Goal: Task Accomplishment & Management: Manage account settings

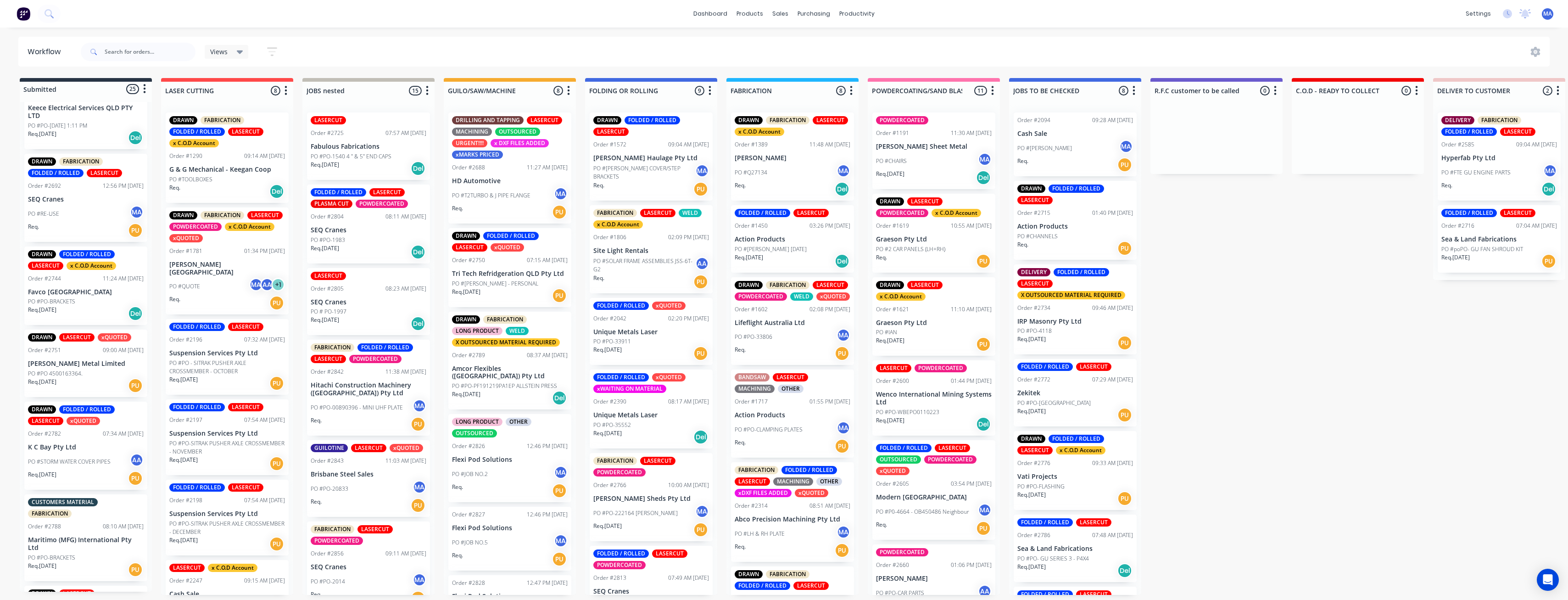
scroll to position [367, 0]
click at [98, 311] on div "Req. [DATE] Del" at bounding box center [86, 313] width 115 height 16
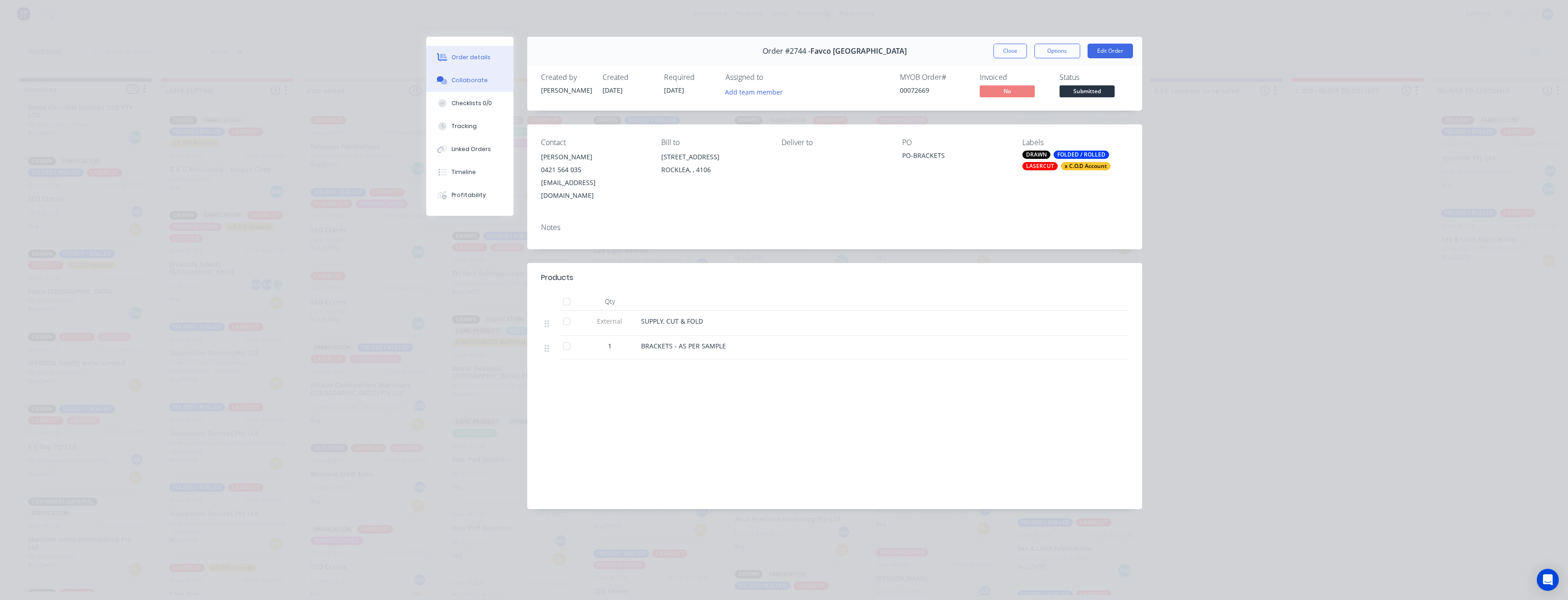
click at [477, 84] on div "Collaborate" at bounding box center [470, 80] width 36 height 9
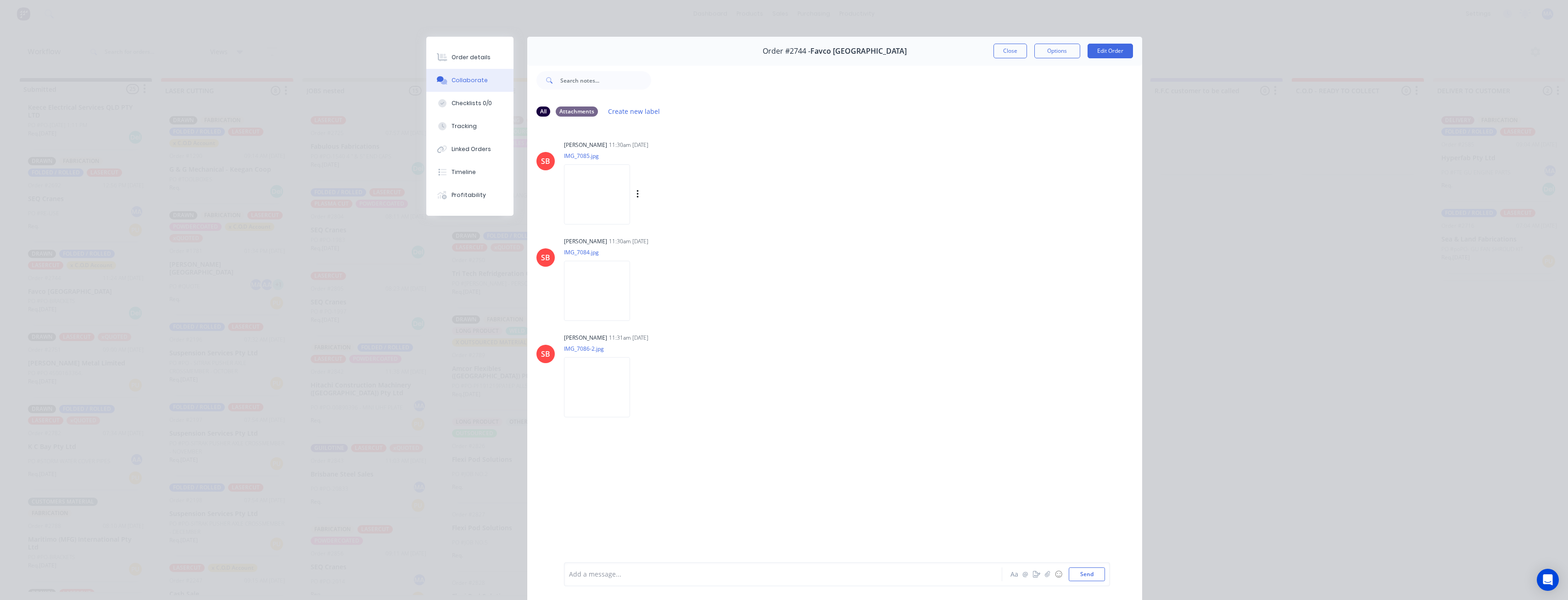
click at [612, 213] on img at bounding box center [597, 194] width 66 height 60
click at [608, 381] on img at bounding box center [597, 387] width 66 height 60
click at [605, 301] on img at bounding box center [597, 290] width 66 height 60
click at [1002, 53] on button "Close" at bounding box center [1009, 51] width 34 height 15
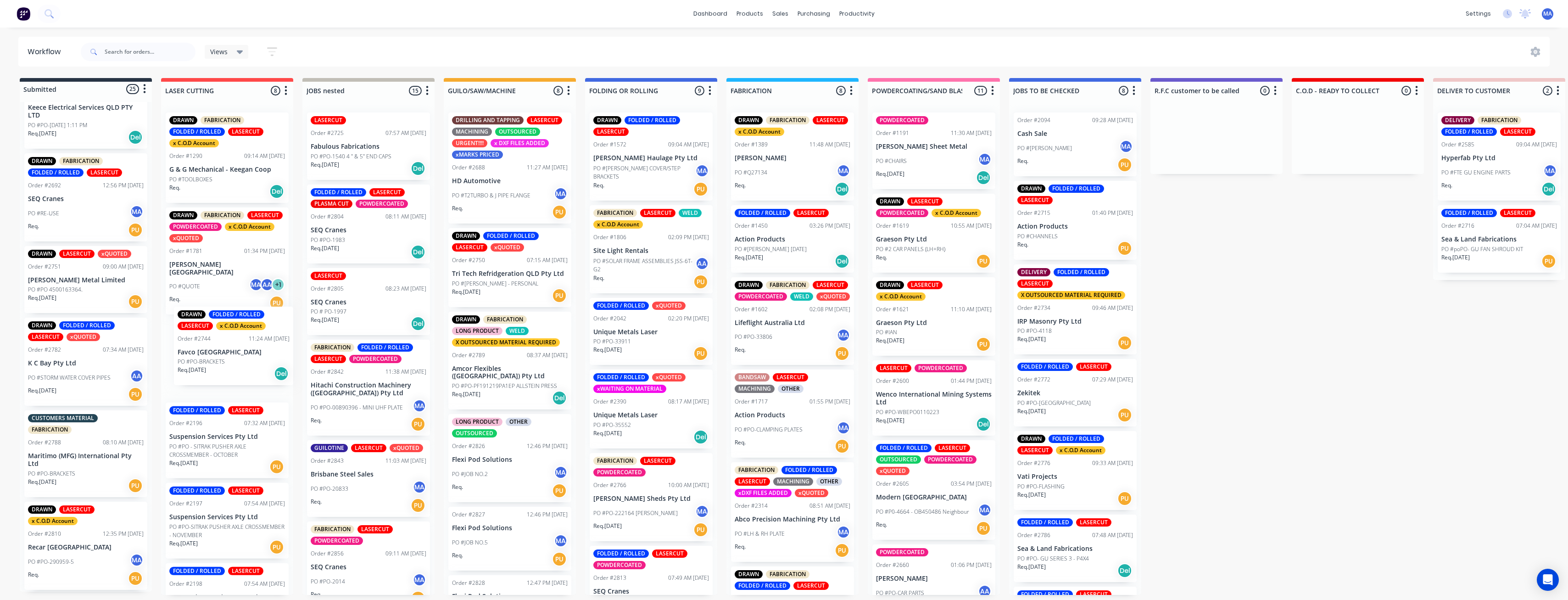
drag, startPoint x: 94, startPoint y: 301, endPoint x: 248, endPoint y: 359, distance: 164.6
click at [248, 359] on div "Submitted 25 Status colour #273444 hex #273444 Save Cancel Summaries Total orde…" at bounding box center [1223, 336] width 2461 height 517
click at [72, 296] on div "Req. [DATE] PU" at bounding box center [86, 301] width 115 height 16
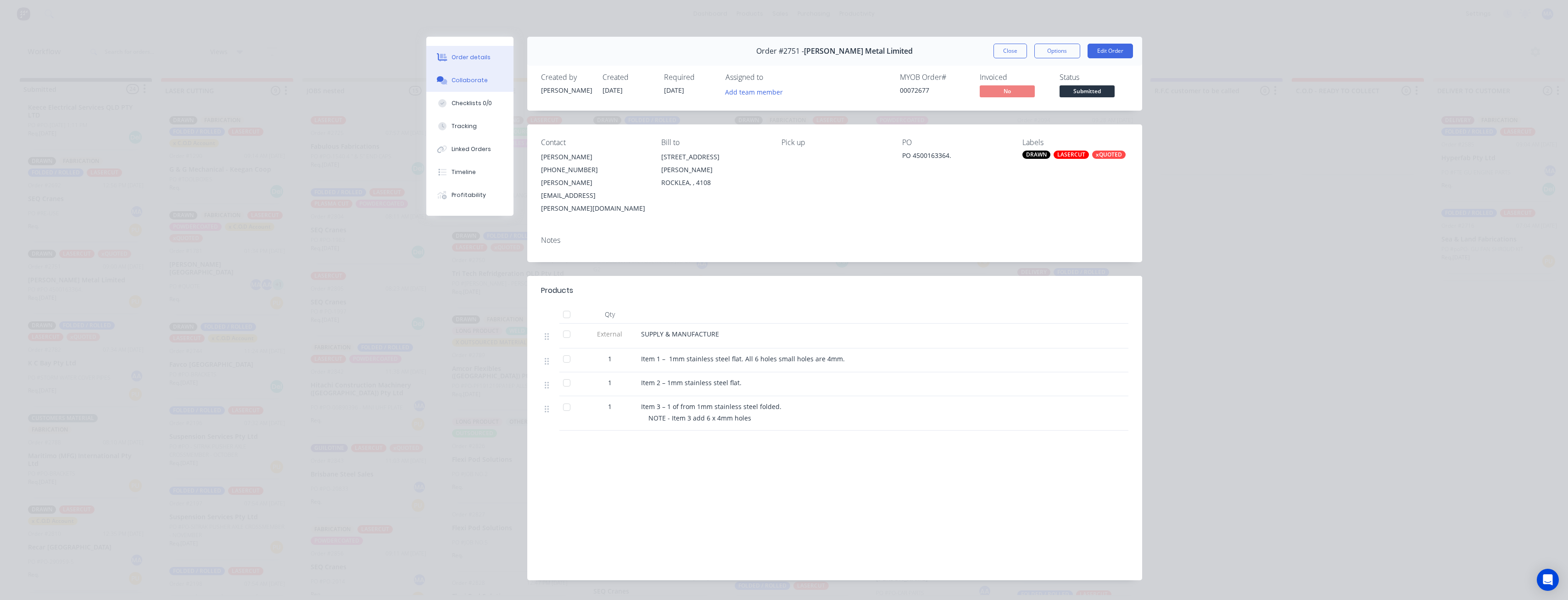
click at [485, 77] on button "Collaborate" at bounding box center [470, 80] width 87 height 23
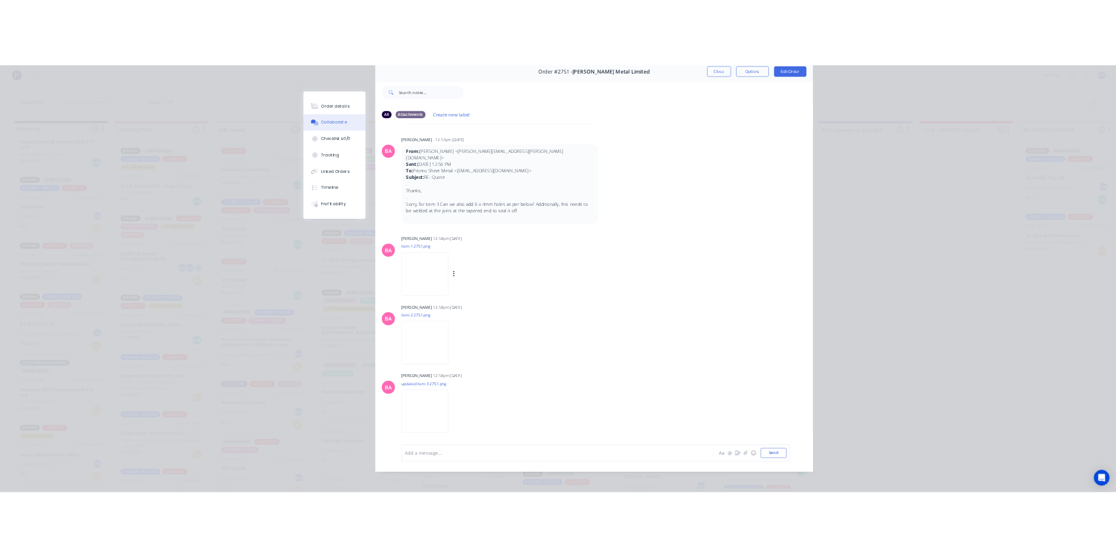
scroll to position [71, 0]
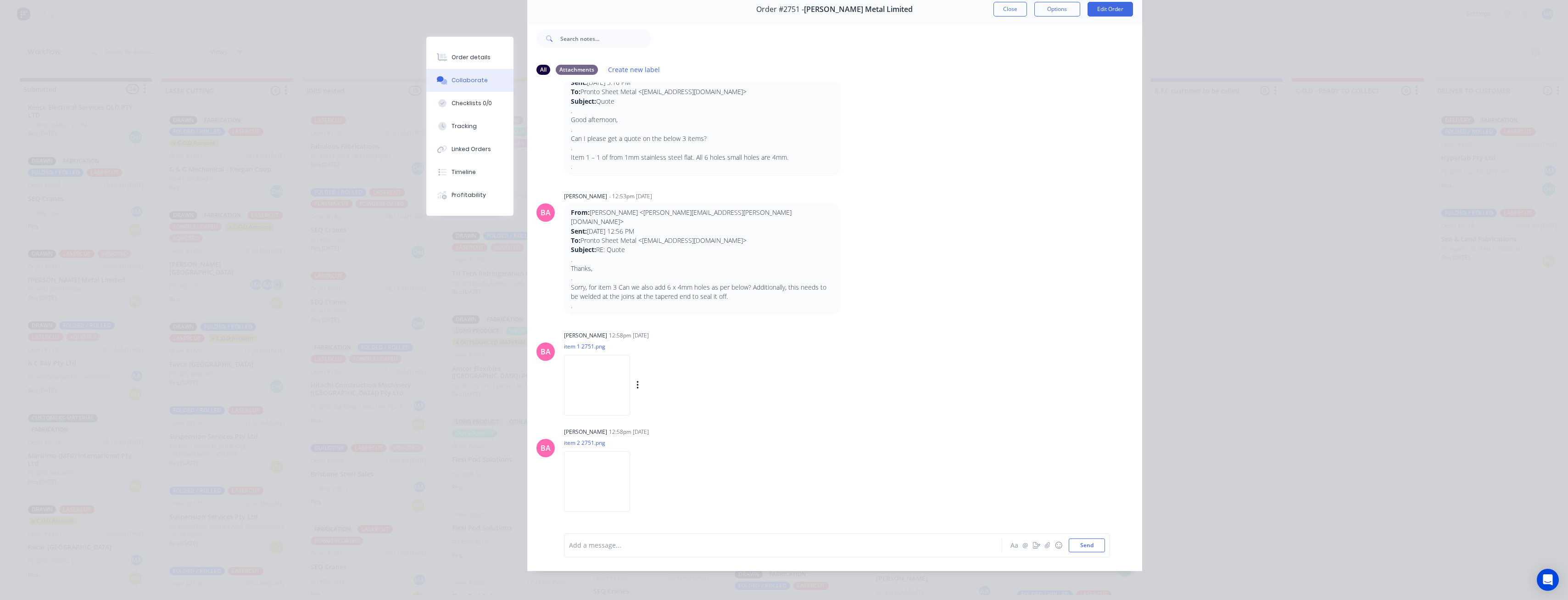
click at [630, 355] on img at bounding box center [597, 385] width 66 height 60
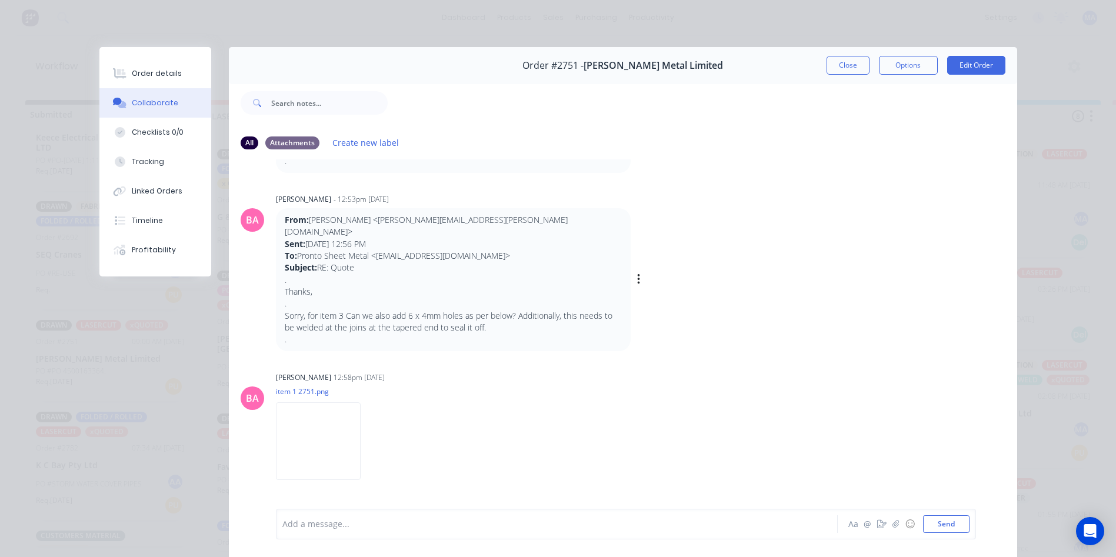
scroll to position [353, 0]
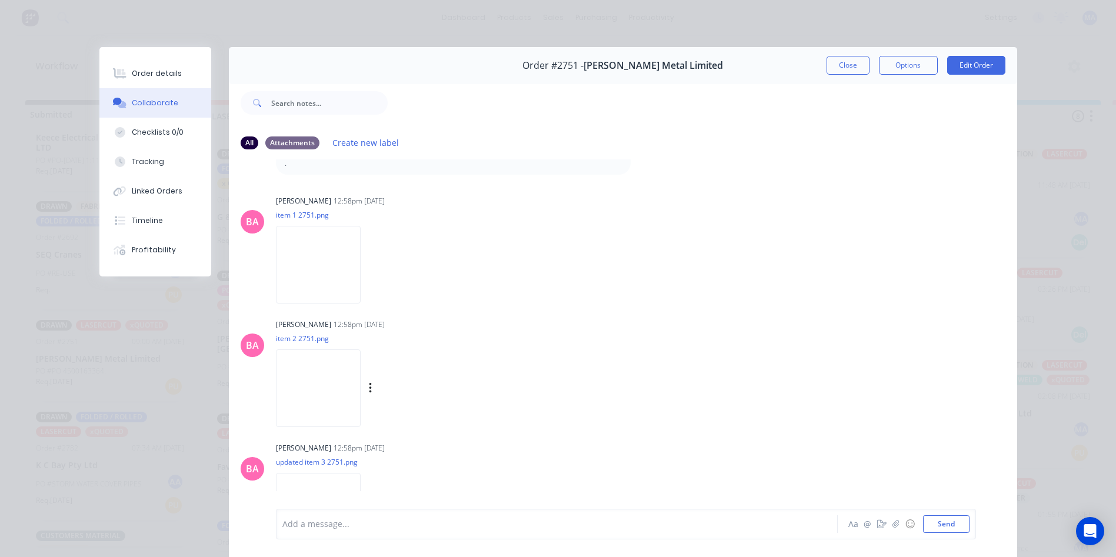
click at [361, 352] on img at bounding box center [318, 387] width 85 height 77
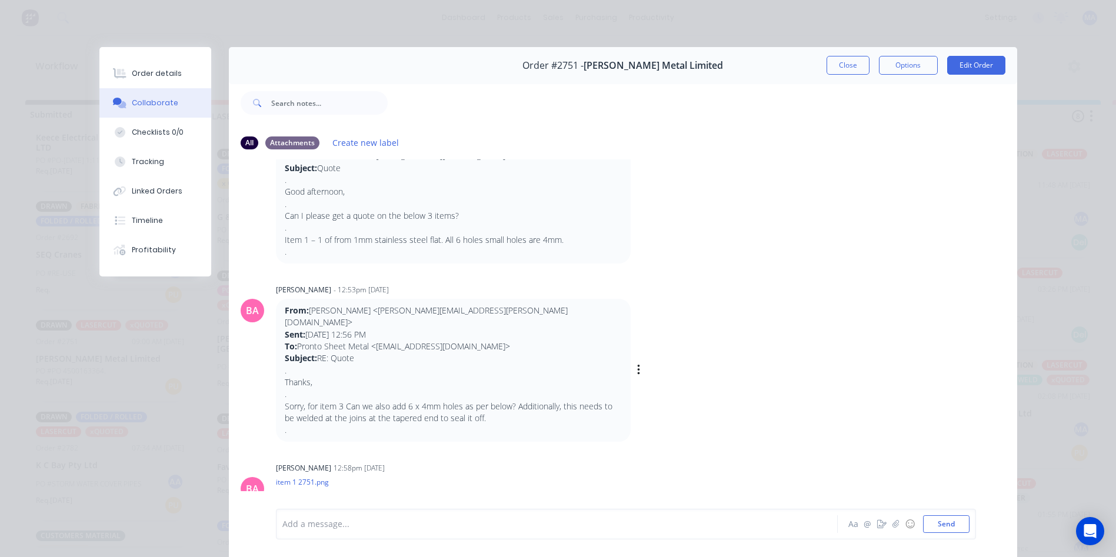
scroll to position [0, 0]
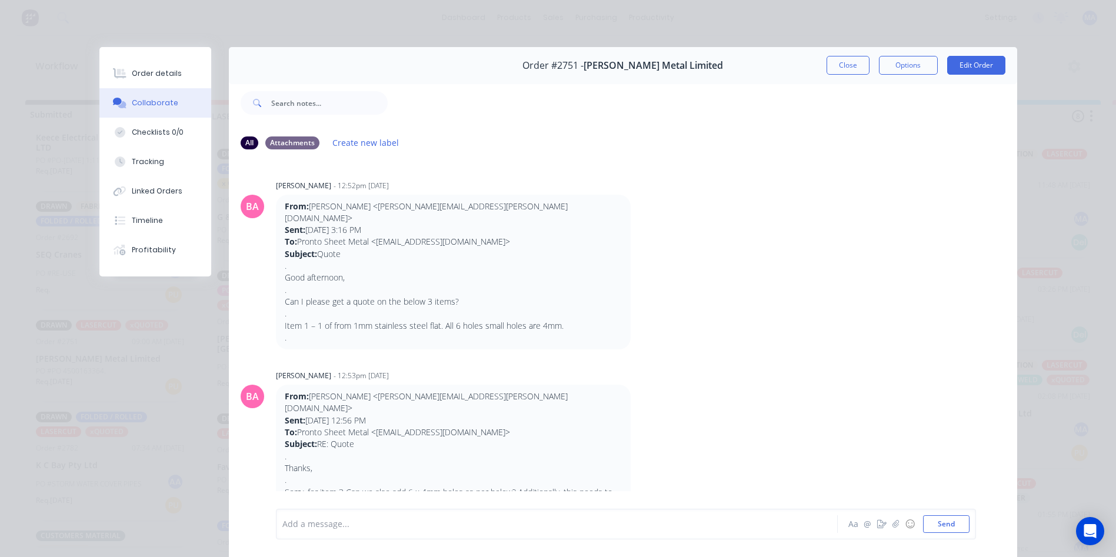
click at [390, 522] on div at bounding box center [540, 524] width 515 height 12
click at [349, 511] on div "Add a message... Aa @ ☺ Send" at bounding box center [623, 524] width 788 height 66
click at [352, 518] on div at bounding box center [540, 524] width 515 height 12
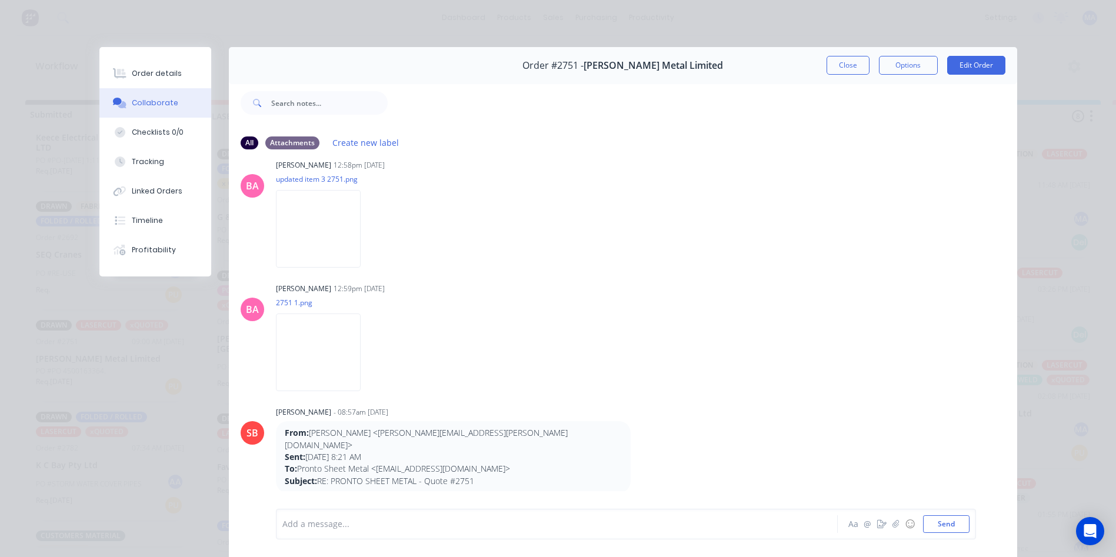
click at [412, 530] on div at bounding box center [540, 524] width 515 height 12
click at [938, 527] on button "Send" at bounding box center [946, 524] width 46 height 18
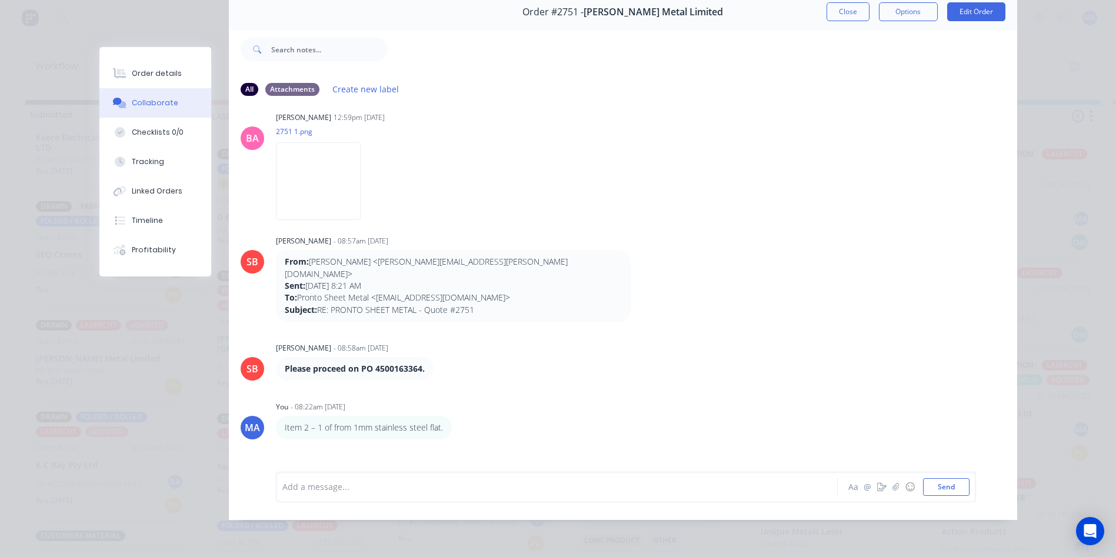
scroll to position [62, 0]
click at [403, 492] on div at bounding box center [540, 487] width 515 height 12
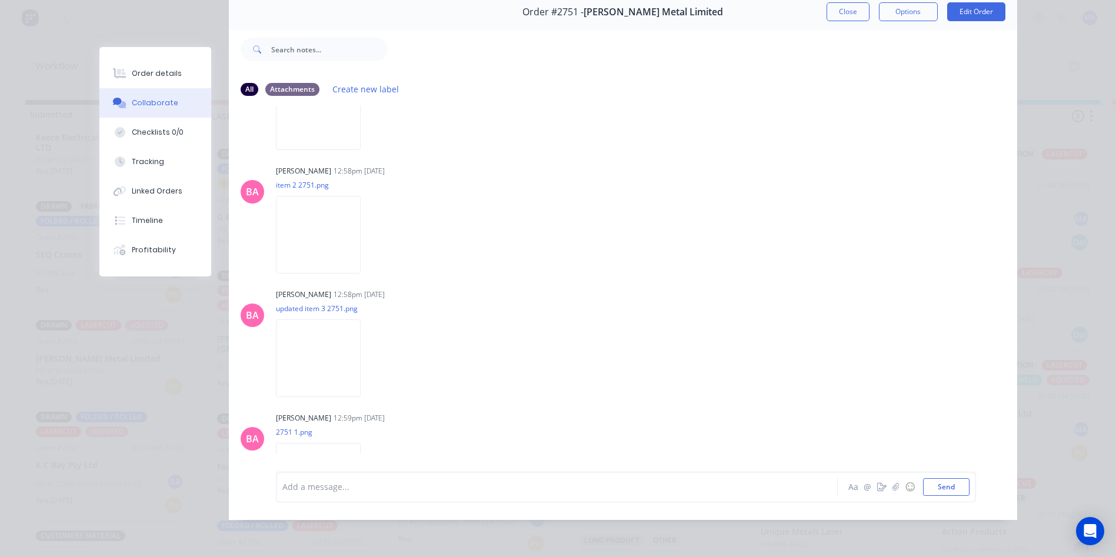
scroll to position [342, 0]
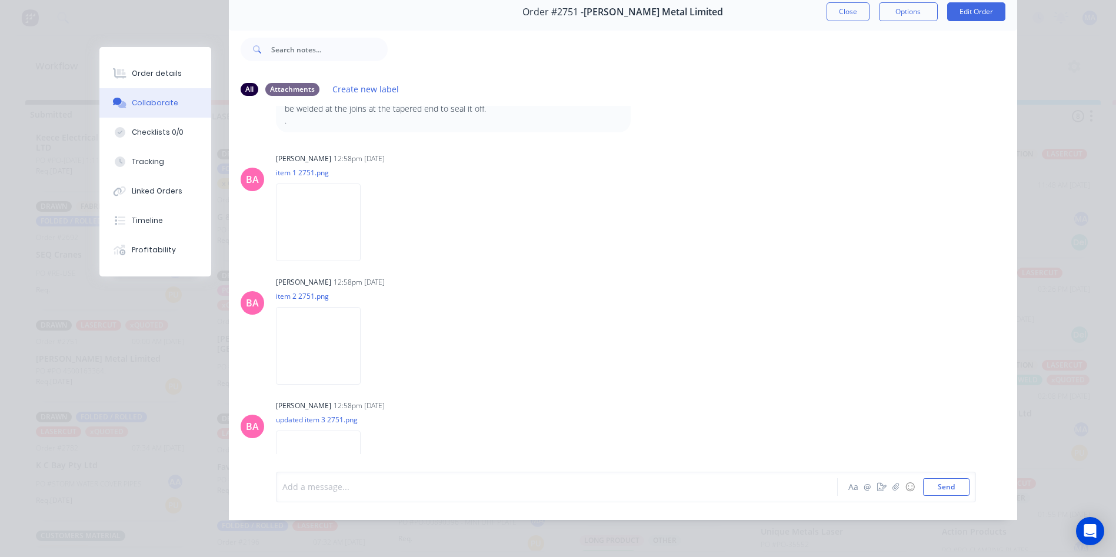
click at [361, 439] on img at bounding box center [318, 469] width 85 height 77
click at [841, 2] on button "Close" at bounding box center [847, 11] width 43 height 19
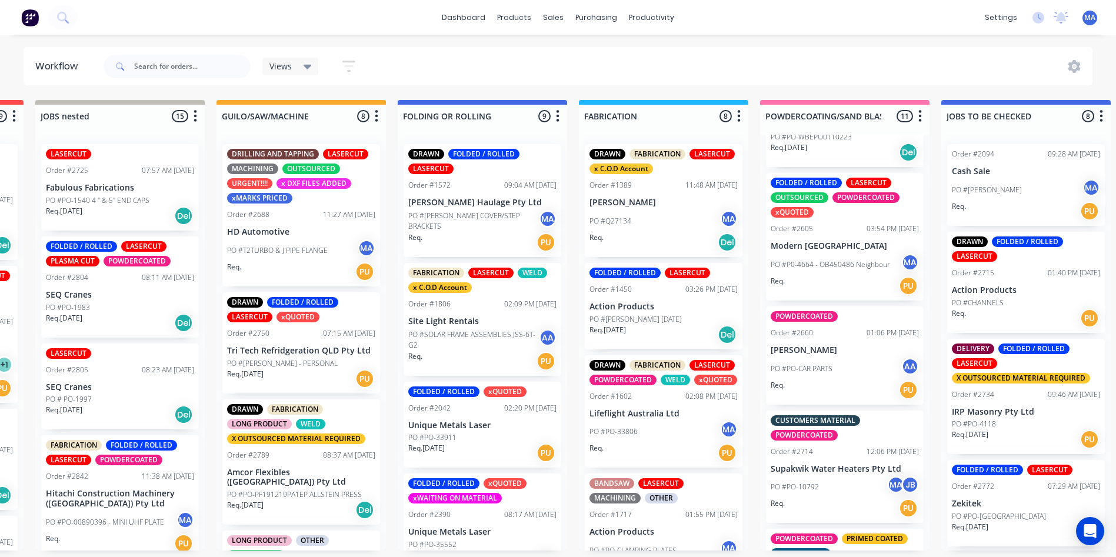
scroll to position [529, 0]
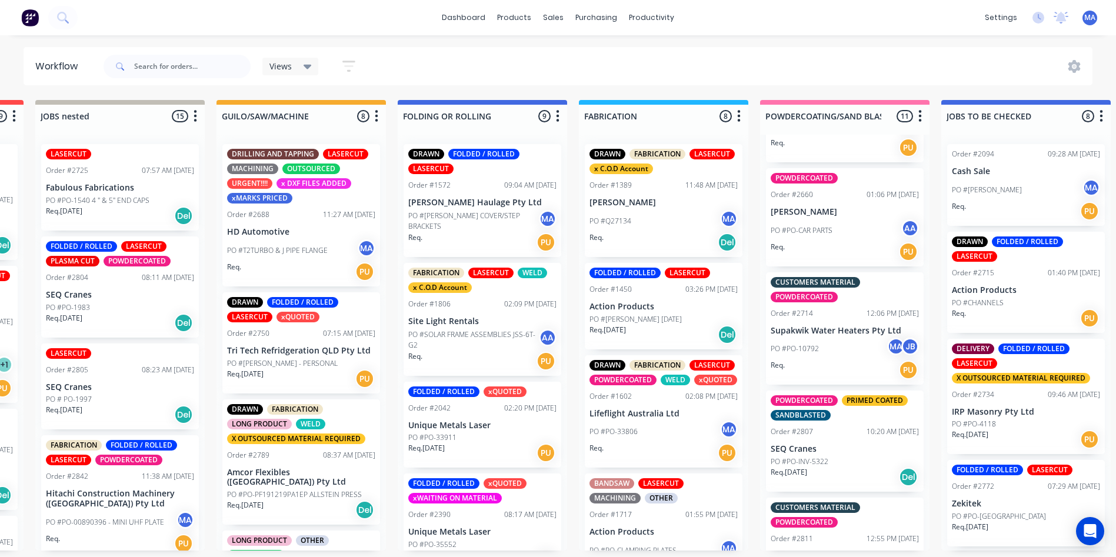
click at [820, 472] on div "Req. [DATE] Del" at bounding box center [844, 477] width 148 height 20
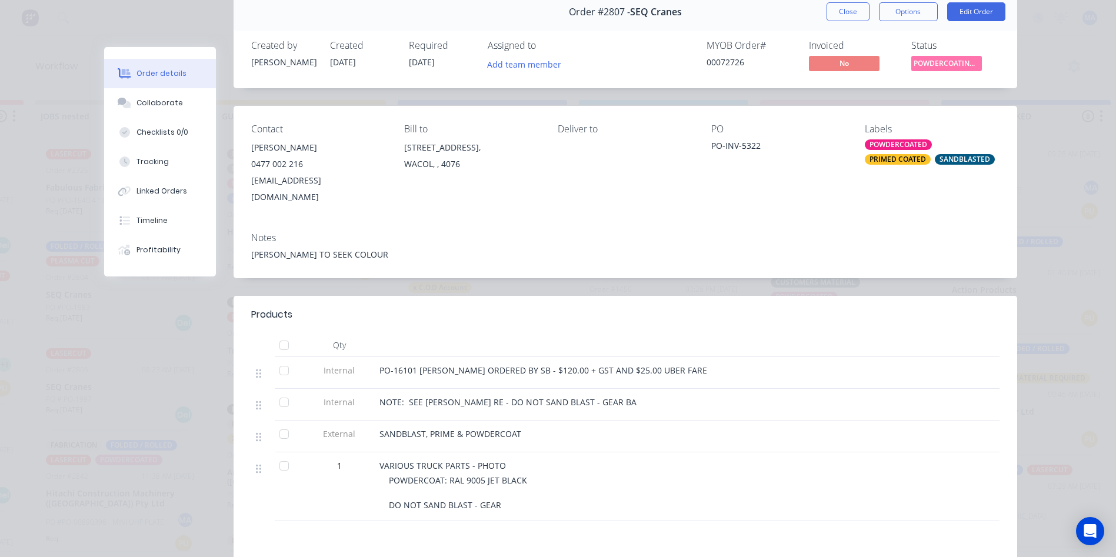
scroll to position [118, 0]
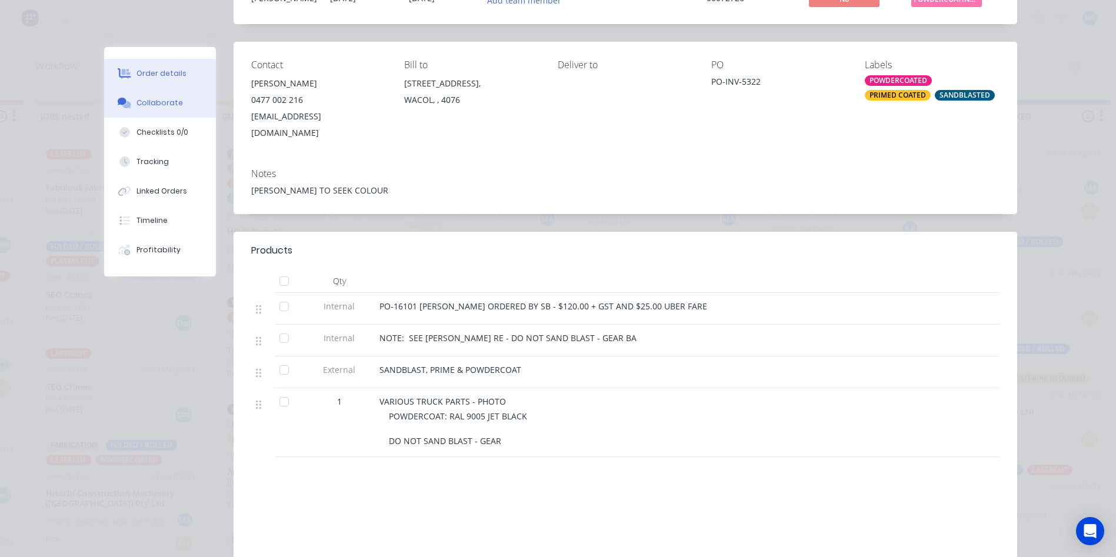
click at [179, 98] on button "Collaborate" at bounding box center [160, 102] width 112 height 29
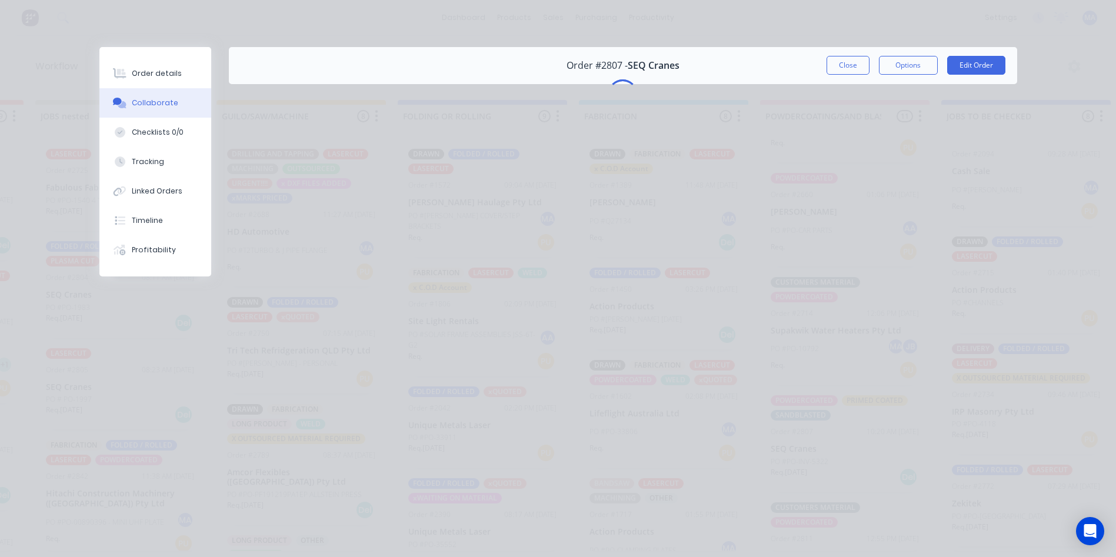
scroll to position [0, 0]
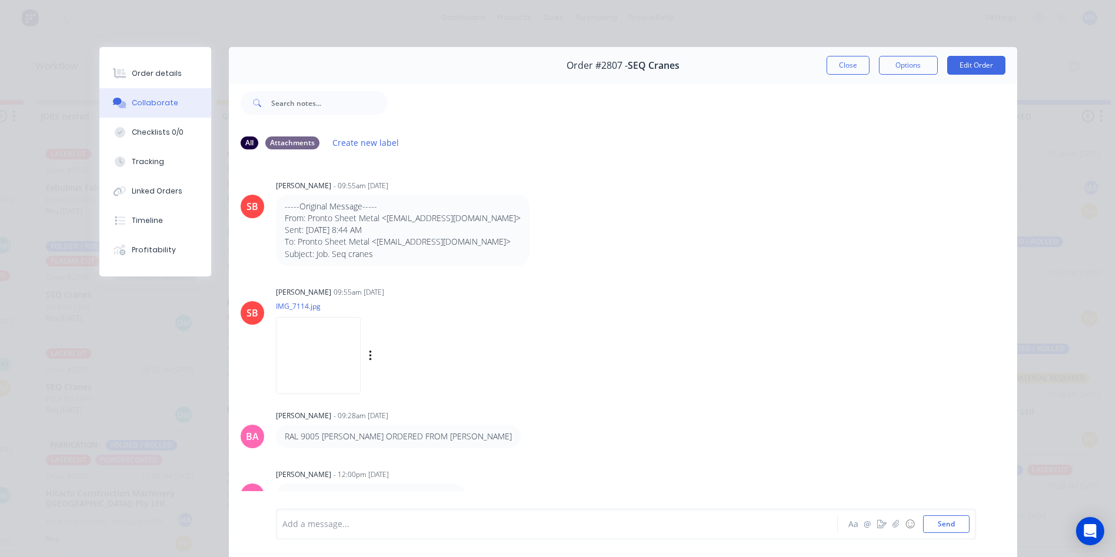
click at [298, 368] on img at bounding box center [318, 355] width 85 height 77
click at [178, 76] on button "Order details" at bounding box center [155, 73] width 112 height 29
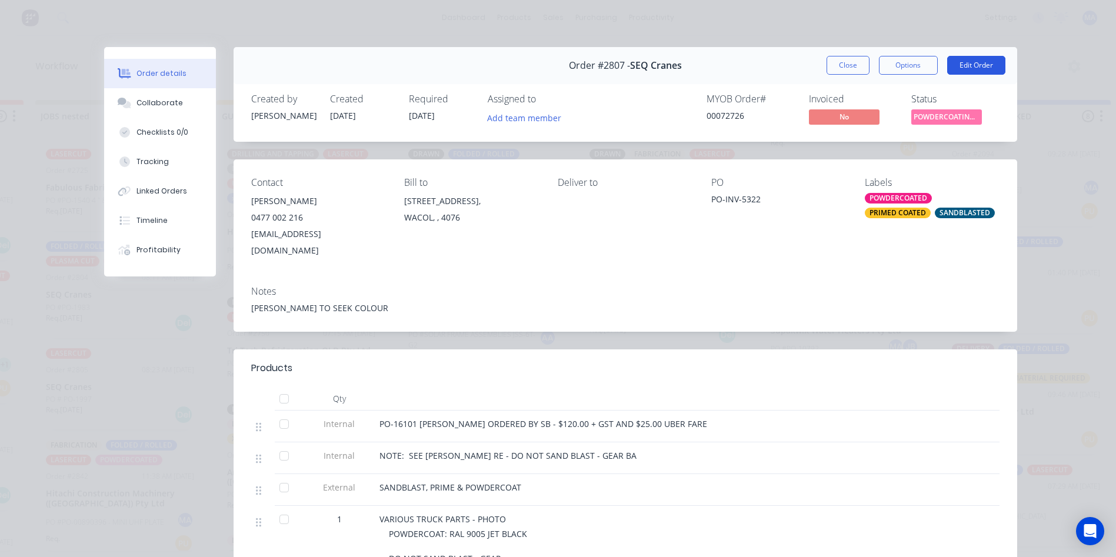
click at [965, 64] on button "Edit Order" at bounding box center [976, 65] width 58 height 19
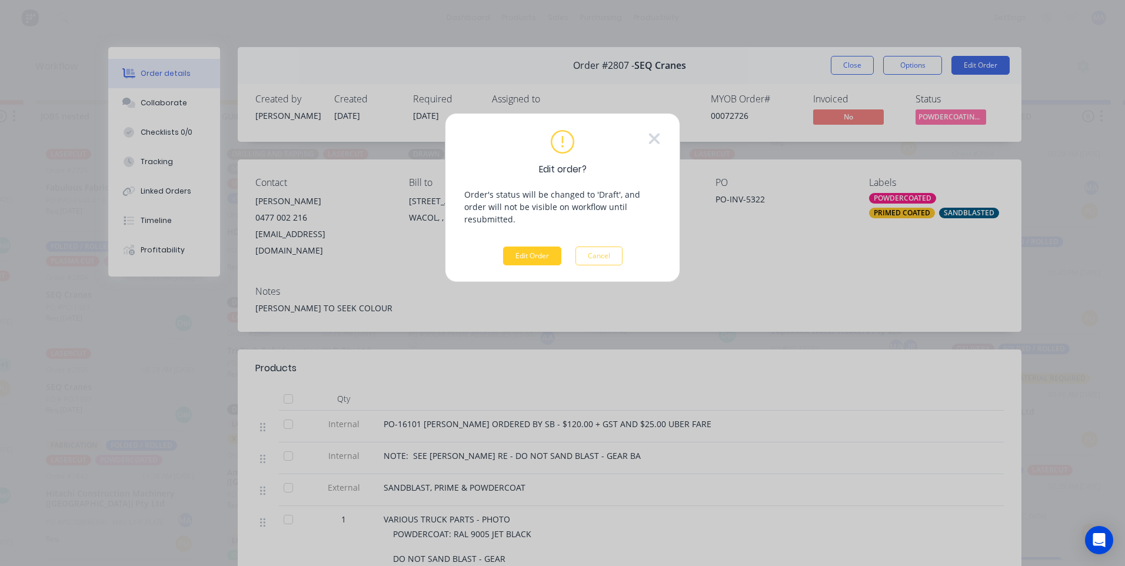
click at [540, 246] on button "Edit Order" at bounding box center [532, 255] width 58 height 19
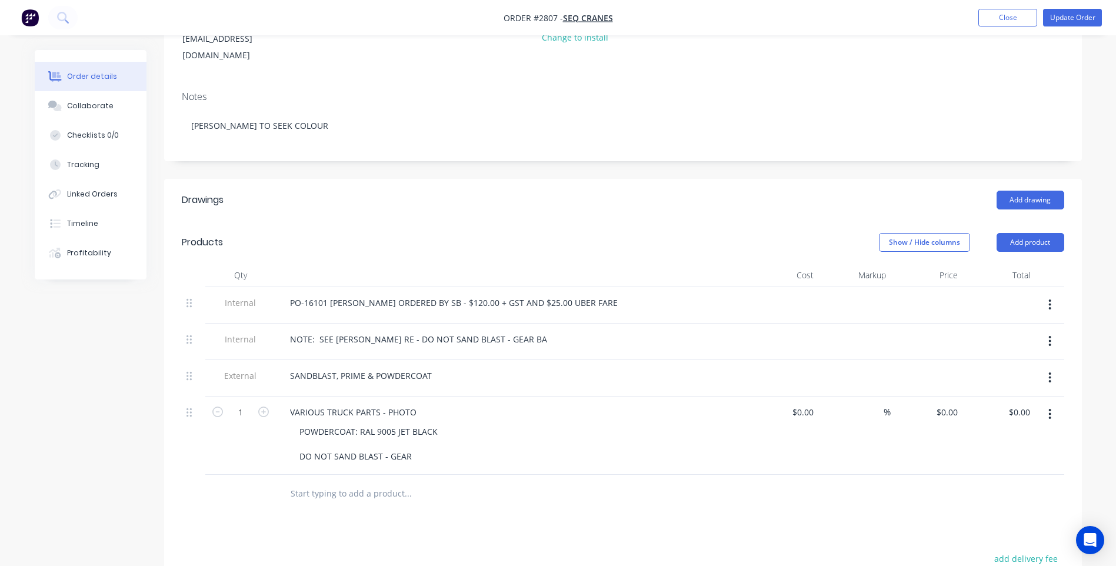
scroll to position [235, 0]
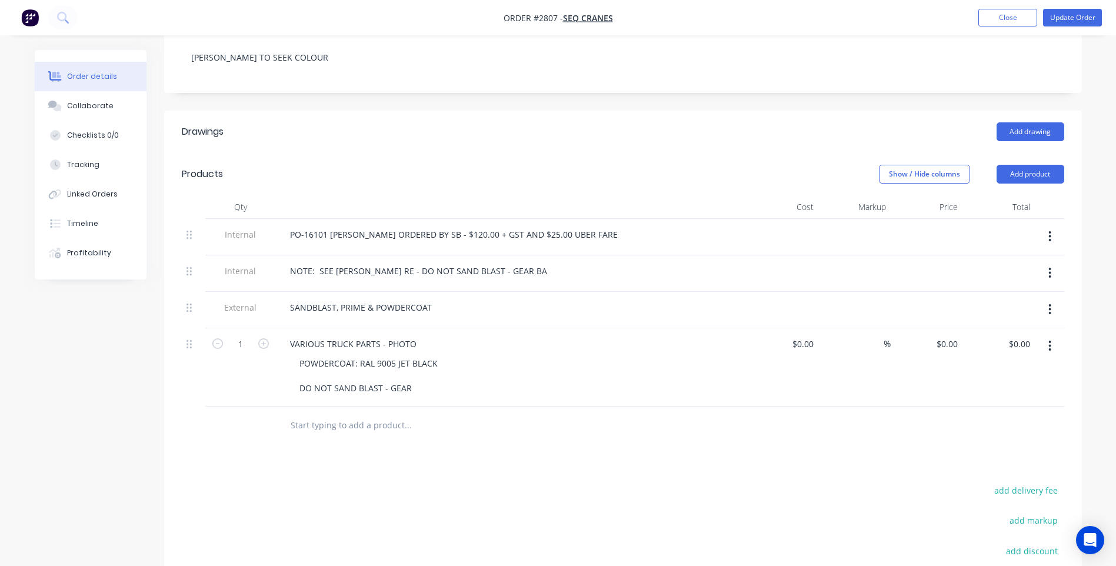
click at [301, 413] on input "text" at bounding box center [407, 425] width 235 height 24
type input "d"
click at [291, 413] on input "CROSS MEMBER" at bounding box center [407, 425] width 235 height 24
click at [355, 413] on input "CROSS MEMBER" at bounding box center [407, 425] width 235 height 24
click at [501, 413] on input "CROSS MEMBER - ASS PER SAMPLE (12MM SMALLER" at bounding box center [407, 425] width 235 height 24
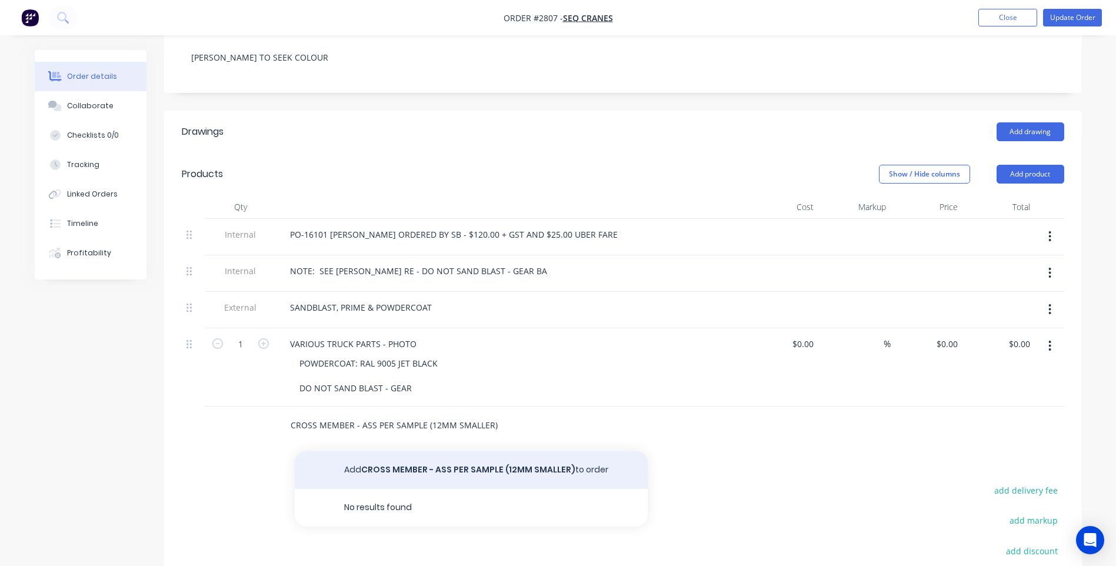
type input "CROSS MEMBER - ASS PER SAMPLE (12MM SMALLER)"
click at [450, 451] on button "Add CROSS MEMBER - ASS PER SAMPLE (12MM SMALLER) to order" at bounding box center [471, 470] width 353 height 38
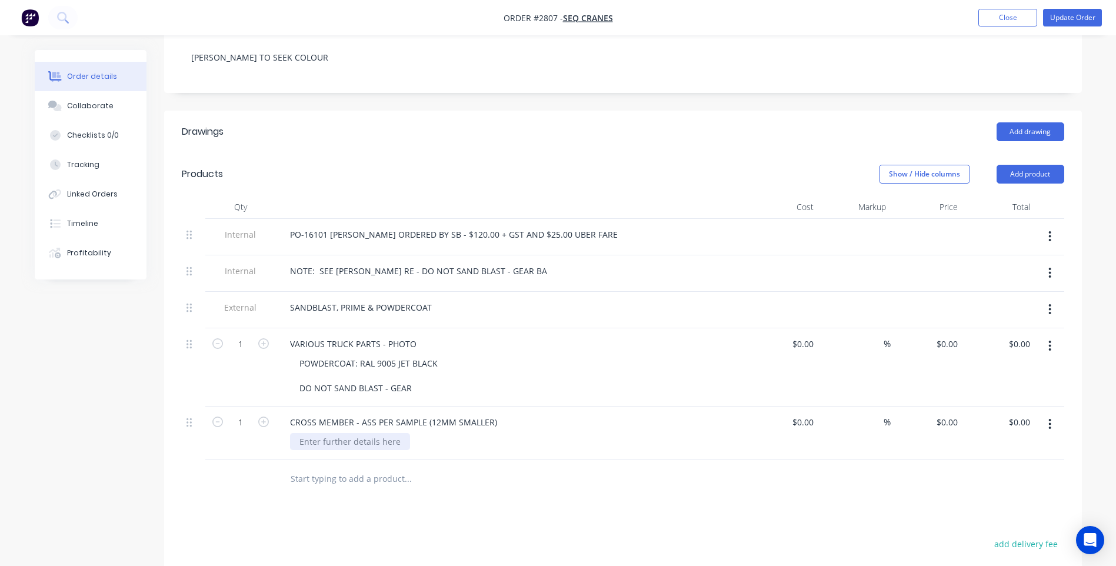
click at [368, 433] on div at bounding box center [350, 441] width 120 height 17
click at [403, 498] on div "Drawings Add drawing Products Show / Hide columns Add product Qty Cost Markup P…" at bounding box center [622, 446] width 917 height 670
click at [262, 416] on icon "button" at bounding box center [263, 421] width 11 height 11
type input "2"
click at [266, 338] on icon "button" at bounding box center [263, 343] width 11 height 11
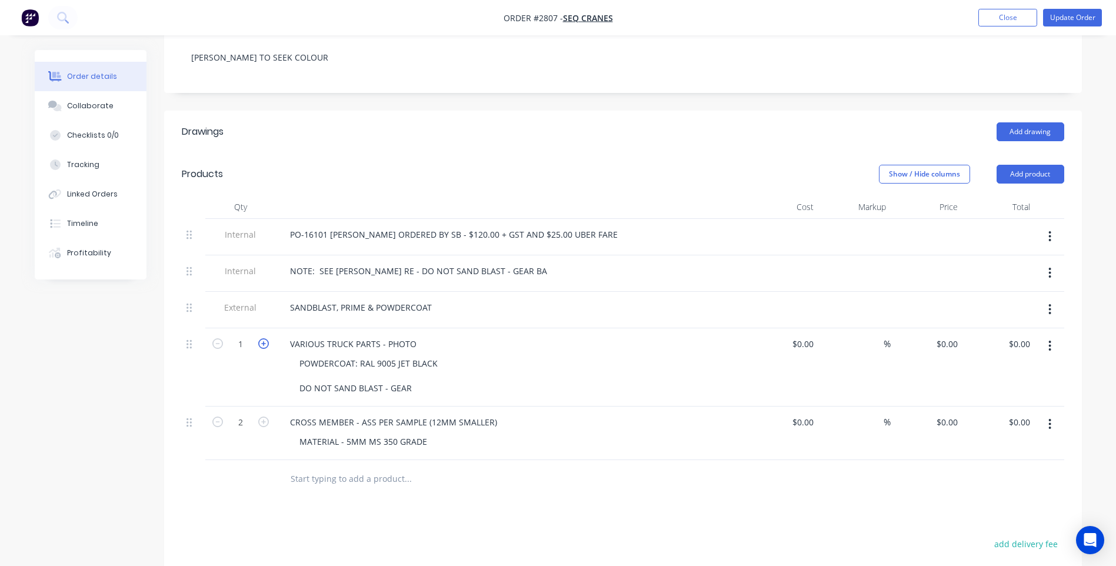
type input "2"
click at [410, 359] on div "POWDERCOAT: RAL 9005 JET BLACK DO NOT SAND BLAST - GEAR" at bounding box center [368, 376] width 157 height 42
click at [421, 490] on div "Drawings Add drawing Products Show / Hide columns Add product Qty Cost Markup P…" at bounding box center [622, 446] width 917 height 670
click at [1083, 23] on button "Update Order" at bounding box center [1072, 18] width 59 height 18
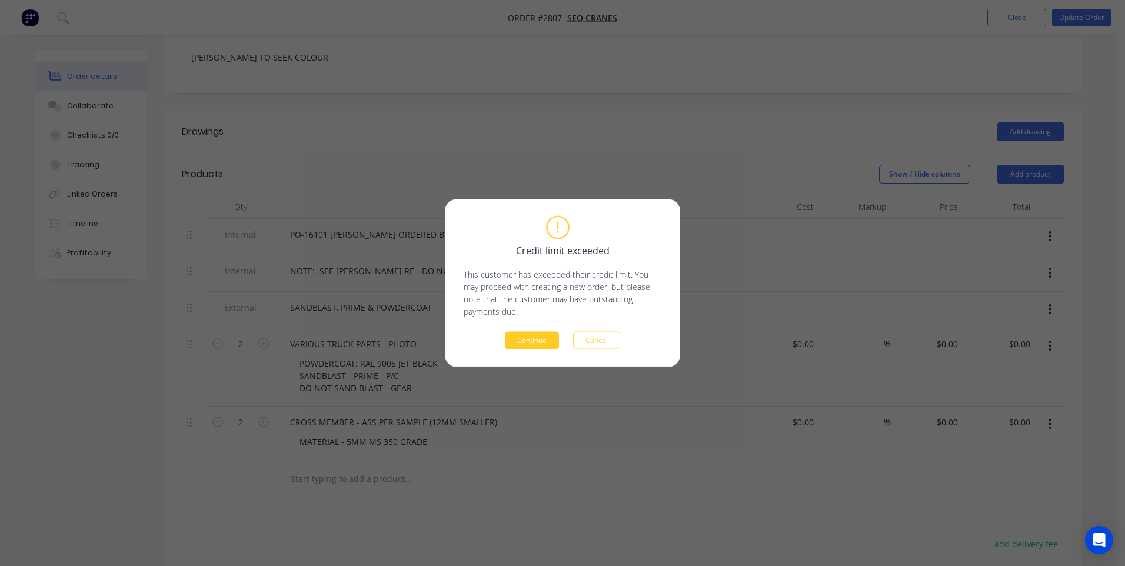
click at [532, 338] on button "Continue" at bounding box center [532, 341] width 54 height 18
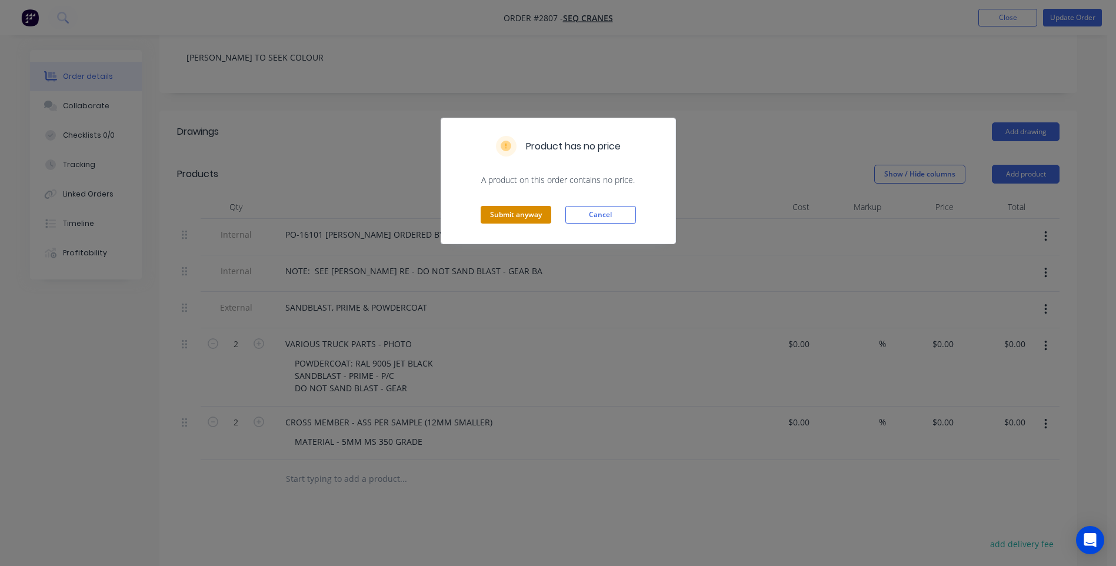
click at [515, 216] on button "Submit anyway" at bounding box center [516, 215] width 71 height 18
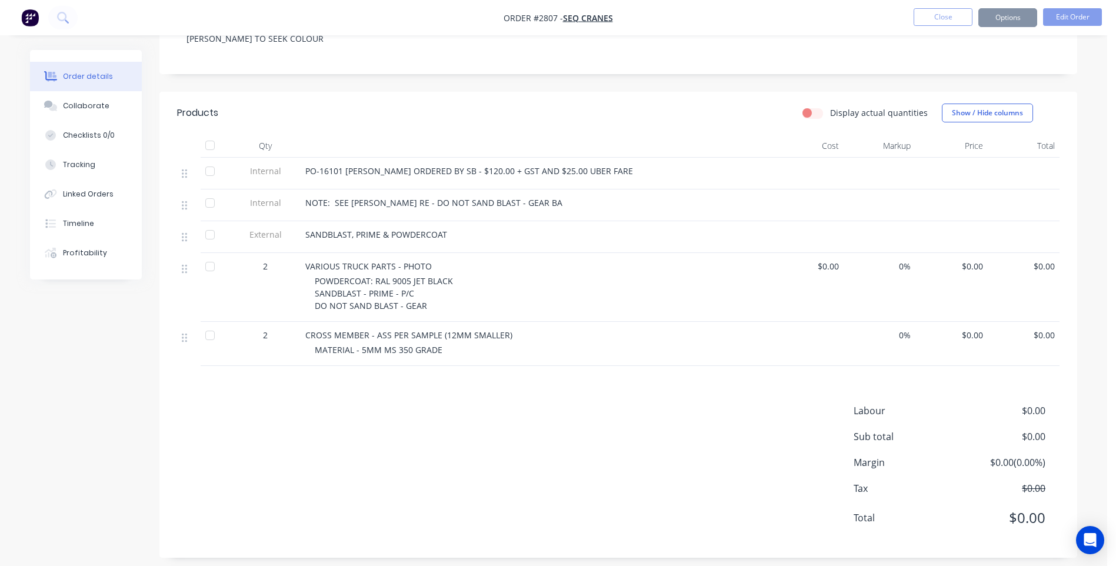
scroll to position [233, 0]
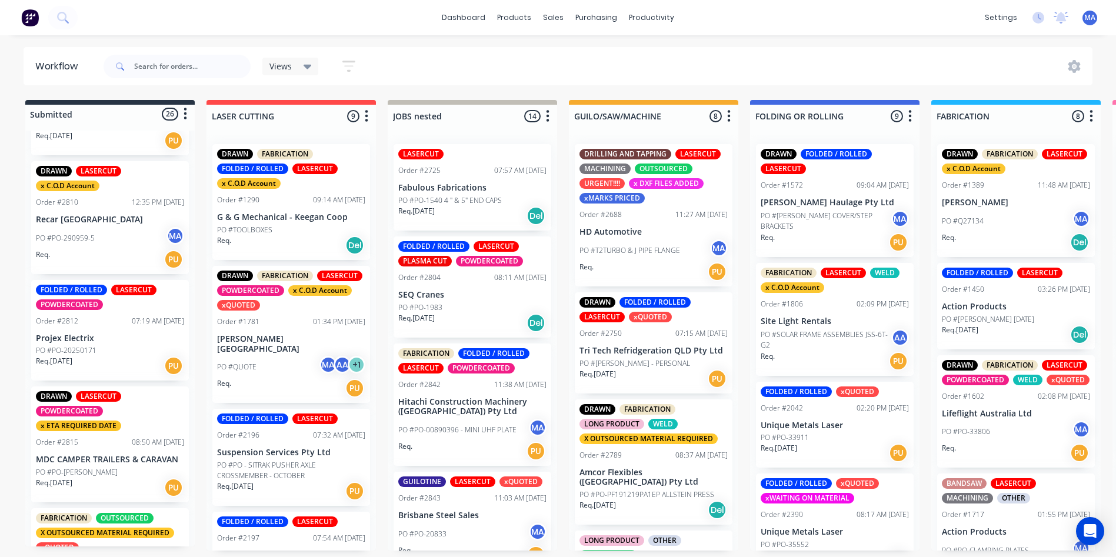
scroll to position [893, 0]
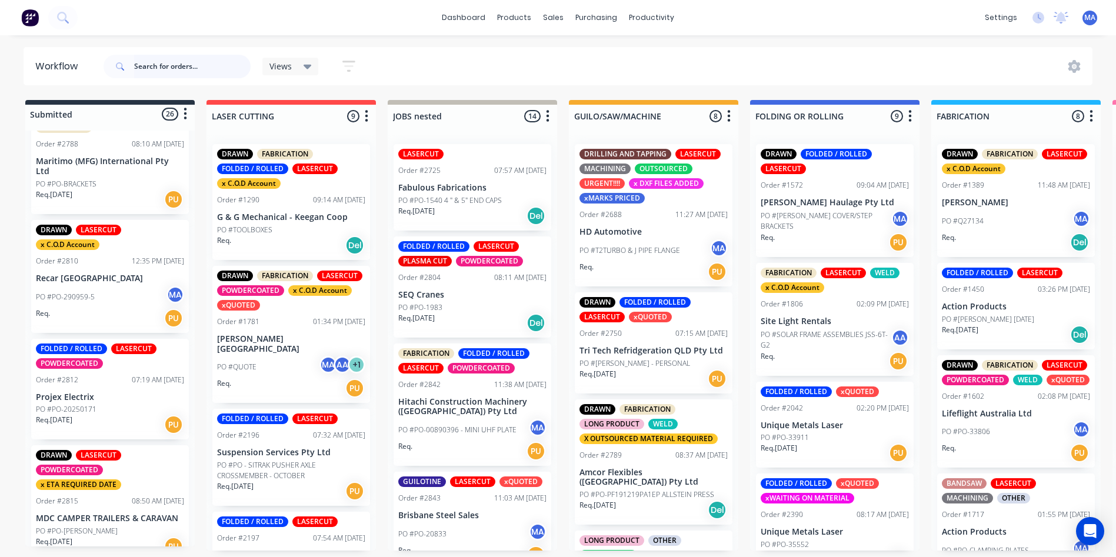
click at [170, 55] on input "text" at bounding box center [192, 67] width 116 height 24
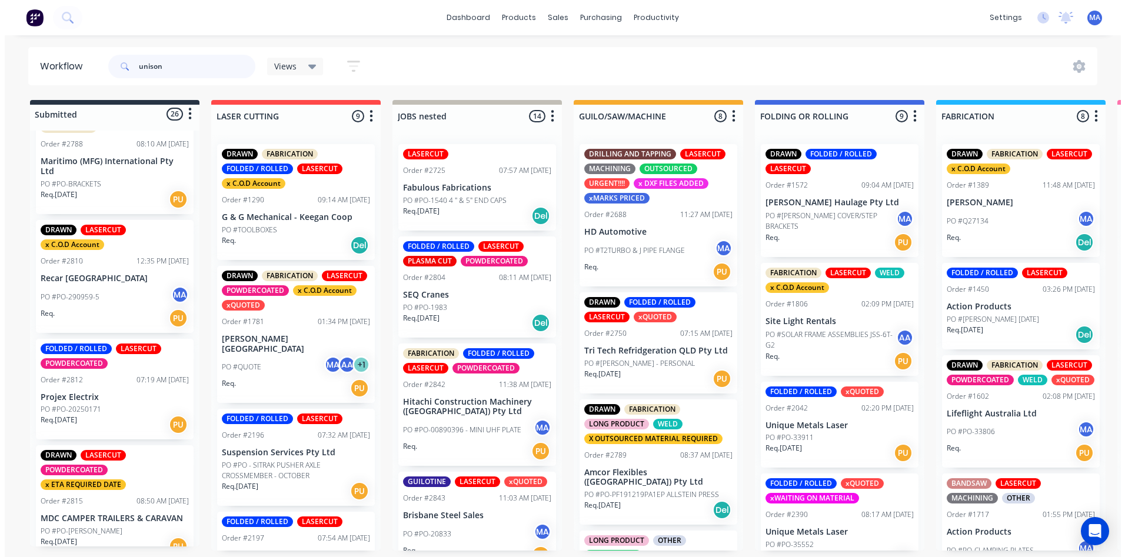
scroll to position [0, 0]
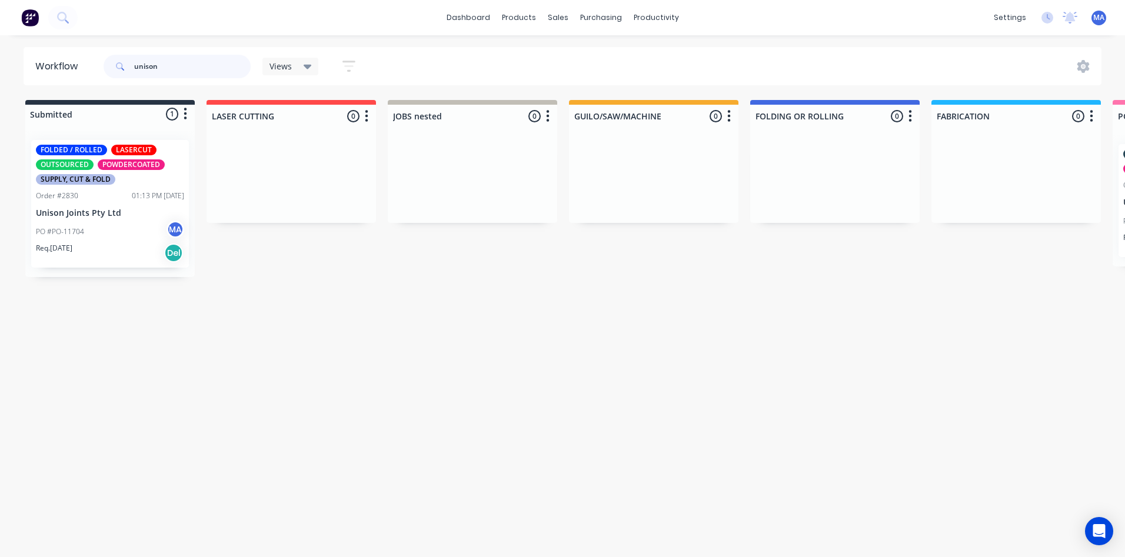
type input "unison"
click at [139, 235] on div "PO #PO-11704 MA" at bounding box center [110, 232] width 148 height 22
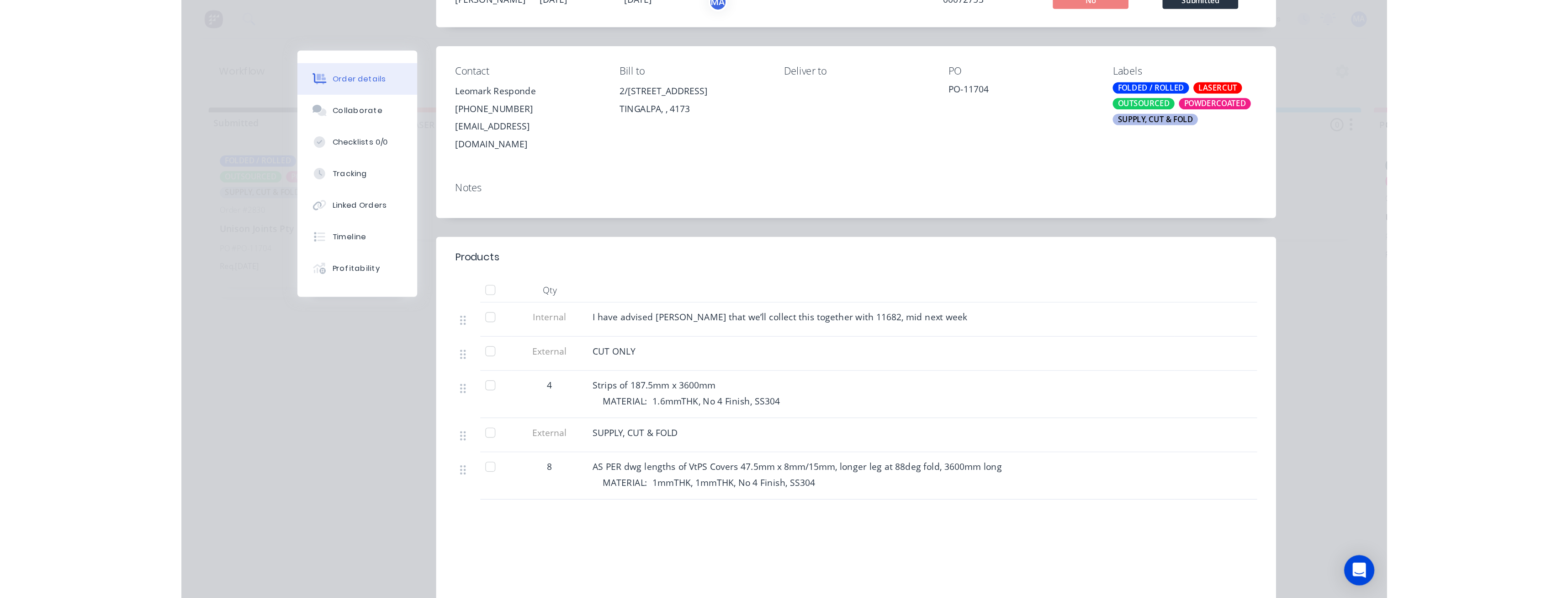
scroll to position [92, 0]
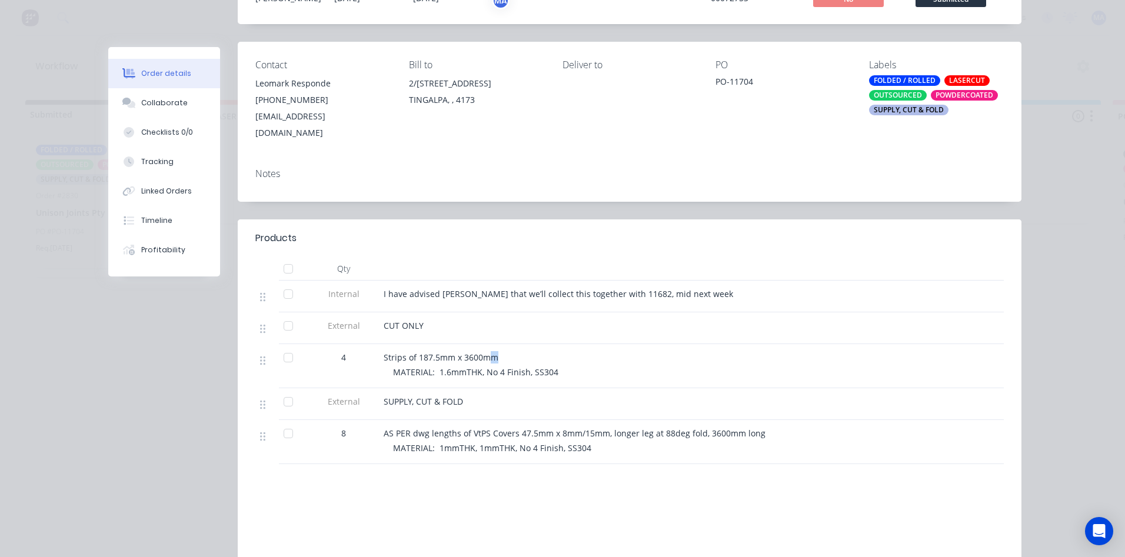
drag, startPoint x: 500, startPoint y: 338, endPoint x: 487, endPoint y: 343, distance: 14.3
click at [487, 351] on div "Strips of 187.5mm x 3600mm" at bounding box center [613, 357] width 461 height 12
click at [505, 351] on div "Strips of 187.5mm x 3600mm" at bounding box center [613, 357] width 461 height 12
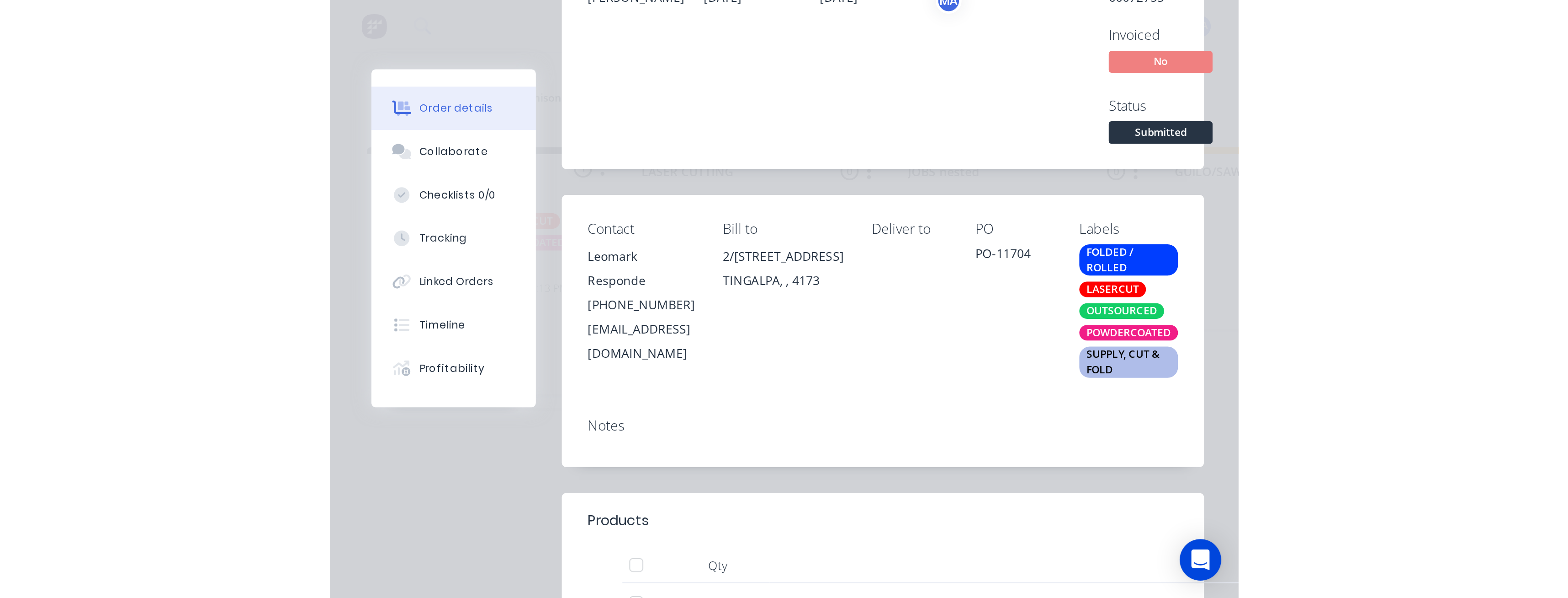
scroll to position [33, 0]
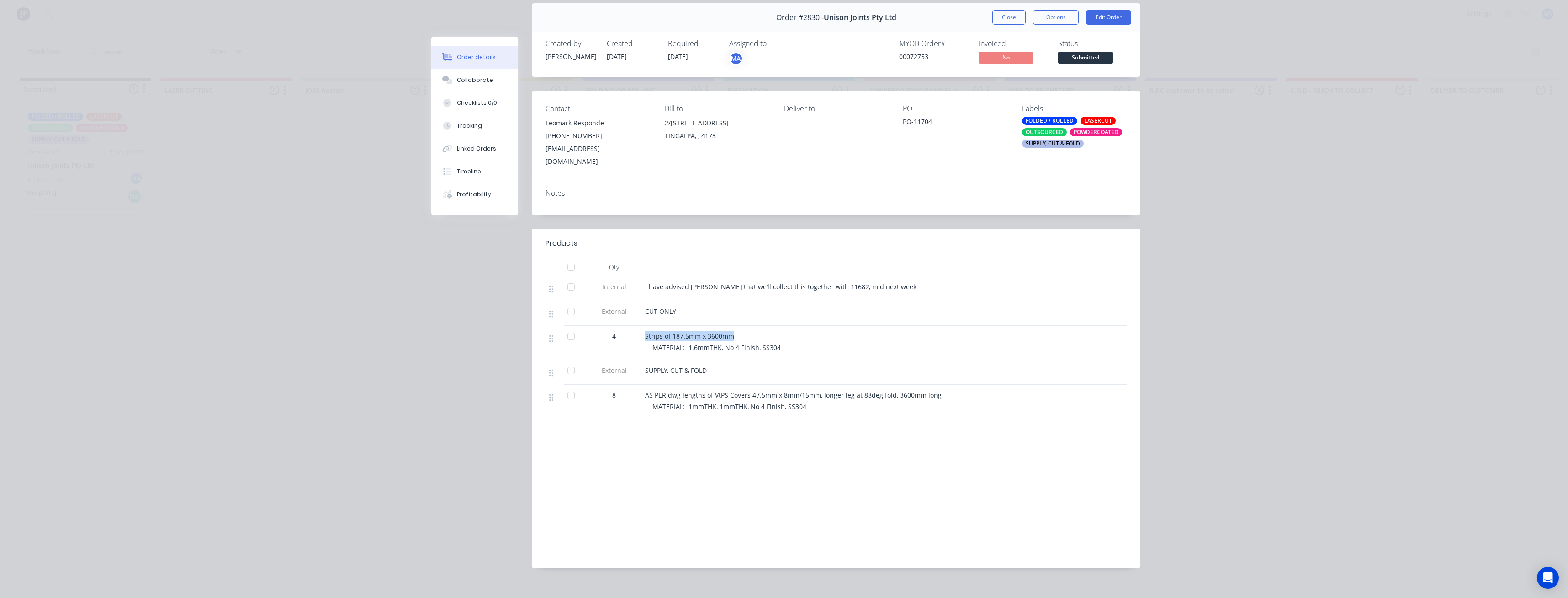
drag, startPoint x: 739, startPoint y: 323, endPoint x: 636, endPoint y: 323, distance: 103.0
click at [636, 326] on div "4 Strips of 187.5mm x 3600mm MATERIAL: 1.6mmTHK, No 4 Finish, SS304" at bounding box center [836, 343] width 581 height 34
copy div "Strips of 187.5mm x 3600mm"
click at [469, 75] on button "Collaborate" at bounding box center [475, 79] width 87 height 23
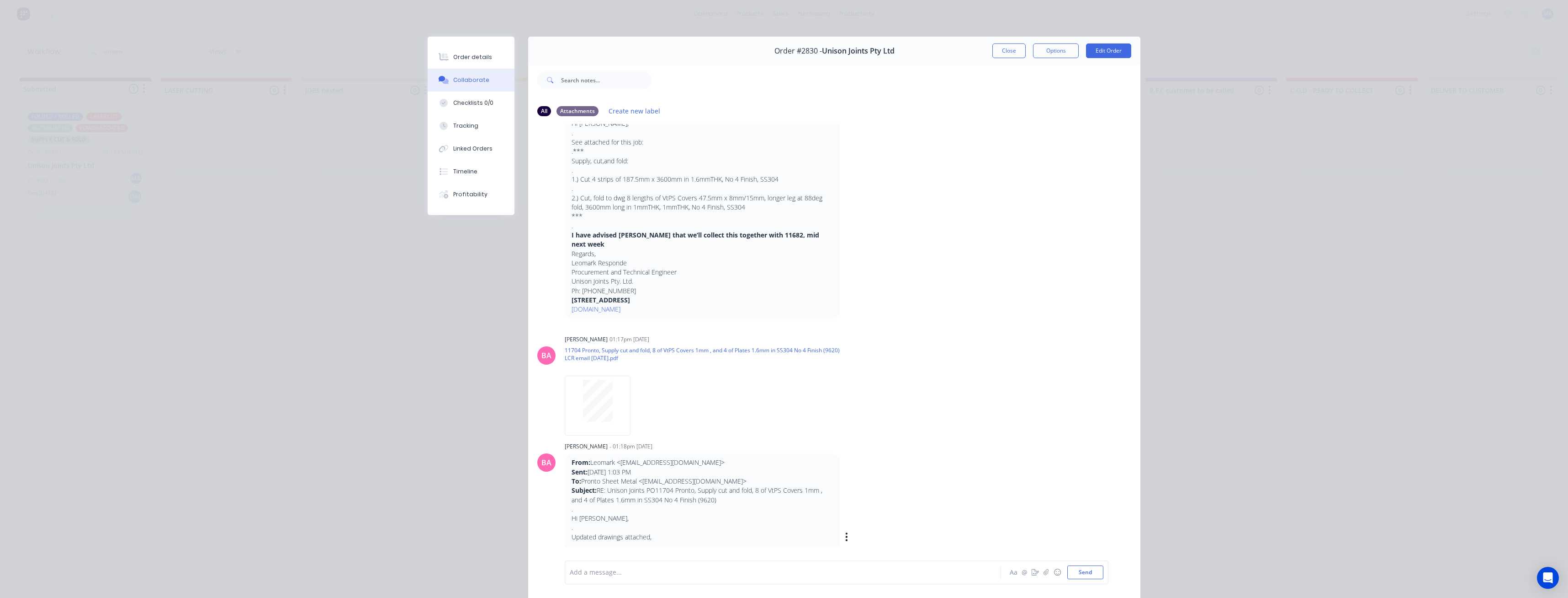
scroll to position [229, 0]
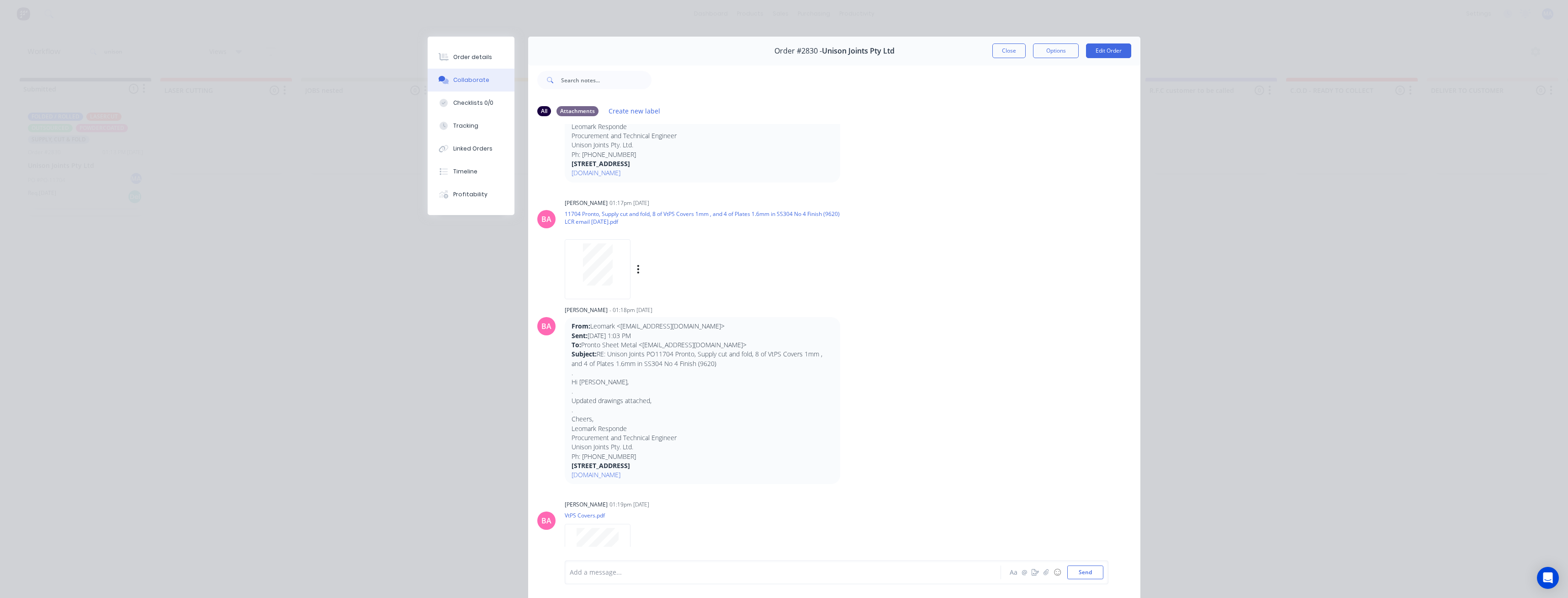
click at [579, 229] on div "Labels Download Delete" at bounding box center [708, 269] width 286 height 80
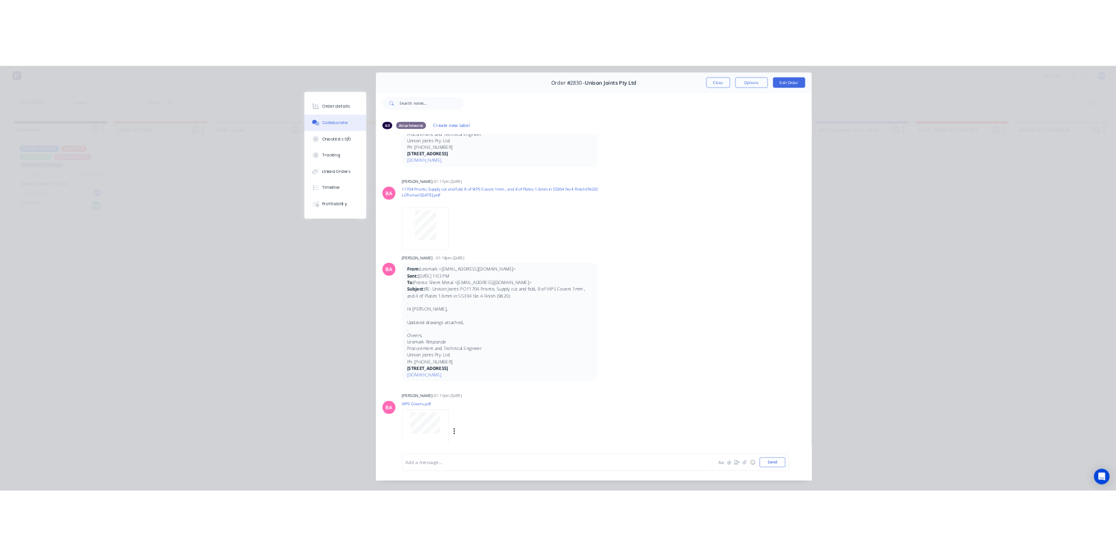
scroll to position [62, 0]
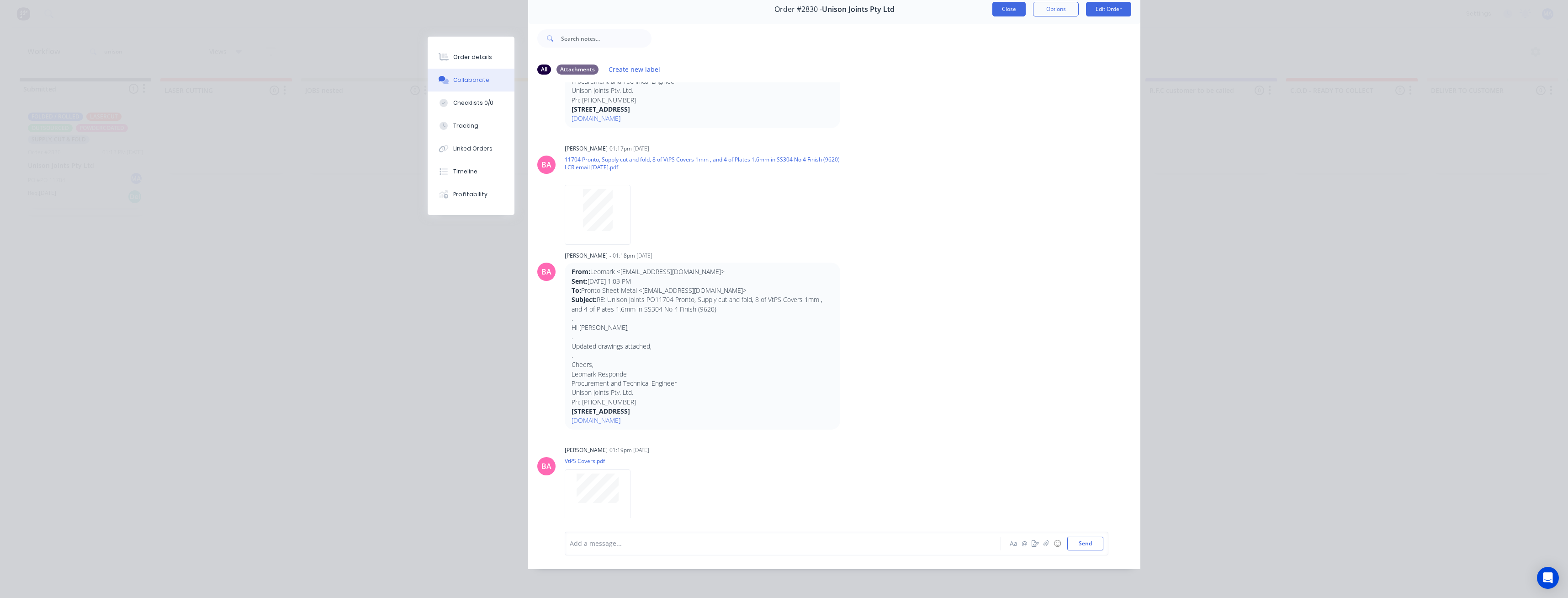
click at [1005, 2] on button "Close" at bounding box center [1009, 9] width 33 height 15
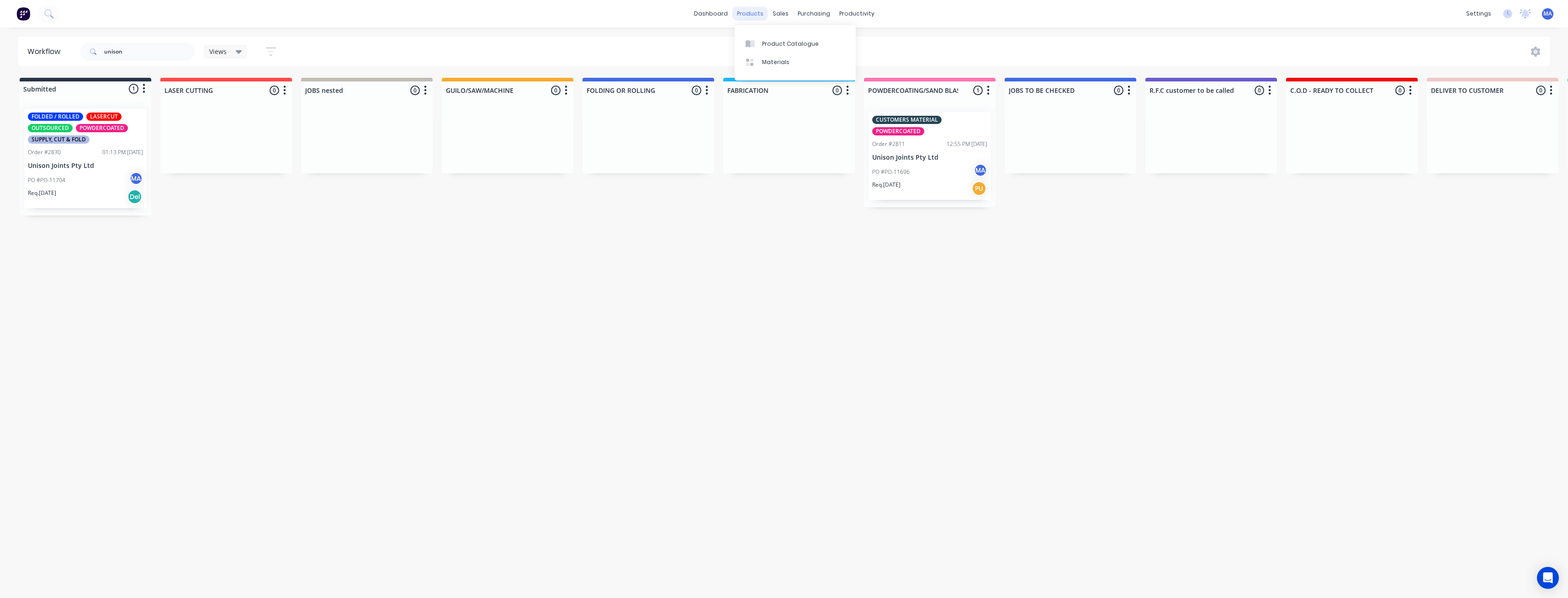
click at [745, 12] on div "products" at bounding box center [751, 14] width 36 height 14
click at [862, 9] on div "productivity" at bounding box center [857, 14] width 44 height 14
click at [886, 48] on link "Workflow" at bounding box center [892, 44] width 121 height 19
click at [848, 299] on div "Workflow unison Views Save new view None (Default) edit Show/Hide statuses Show…" at bounding box center [781, 308] width 1562 height 543
click at [797, 58] on div "Customers" at bounding box center [812, 62] width 33 height 9
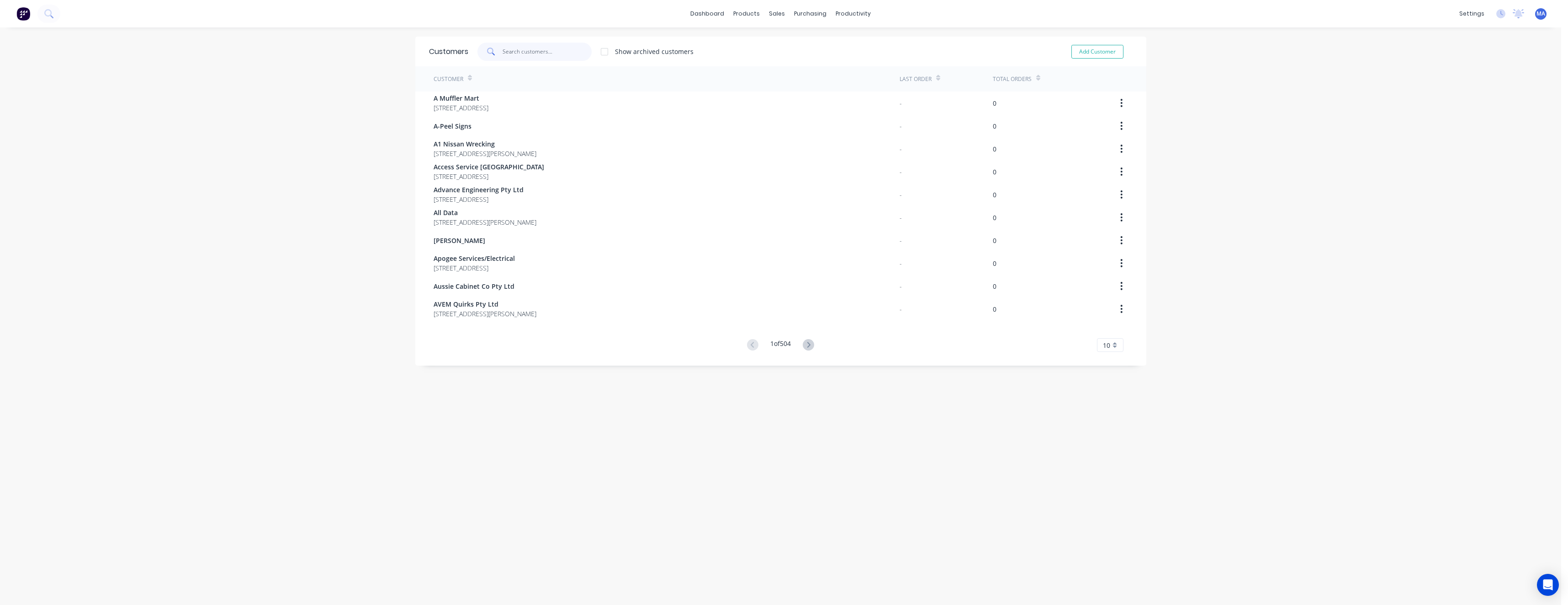
click at [535, 45] on input "text" at bounding box center [547, 52] width 89 height 19
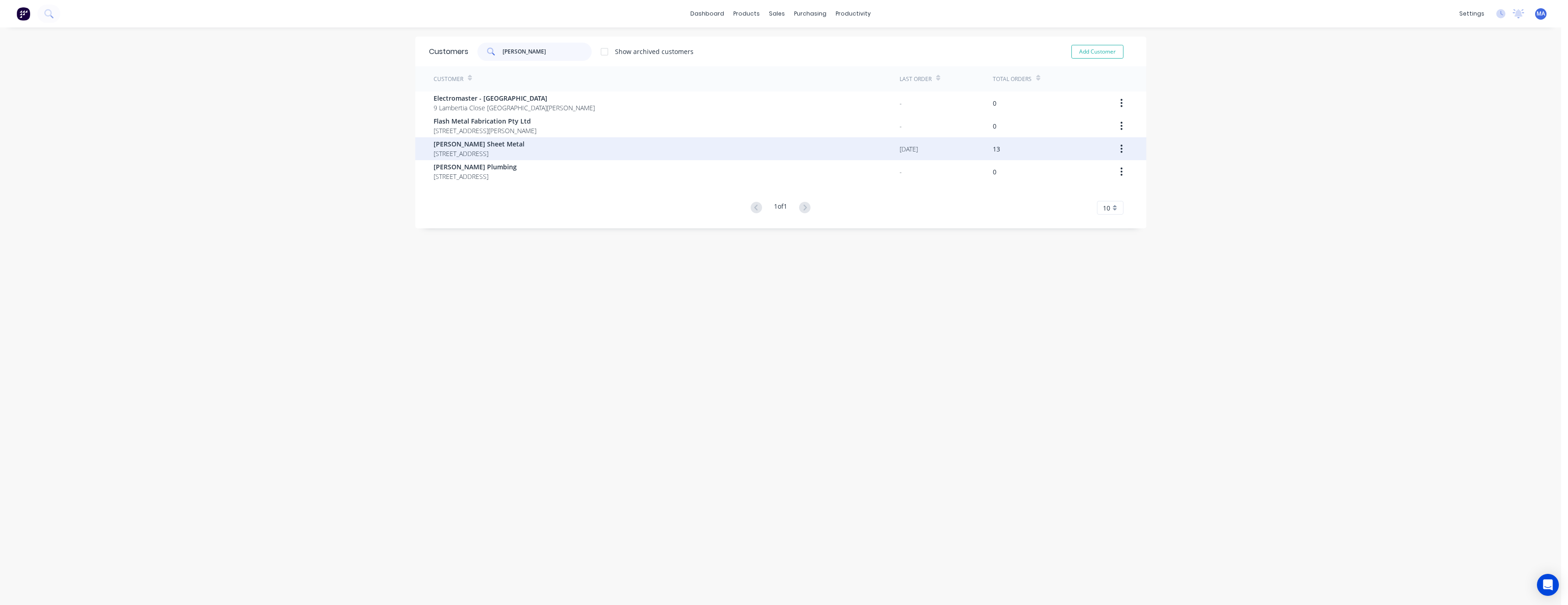
type input "[PERSON_NAME]"
click at [501, 150] on span "[STREET_ADDRESS]" at bounding box center [479, 153] width 91 height 9
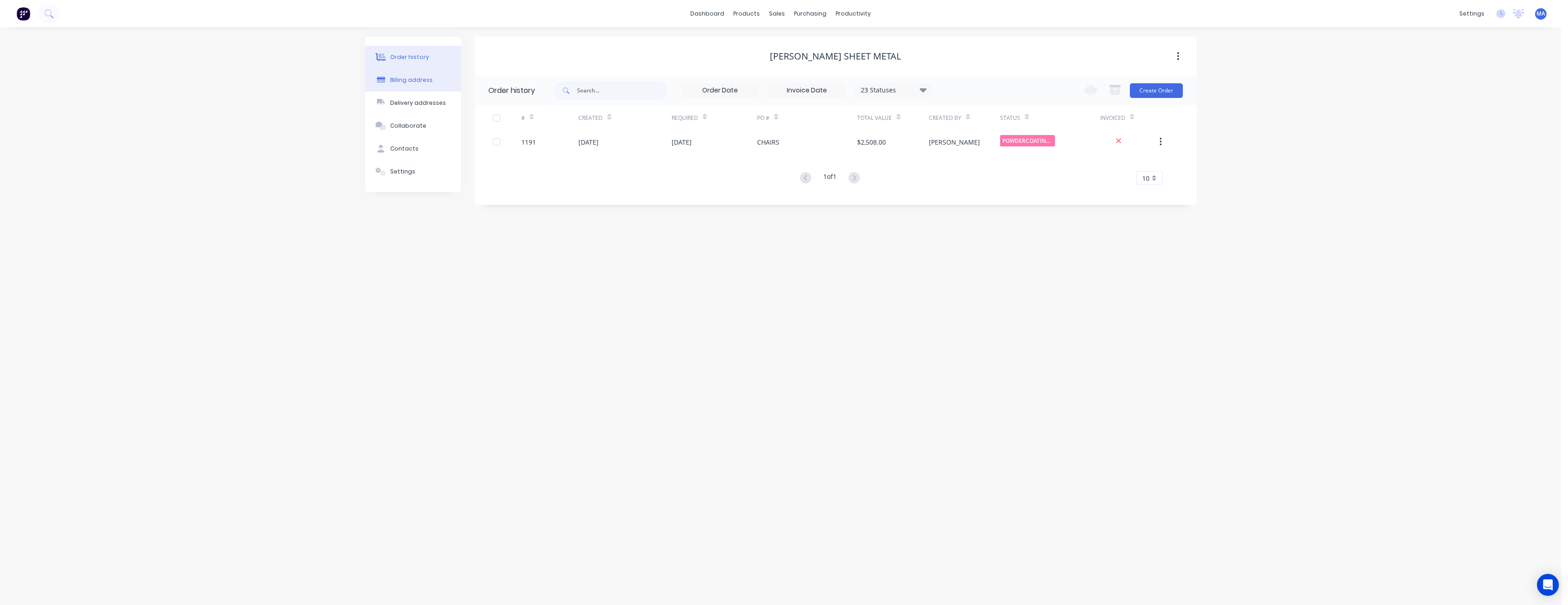
click at [416, 77] on div "Billing address" at bounding box center [411, 80] width 43 height 9
select select "AU"
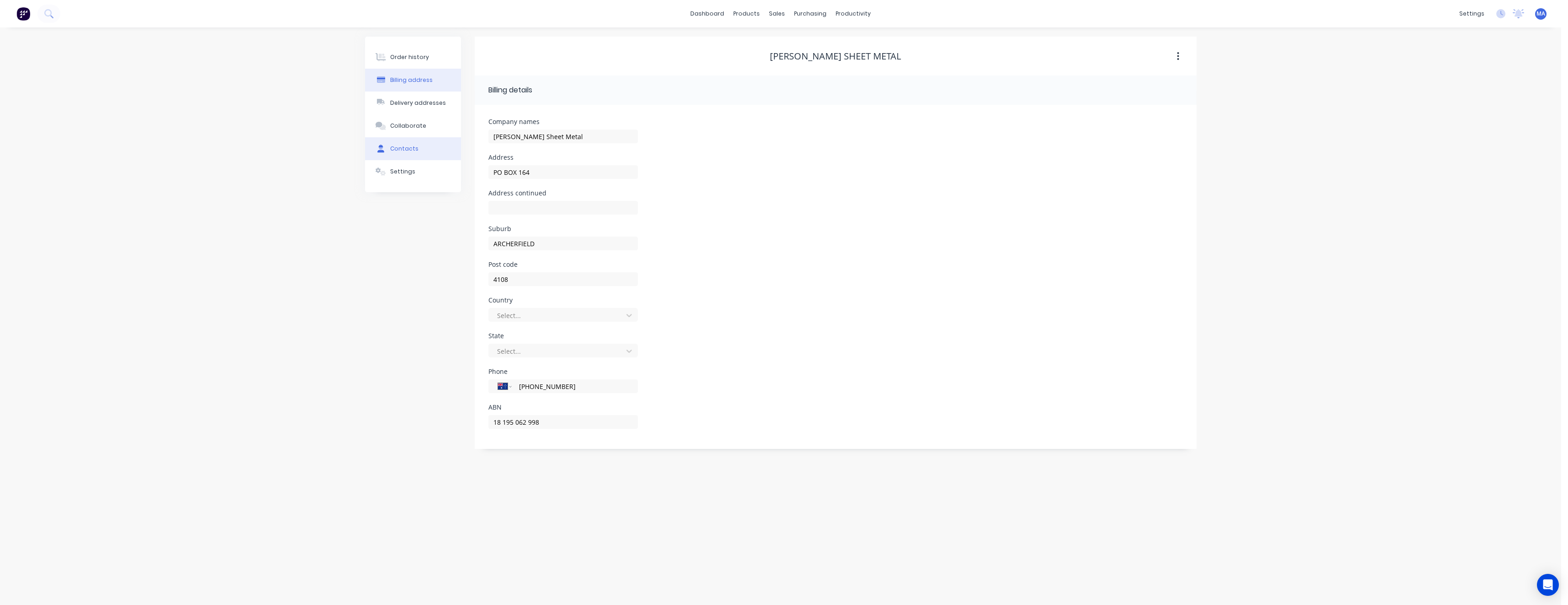
click at [425, 150] on button "Contacts" at bounding box center [413, 148] width 96 height 23
select select "AU"
click at [522, 160] on div "[PERSON_NAME]" at bounding box center [524, 156] width 57 height 11
click at [485, 154] on icon "button" at bounding box center [484, 156] width 5 height 6
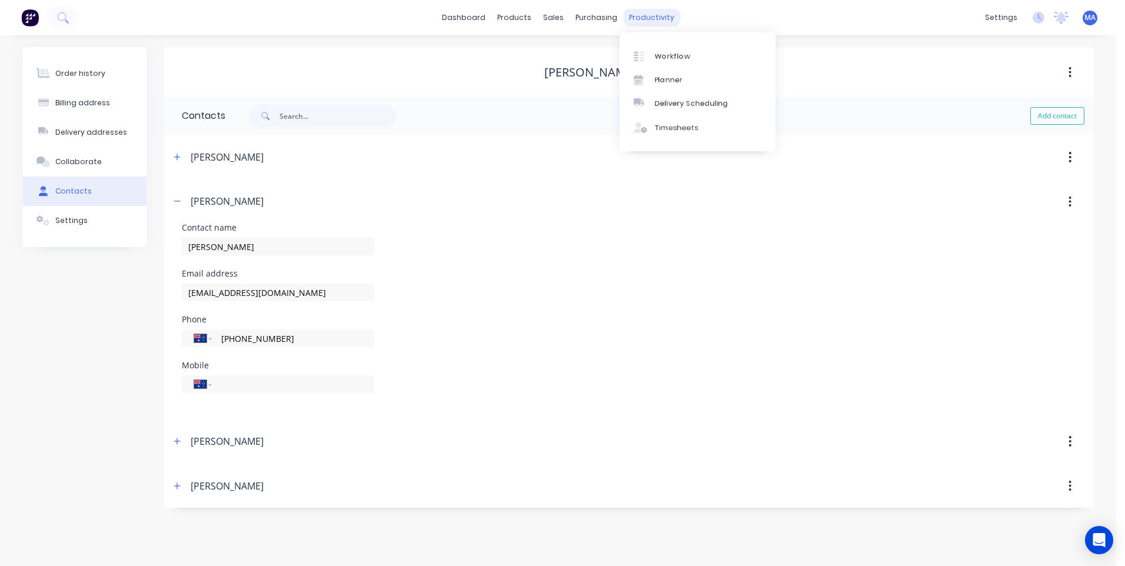
click at [625, 19] on div "productivity" at bounding box center [651, 18] width 57 height 18
click at [663, 58] on div "Workflow" at bounding box center [672, 56] width 35 height 11
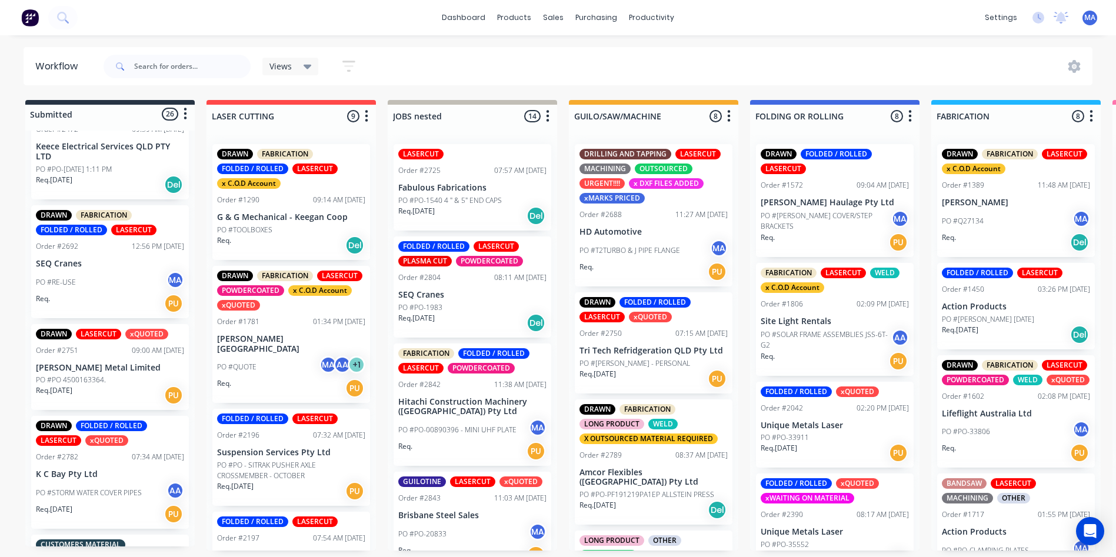
scroll to position [529, 0]
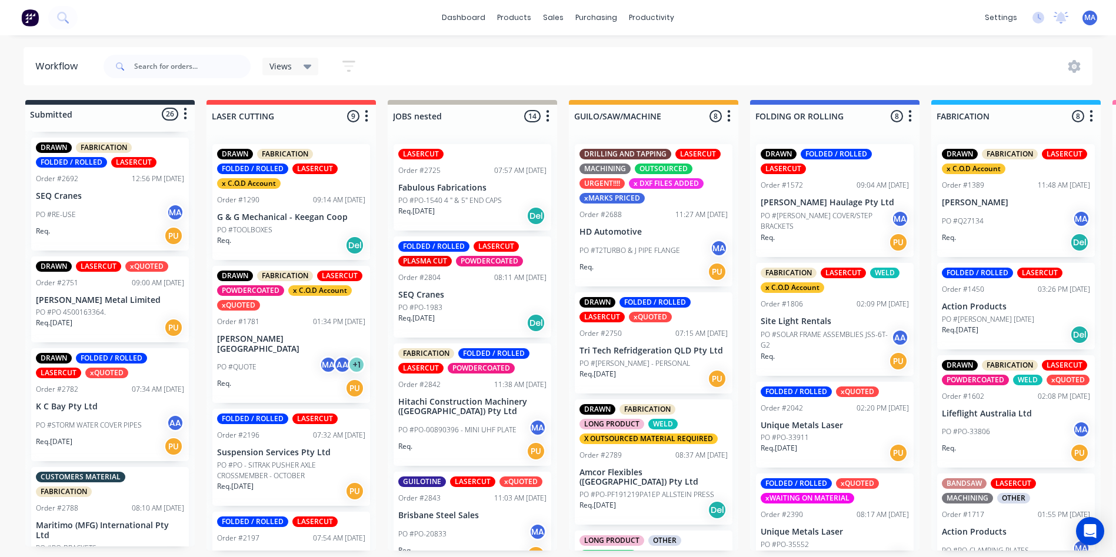
click at [113, 316] on div "PO #PO 4500163364." at bounding box center [110, 312] width 148 height 11
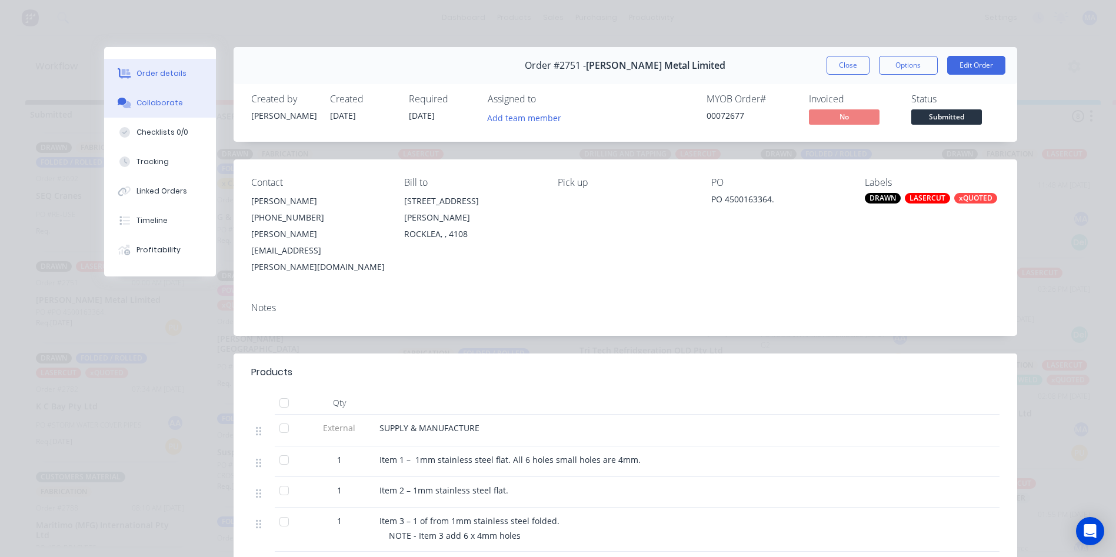
click at [165, 103] on div "Collaborate" at bounding box center [159, 103] width 46 height 11
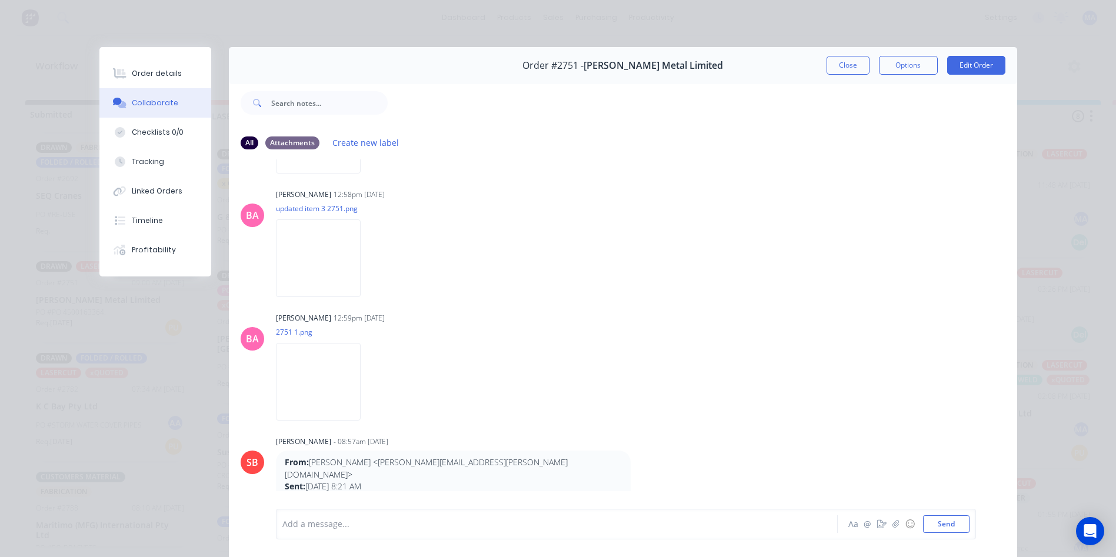
scroll to position [588, 0]
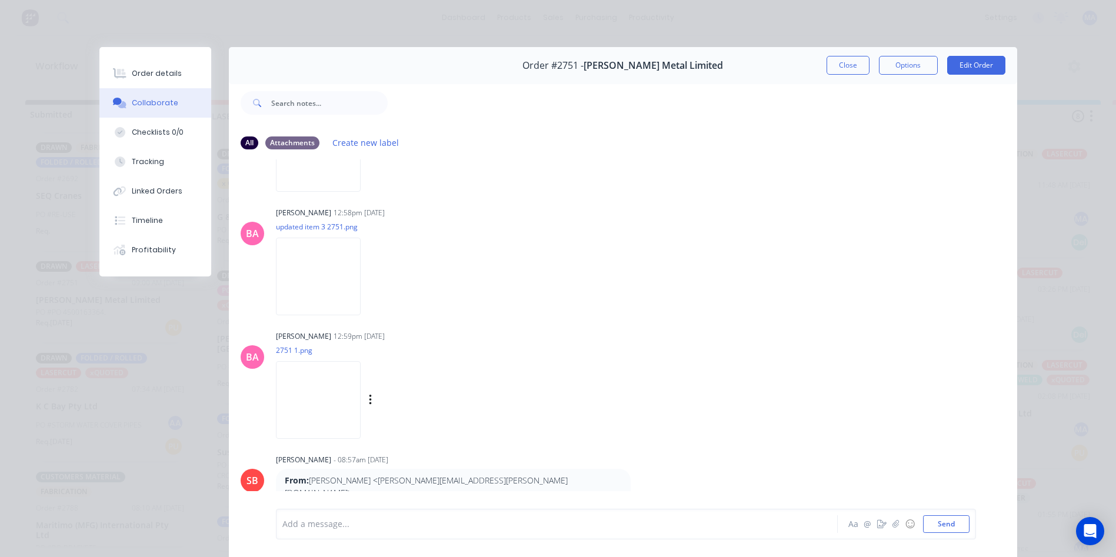
click at [361, 365] on img at bounding box center [318, 399] width 85 height 77
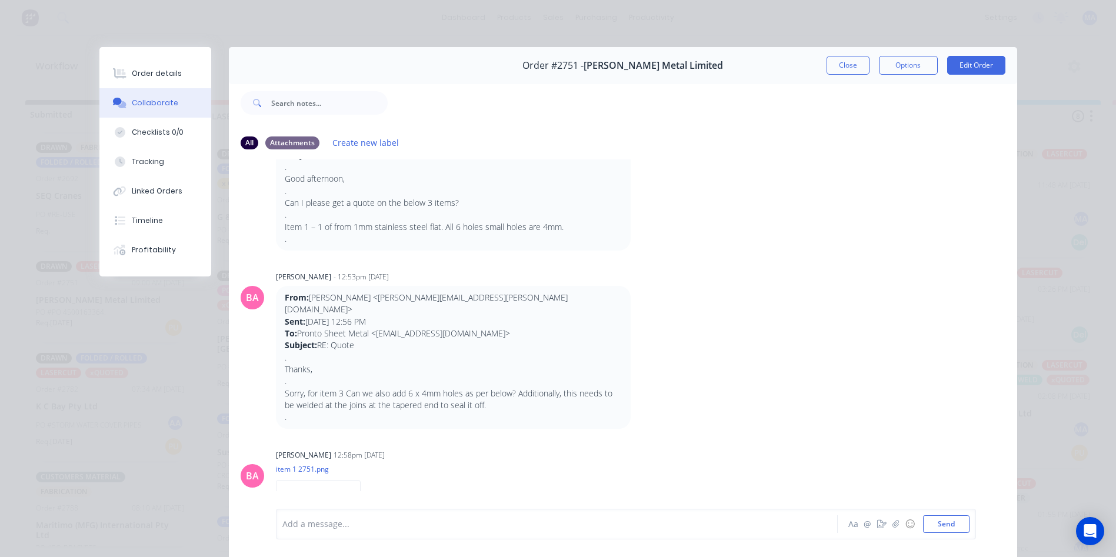
scroll to position [0, 0]
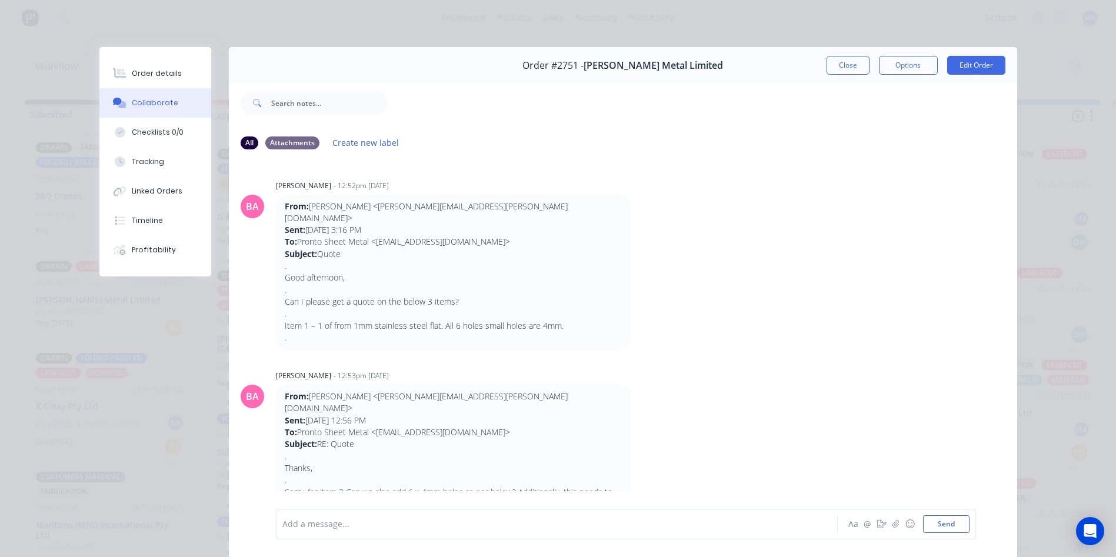
click at [849, 66] on button "Close" at bounding box center [847, 65] width 43 height 19
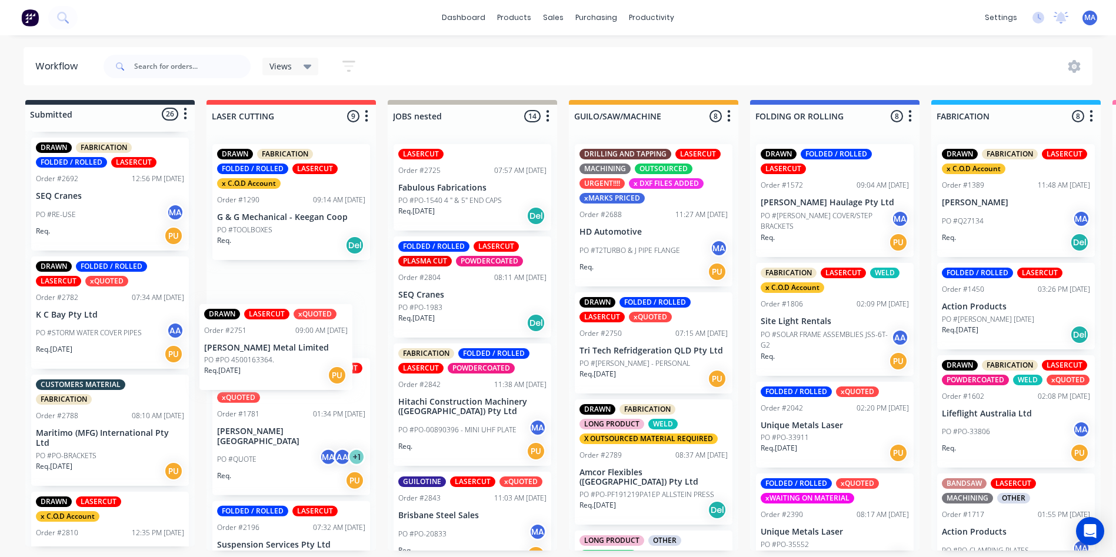
drag, startPoint x: 101, startPoint y: 314, endPoint x: 320, endPoint y: 381, distance: 229.4
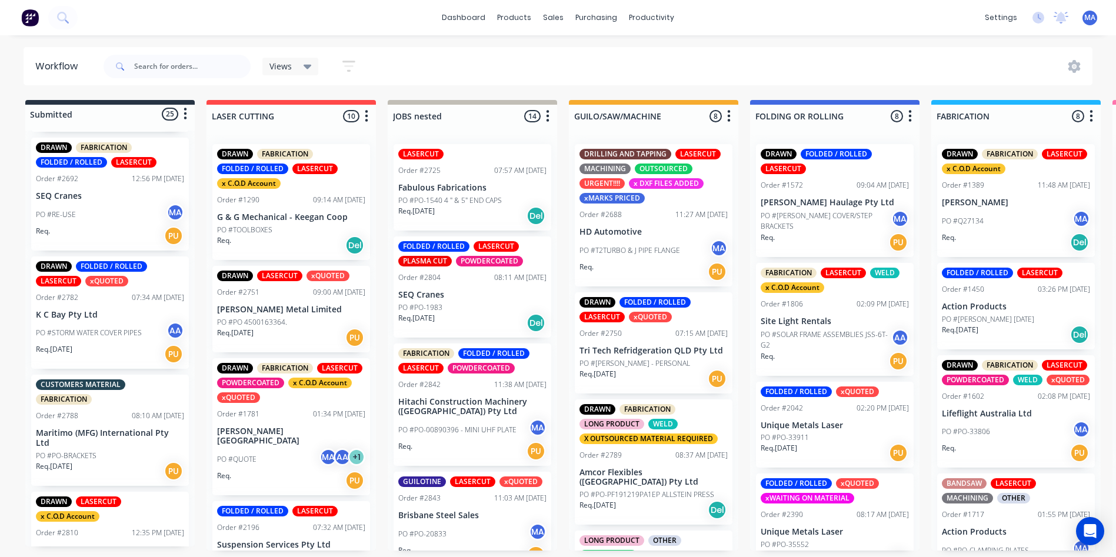
click at [91, 364] on div "Req. [DATE] PU" at bounding box center [110, 354] width 148 height 20
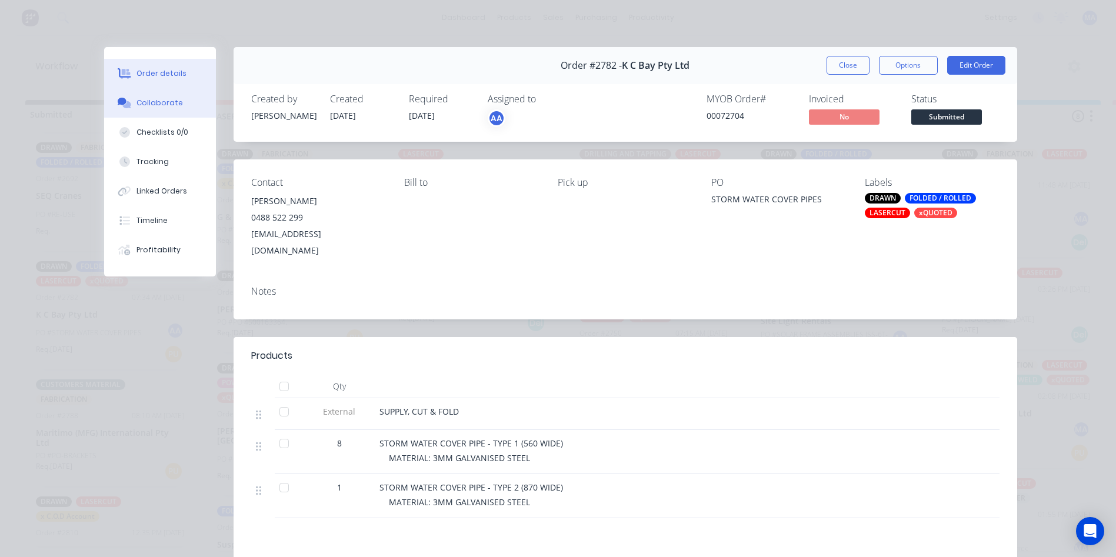
click at [173, 99] on div "Collaborate" at bounding box center [159, 103] width 46 height 11
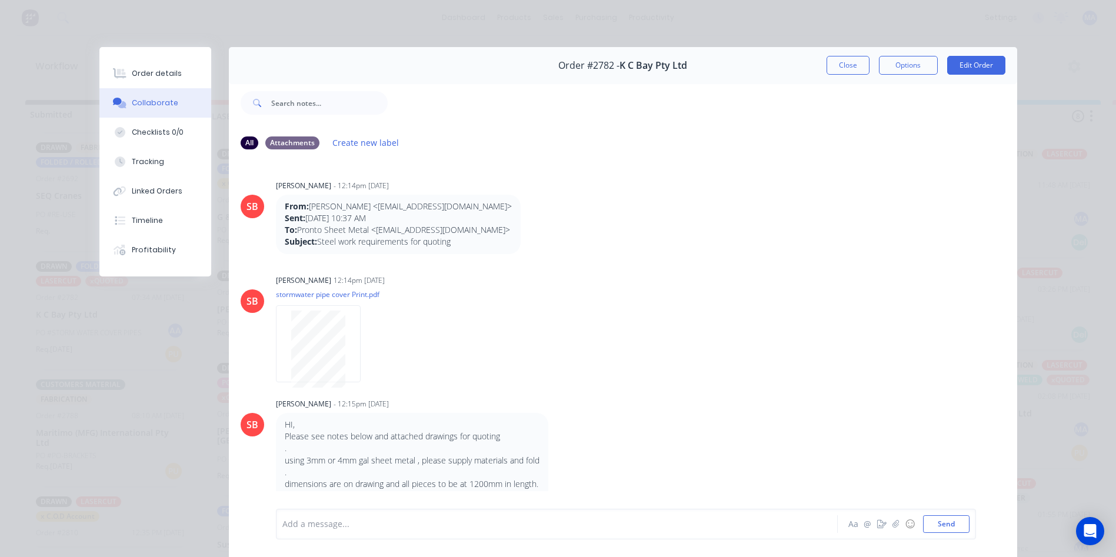
click at [153, 64] on button "Order details" at bounding box center [155, 73] width 112 height 29
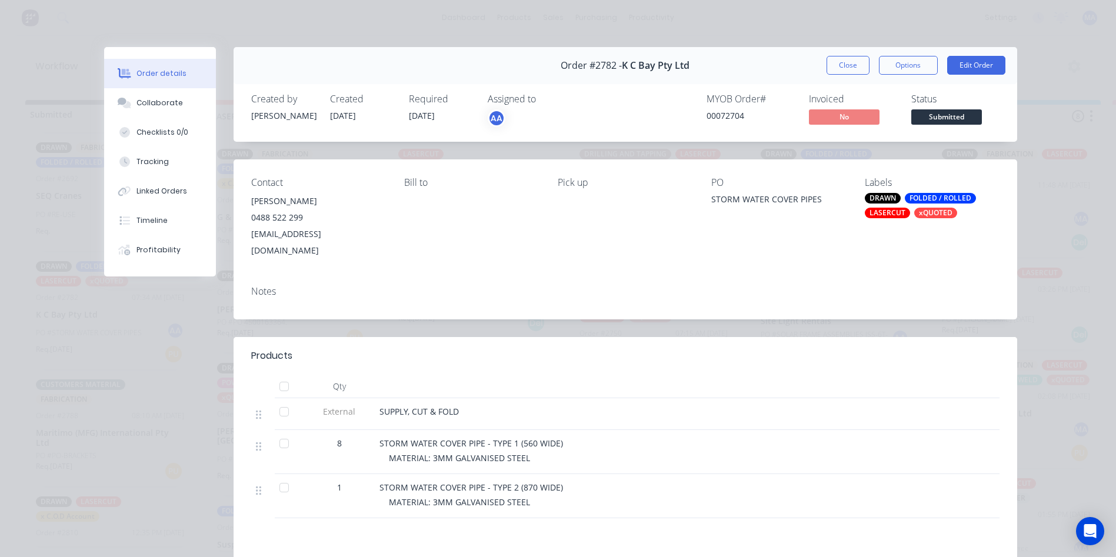
click at [873, 212] on div "LASERCUT" at bounding box center [887, 213] width 45 height 11
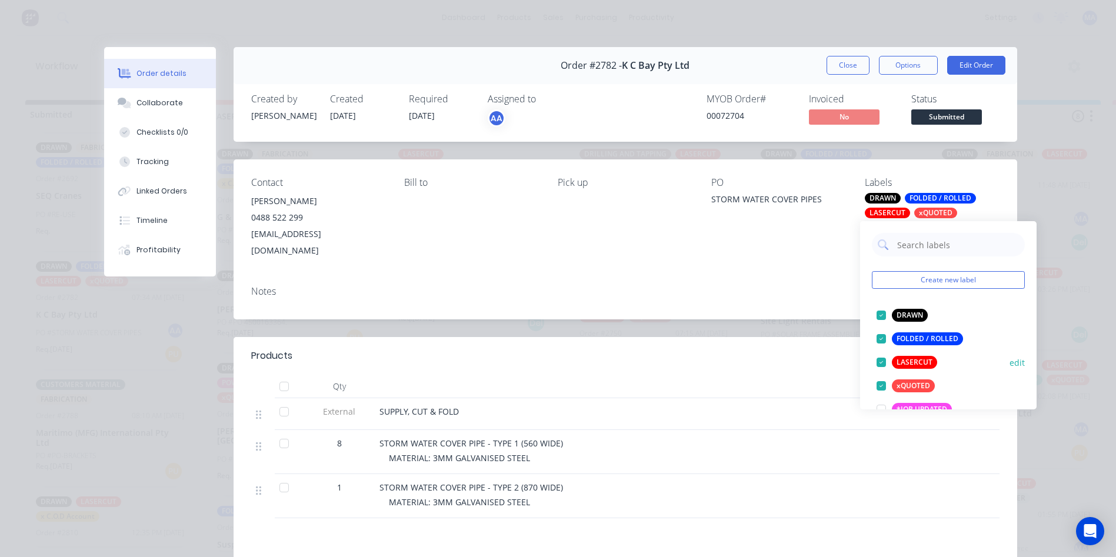
click at [882, 361] on div at bounding box center [881, 363] width 24 height 24
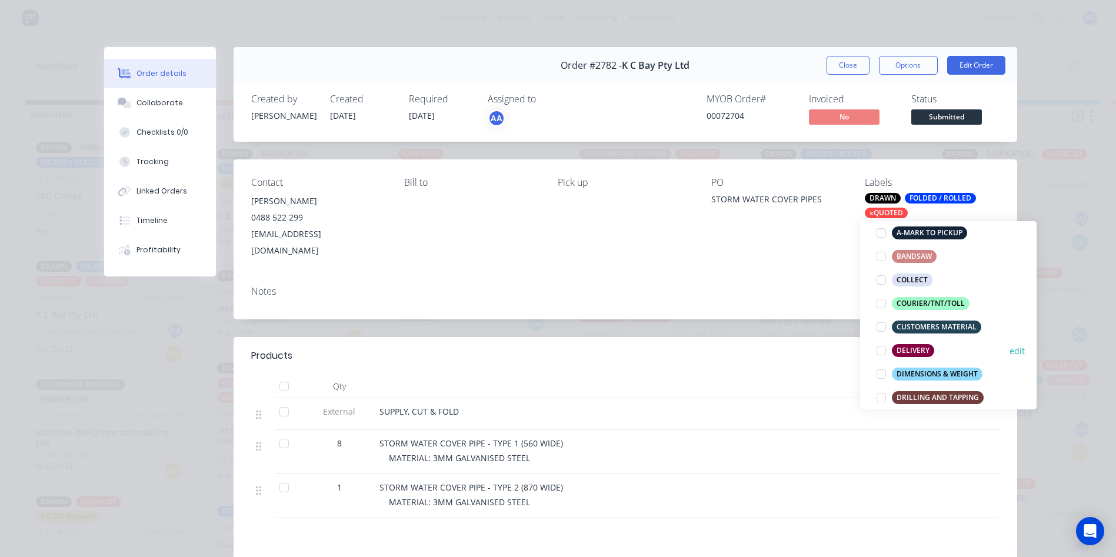
scroll to position [294, 0]
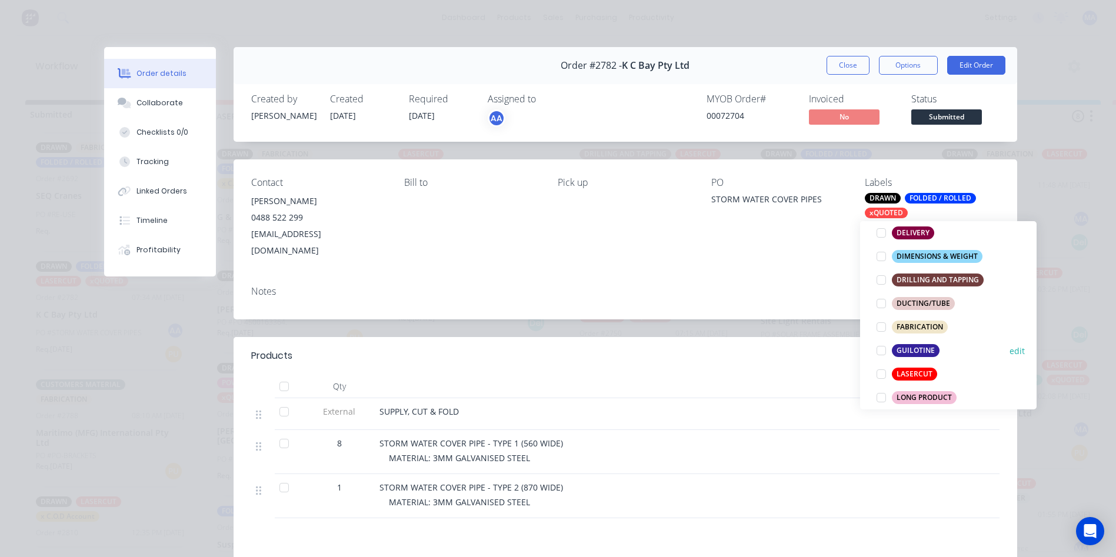
click at [926, 345] on div "GUILOTINE" at bounding box center [916, 350] width 48 height 13
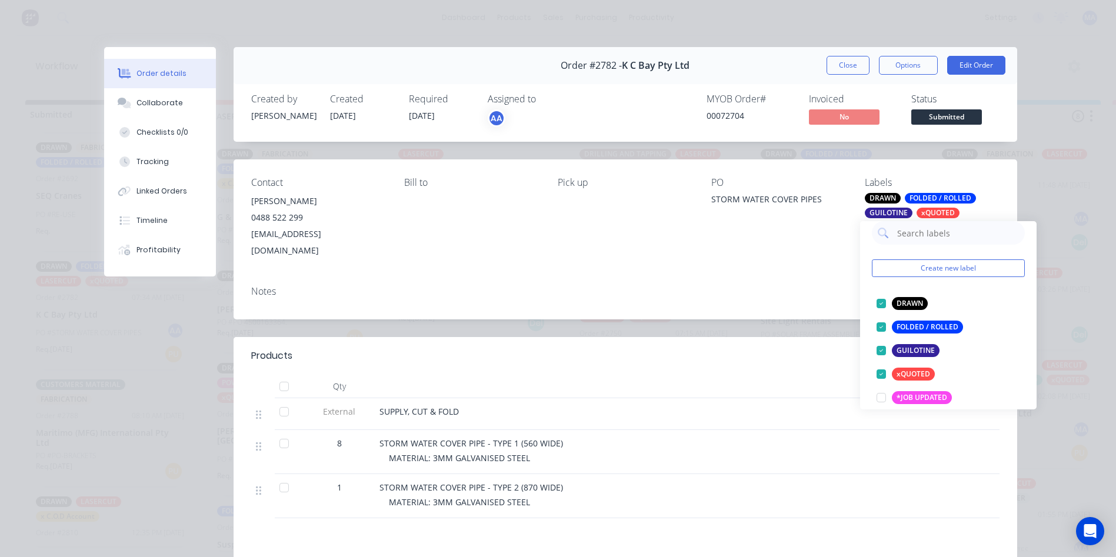
click at [819, 337] on header "Products" at bounding box center [624, 356] width 783 height 38
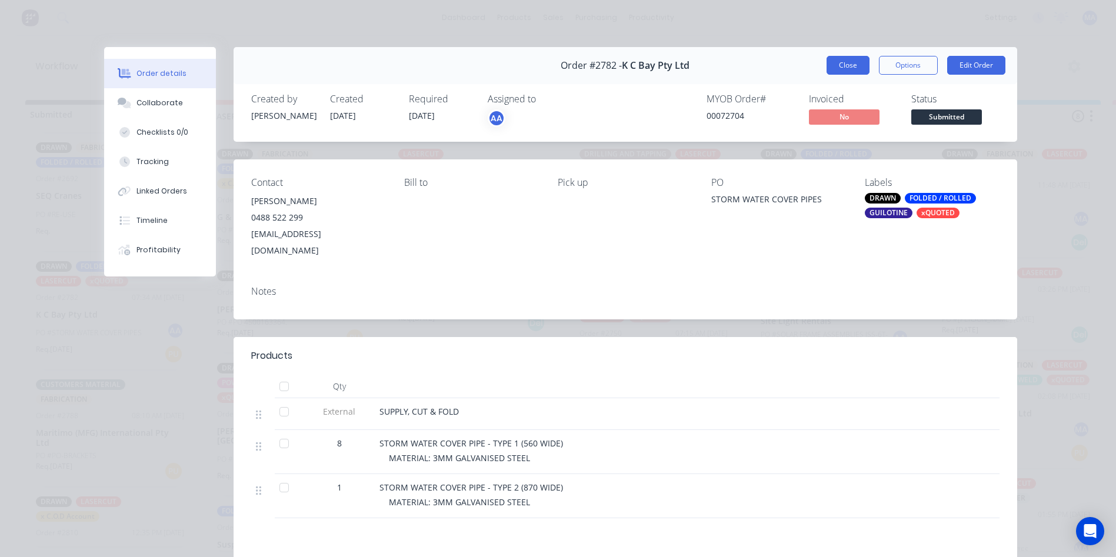
click at [846, 68] on button "Close" at bounding box center [847, 65] width 43 height 19
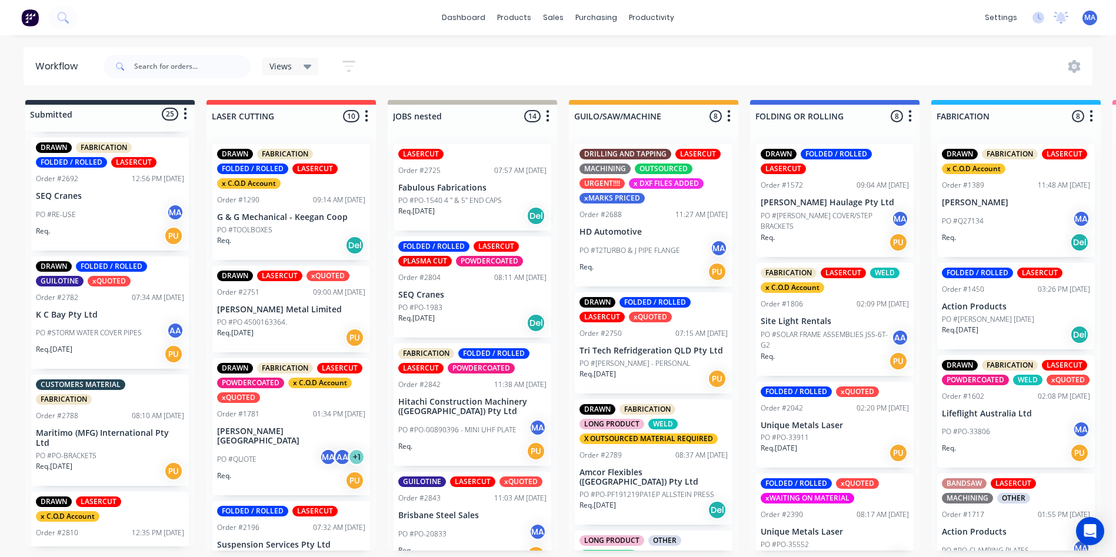
click at [120, 348] on div "Req. [DATE] PU" at bounding box center [110, 354] width 148 height 20
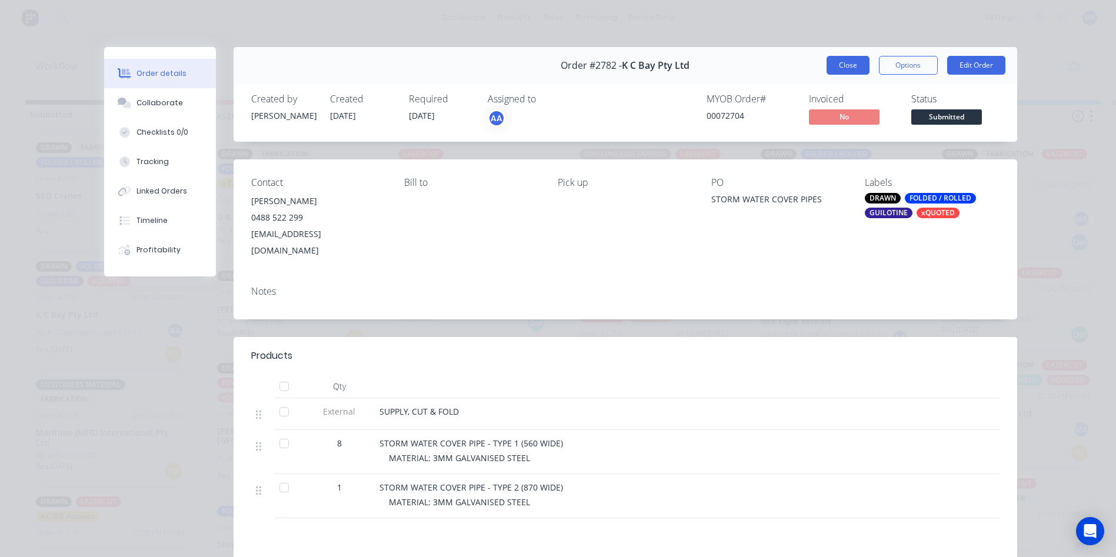
click at [845, 72] on button "Close" at bounding box center [847, 65] width 43 height 19
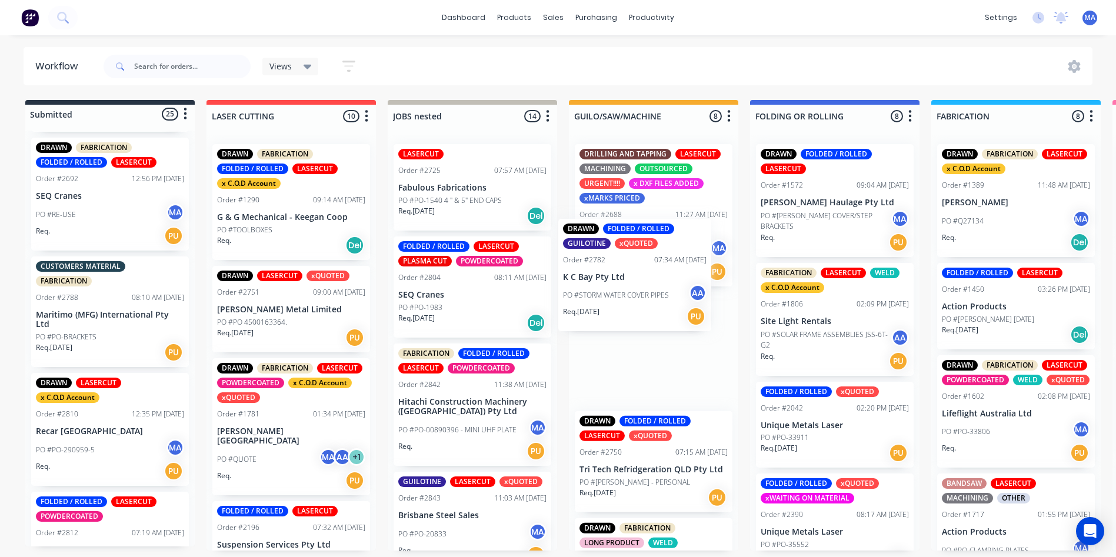
drag, startPoint x: 84, startPoint y: 330, endPoint x: 620, endPoint y: 292, distance: 538.3
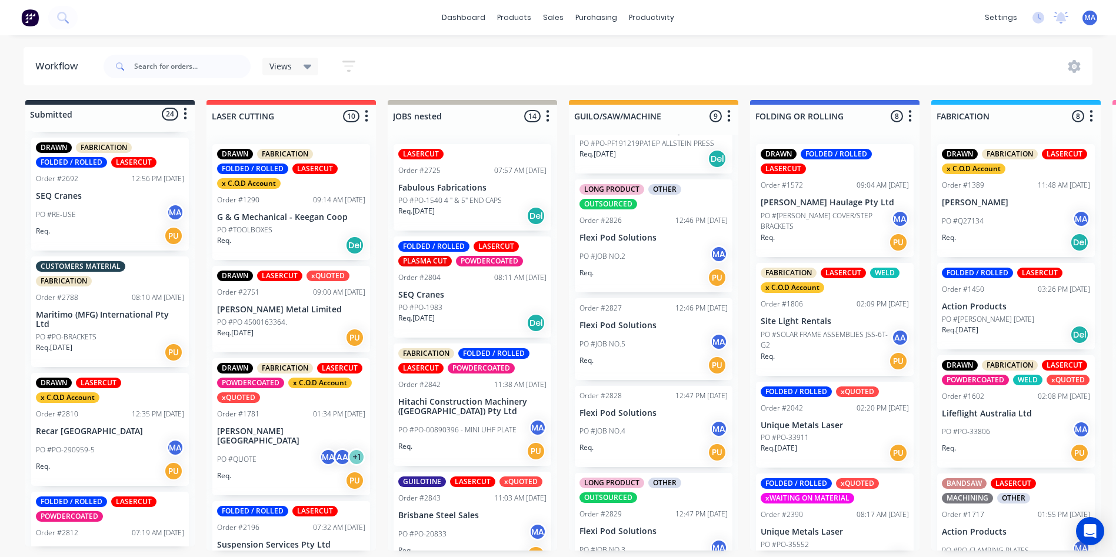
click at [659, 268] on div "Req. PU" at bounding box center [653, 278] width 148 height 20
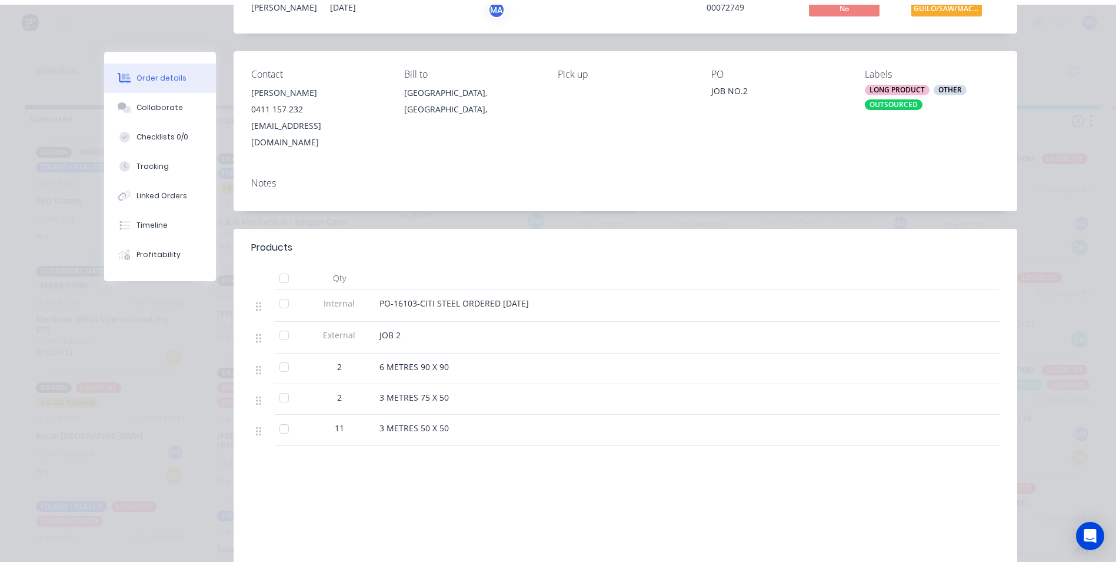
scroll to position [0, 0]
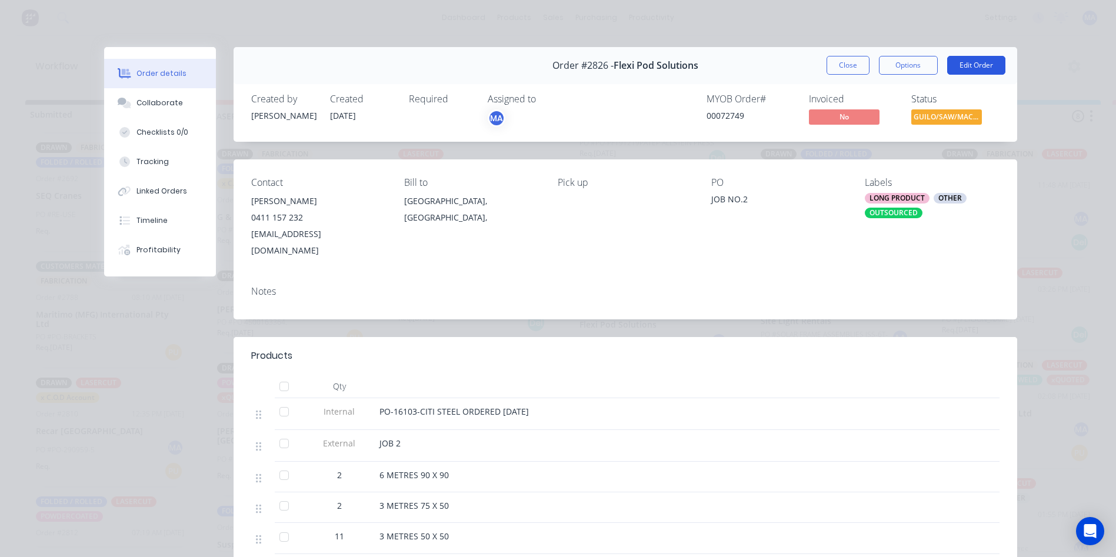
click at [969, 63] on button "Edit Order" at bounding box center [976, 65] width 58 height 19
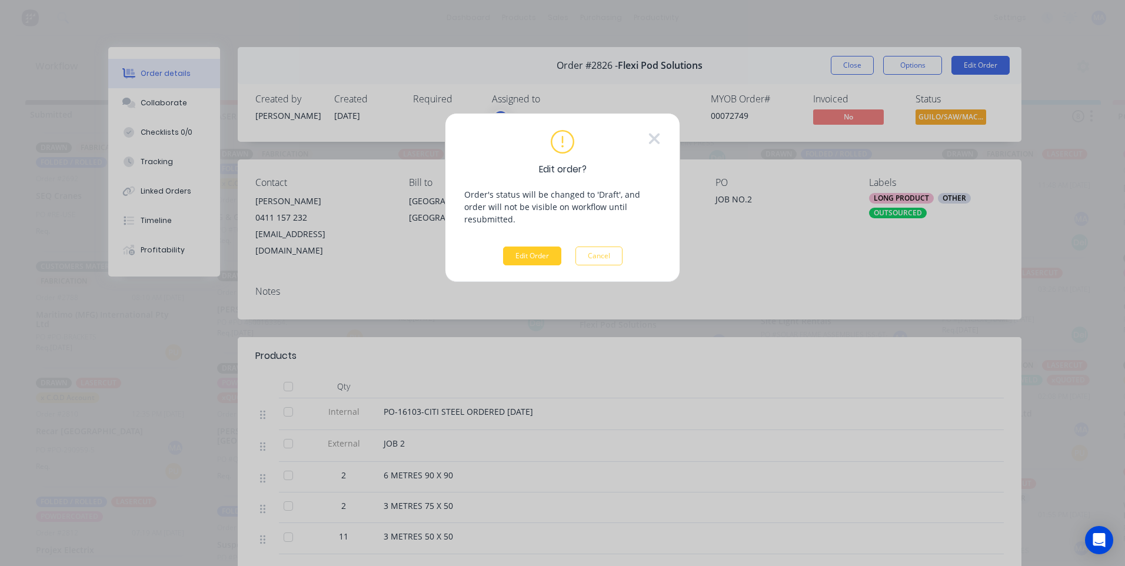
click at [549, 246] on button "Edit Order" at bounding box center [532, 255] width 58 height 19
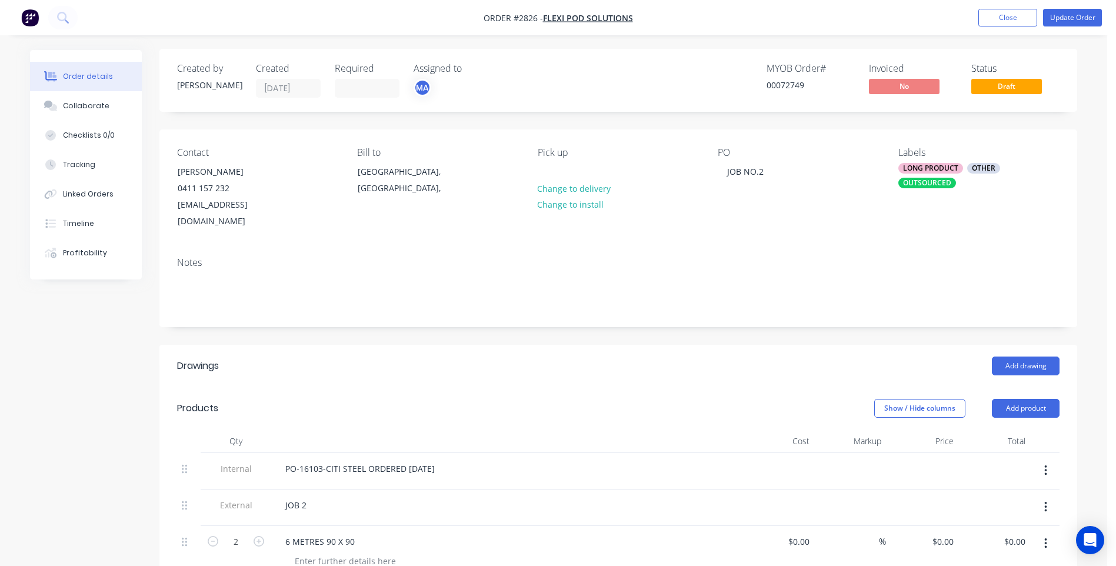
scroll to position [176, 0]
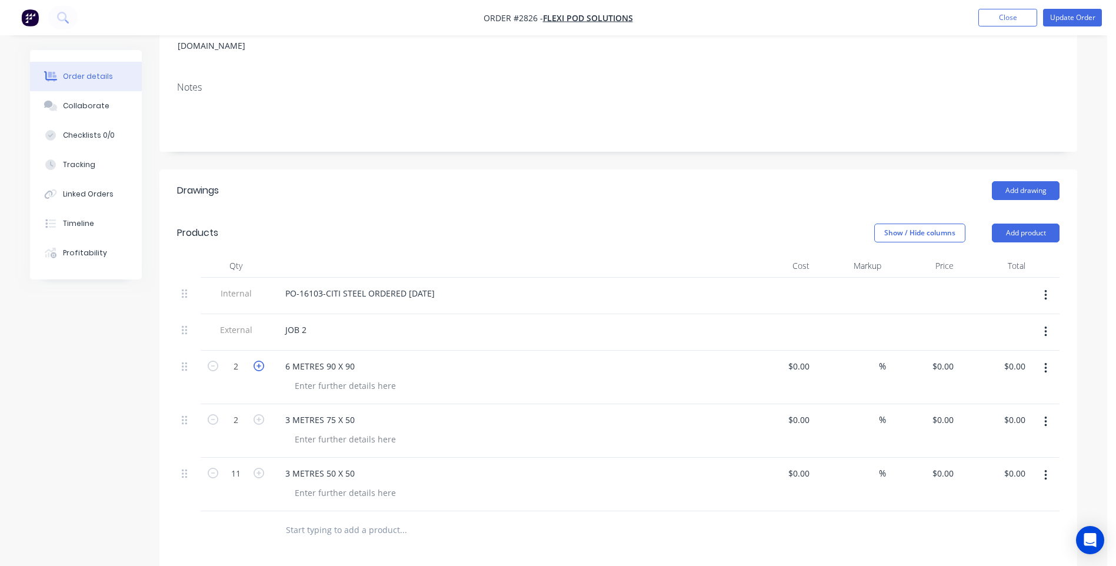
click at [261, 361] on icon "button" at bounding box center [258, 366] width 11 height 11
type input "3"
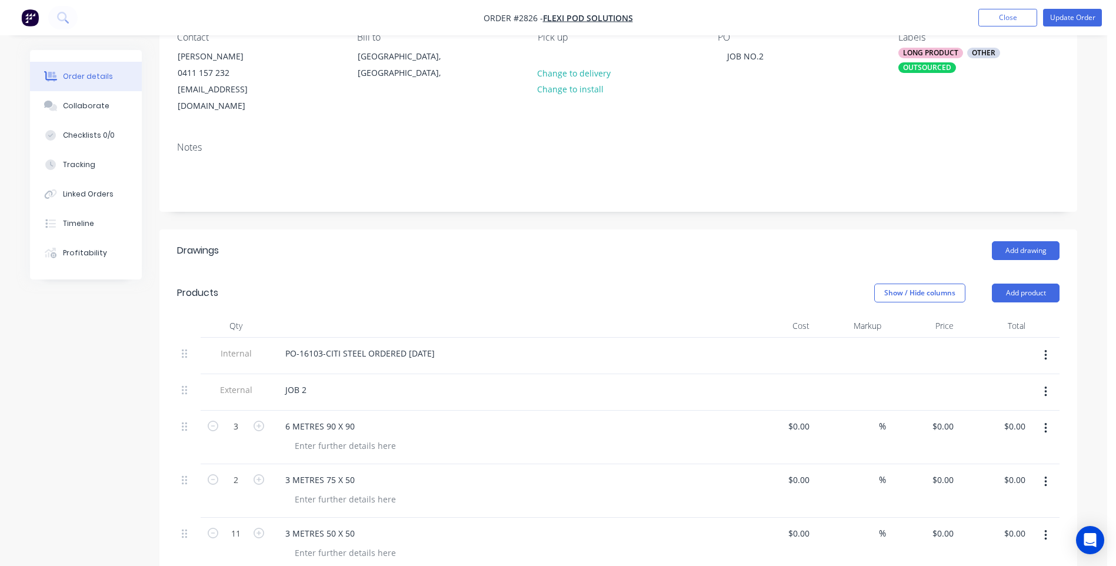
scroll to position [59, 0]
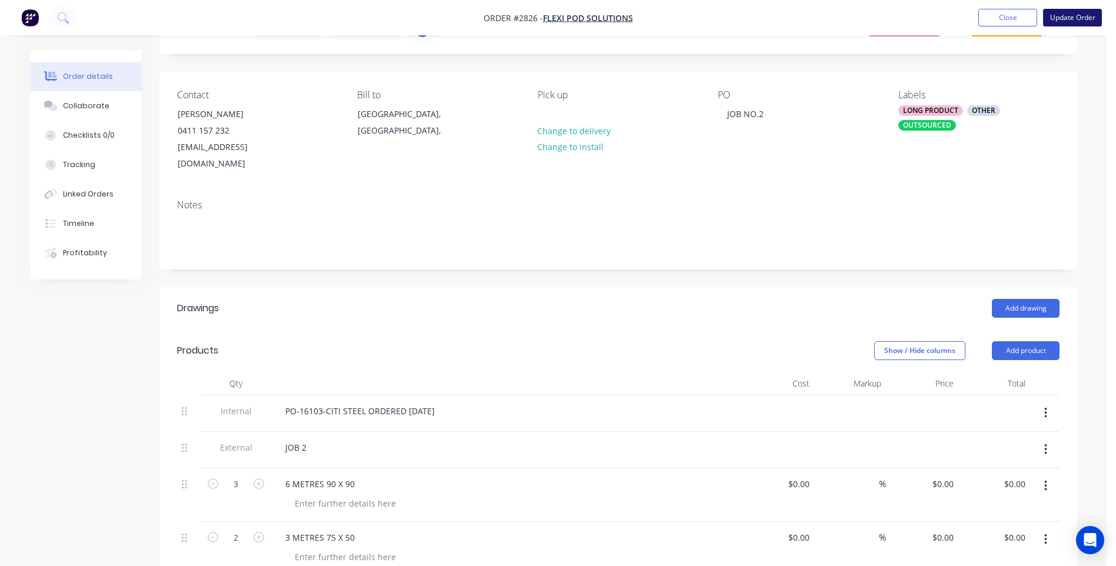
click at [1087, 16] on button "Update Order" at bounding box center [1072, 18] width 59 height 18
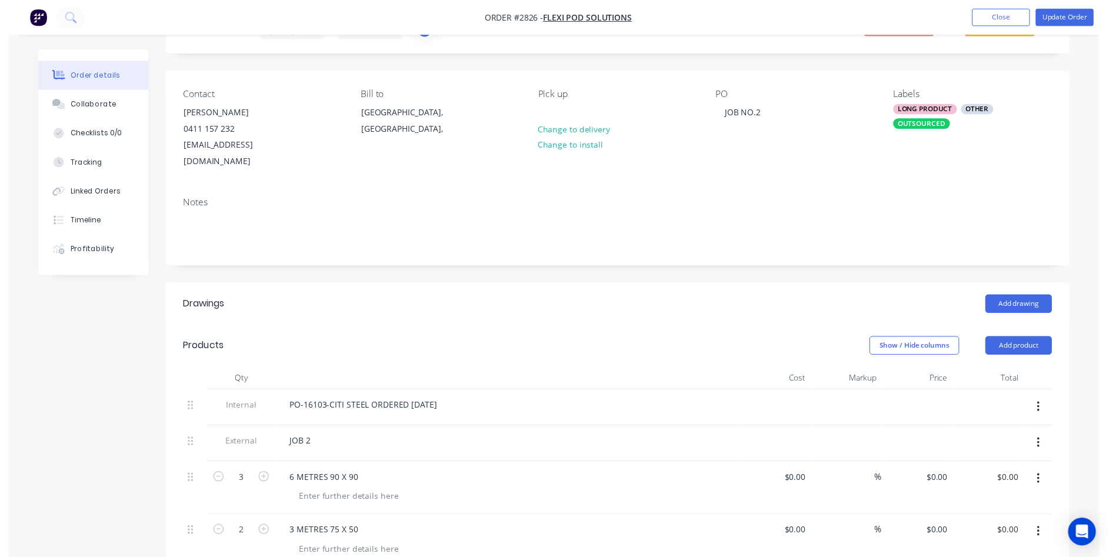
scroll to position [0, 0]
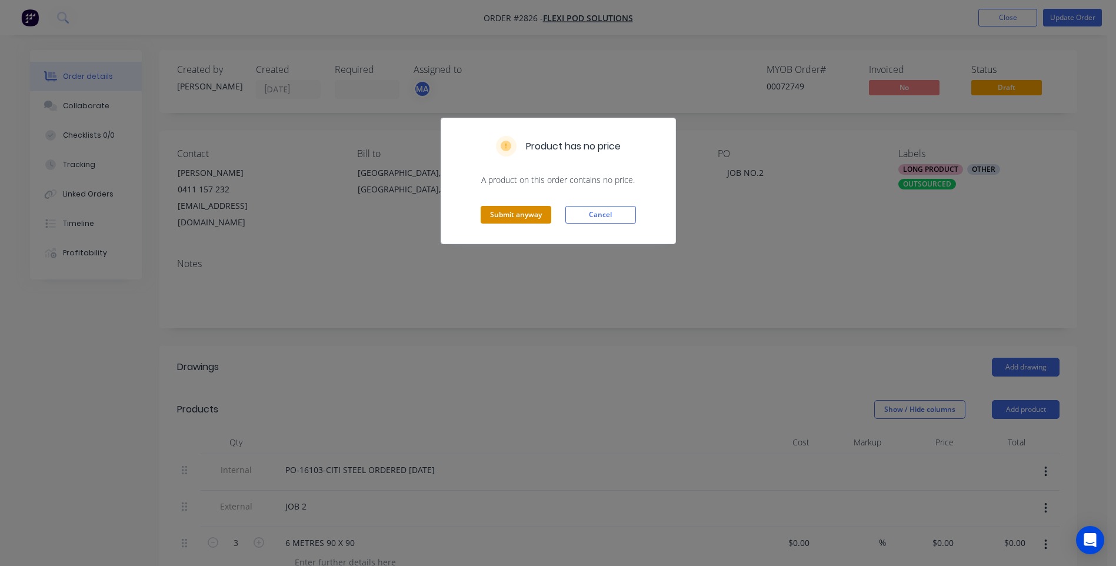
click at [529, 219] on button "Submit anyway" at bounding box center [516, 215] width 71 height 18
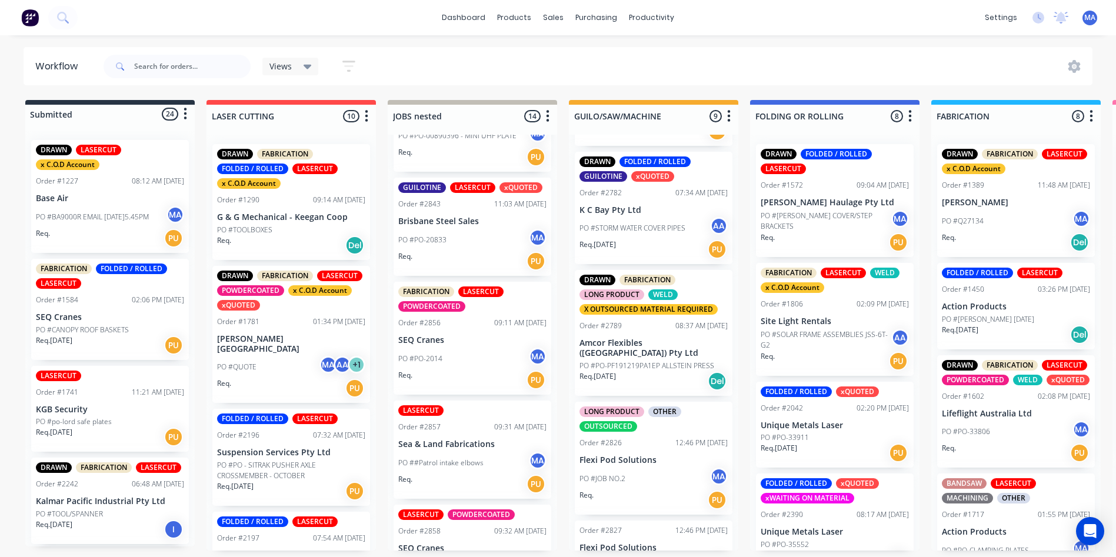
scroll to position [412, 0]
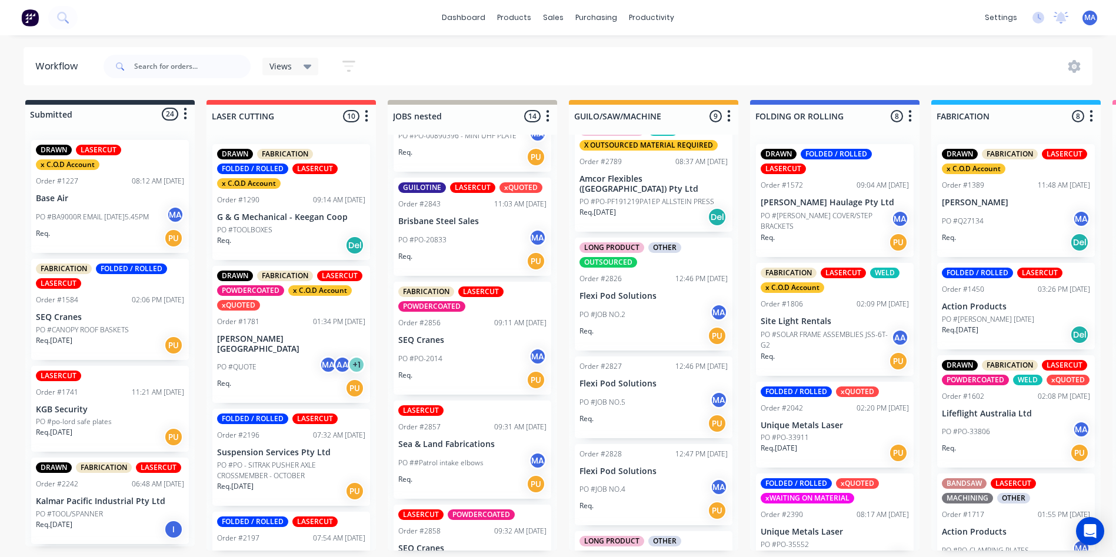
click at [656, 312] on div "PO #JOB NO.2 MA" at bounding box center [653, 314] width 148 height 22
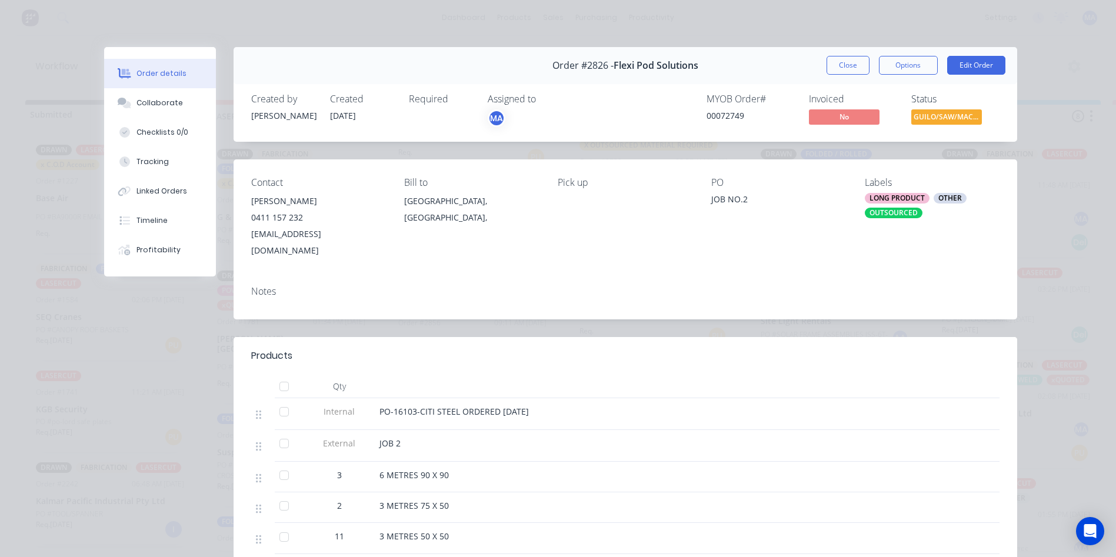
click at [877, 214] on div "OUTSOURCED" at bounding box center [894, 213] width 58 height 11
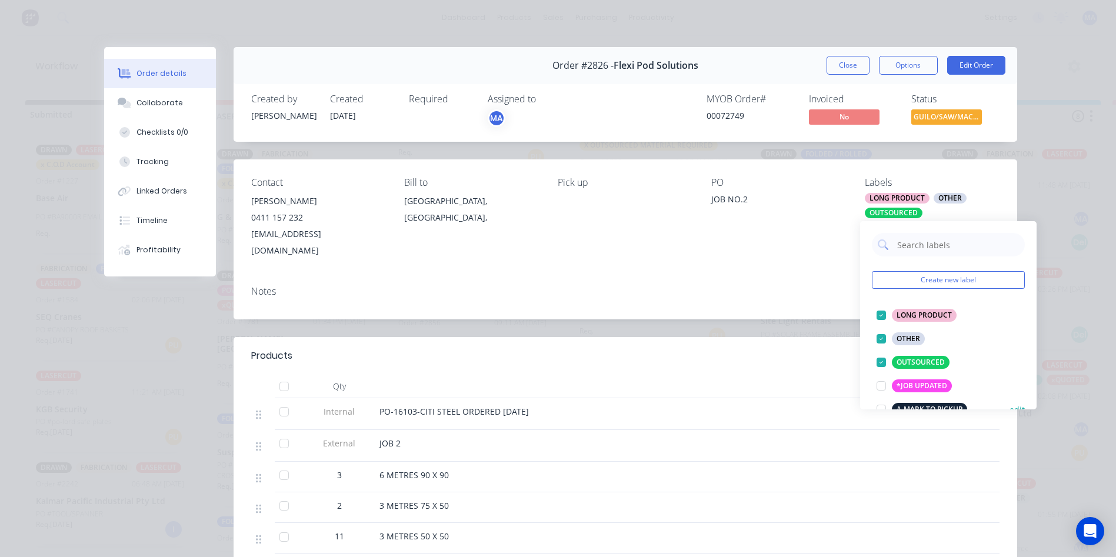
click at [885, 361] on div at bounding box center [881, 363] width 24 height 24
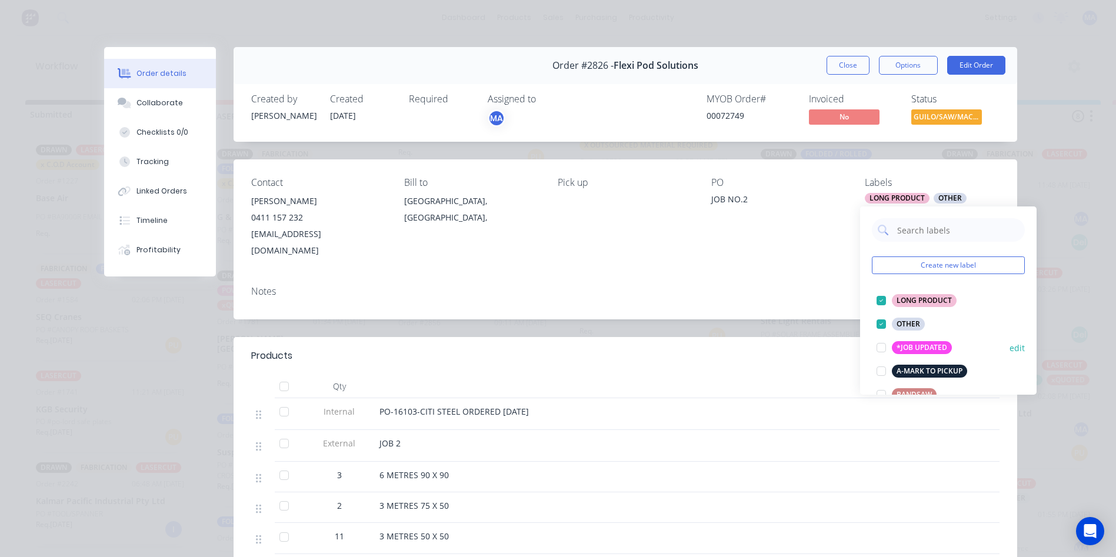
scroll to position [59, 0]
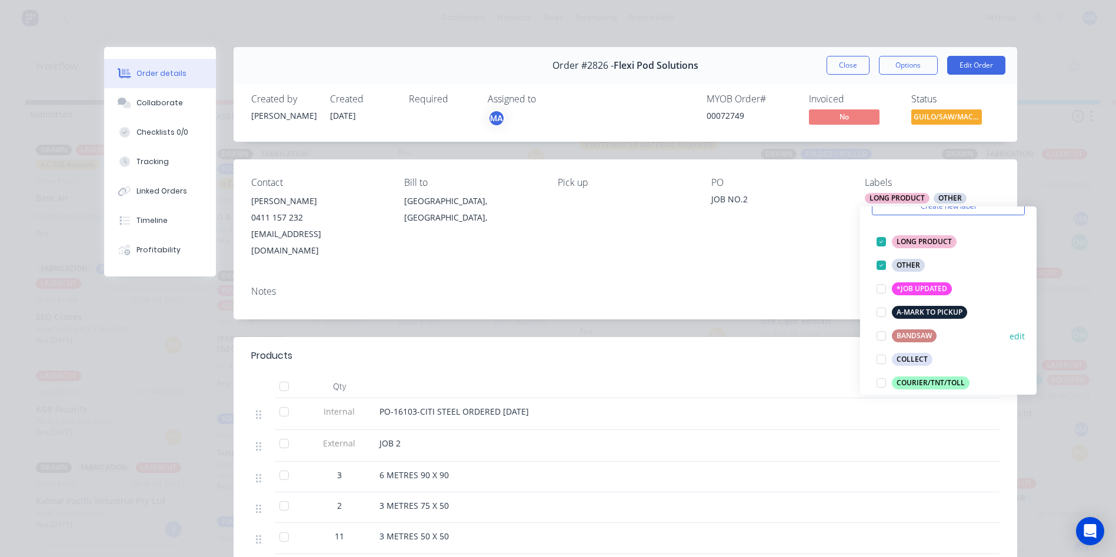
click at [920, 330] on div "BANDSAW" at bounding box center [914, 335] width 45 height 13
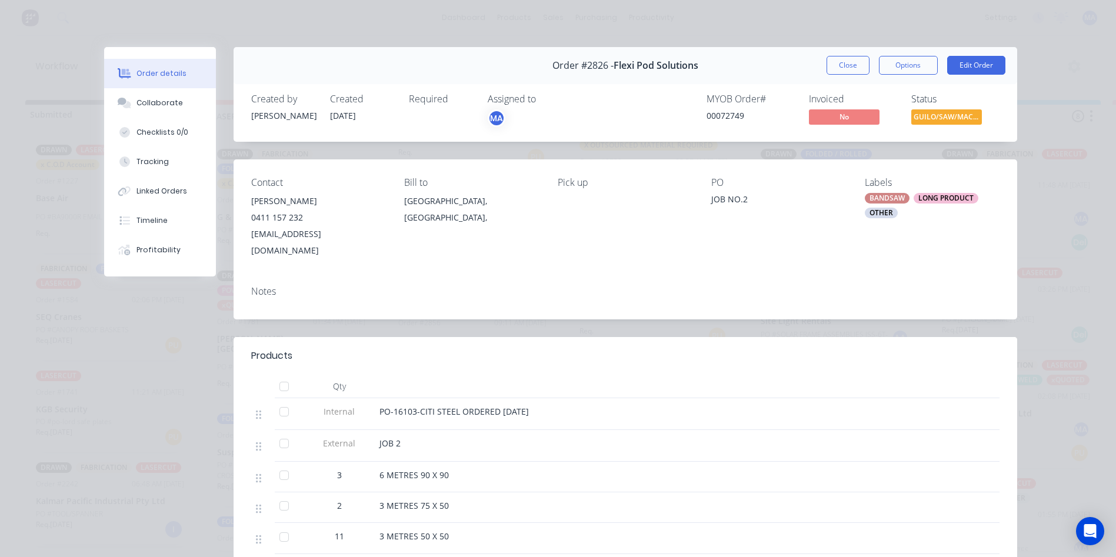
click at [812, 292] on div "Notes" at bounding box center [624, 297] width 783 height 43
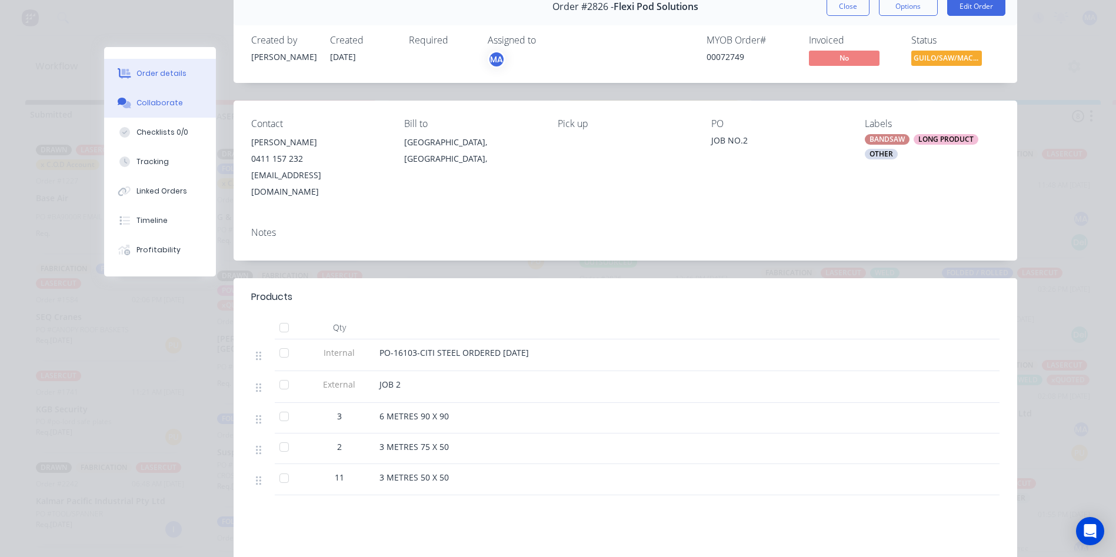
click at [182, 110] on button "Collaborate" at bounding box center [160, 102] width 112 height 29
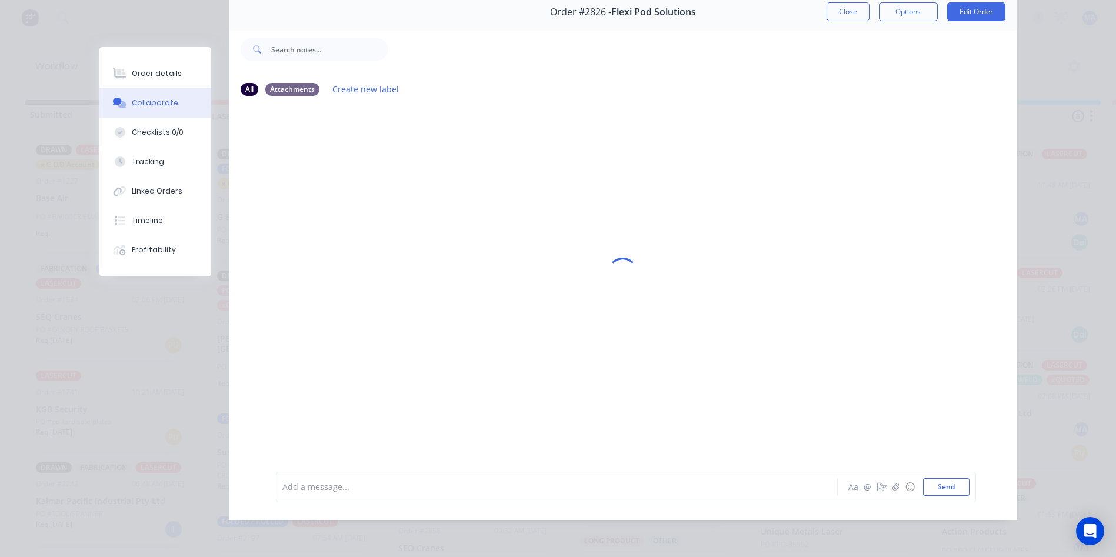
scroll to position [0, 0]
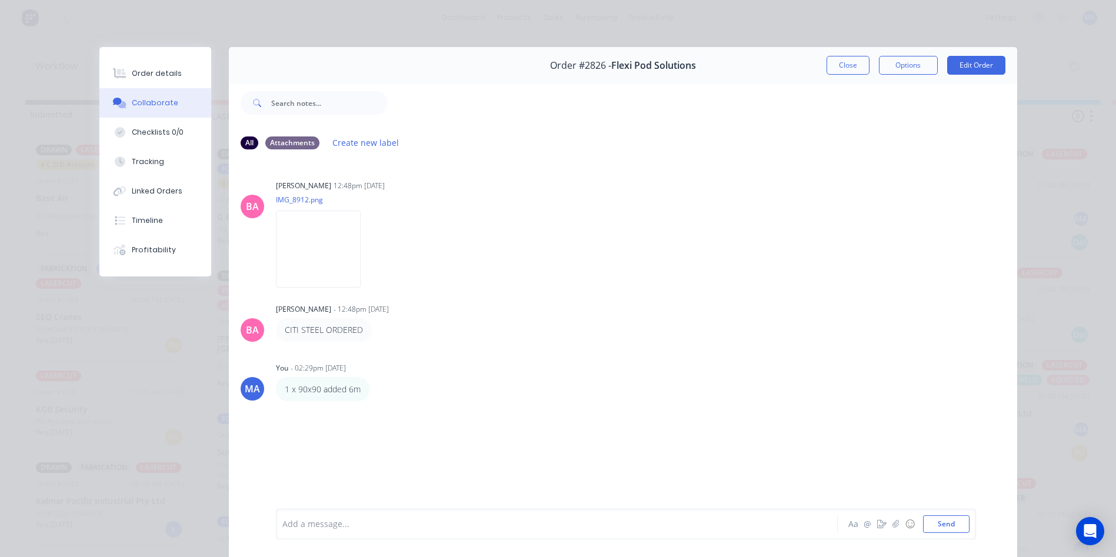
click at [374, 526] on div at bounding box center [540, 524] width 515 height 12
click at [848, 66] on button "Close" at bounding box center [847, 65] width 43 height 19
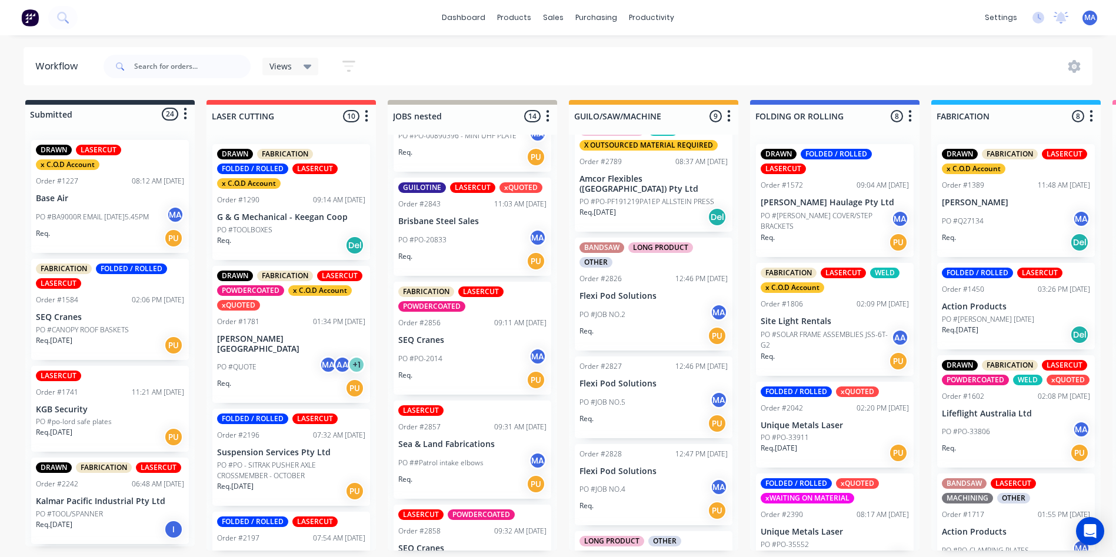
click at [657, 414] on div "Req. PU" at bounding box center [653, 423] width 148 height 20
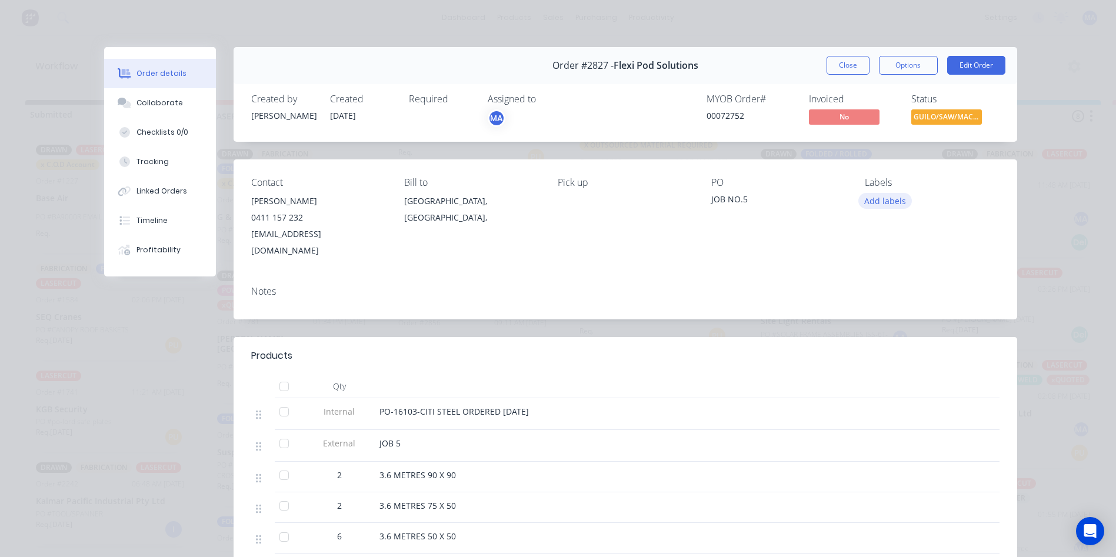
click at [889, 196] on button "Add labels" at bounding box center [885, 201] width 54 height 16
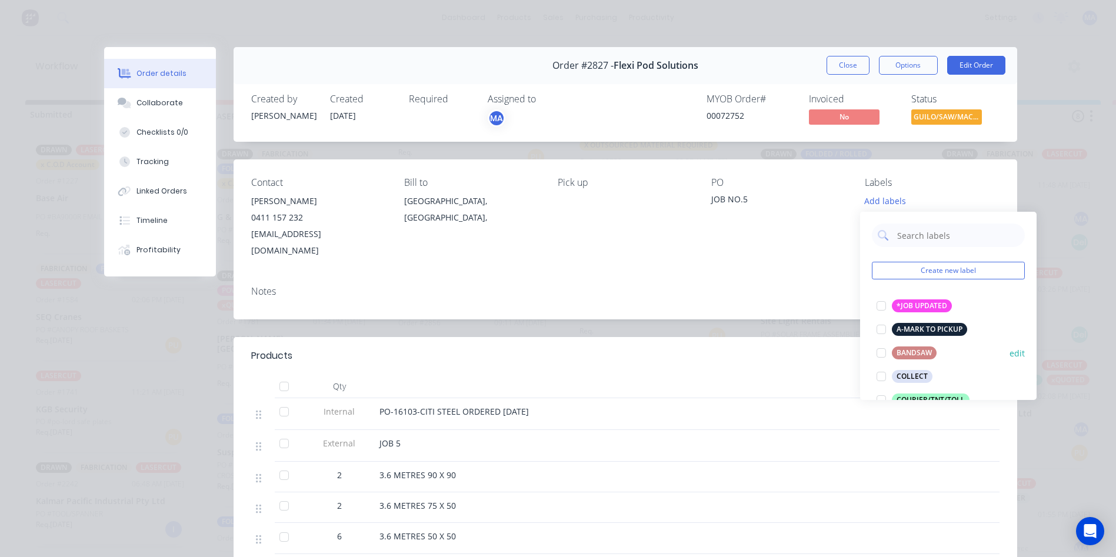
click at [885, 349] on div at bounding box center [881, 353] width 24 height 24
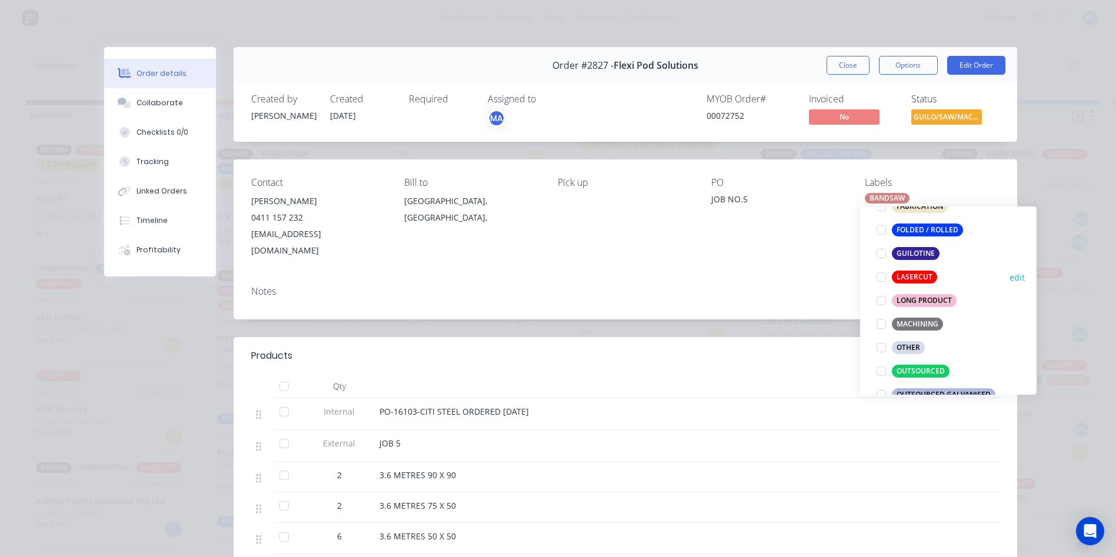
scroll to position [412, 0]
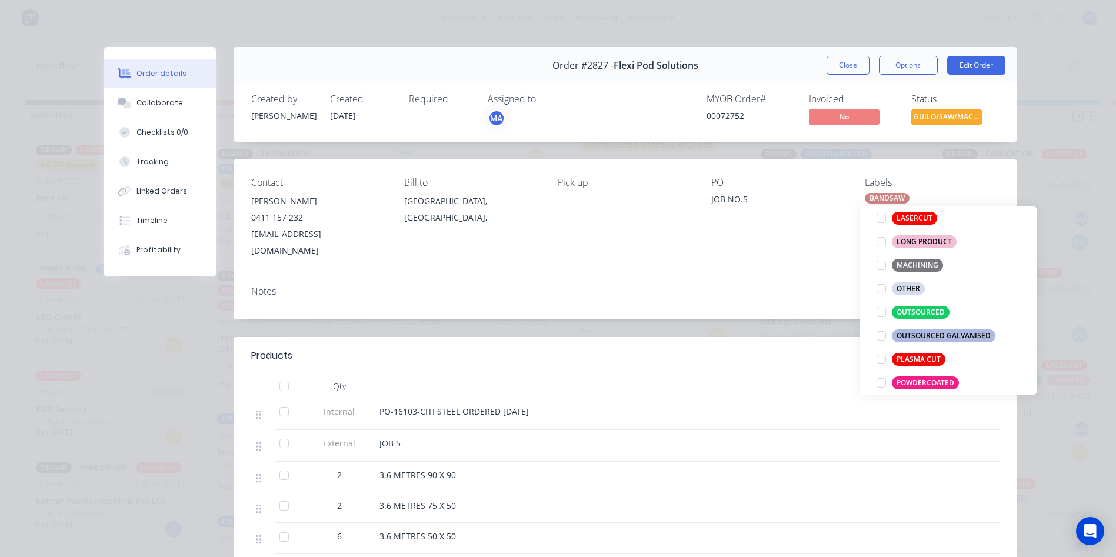
click at [831, 276] on div "Notes" at bounding box center [624, 297] width 783 height 43
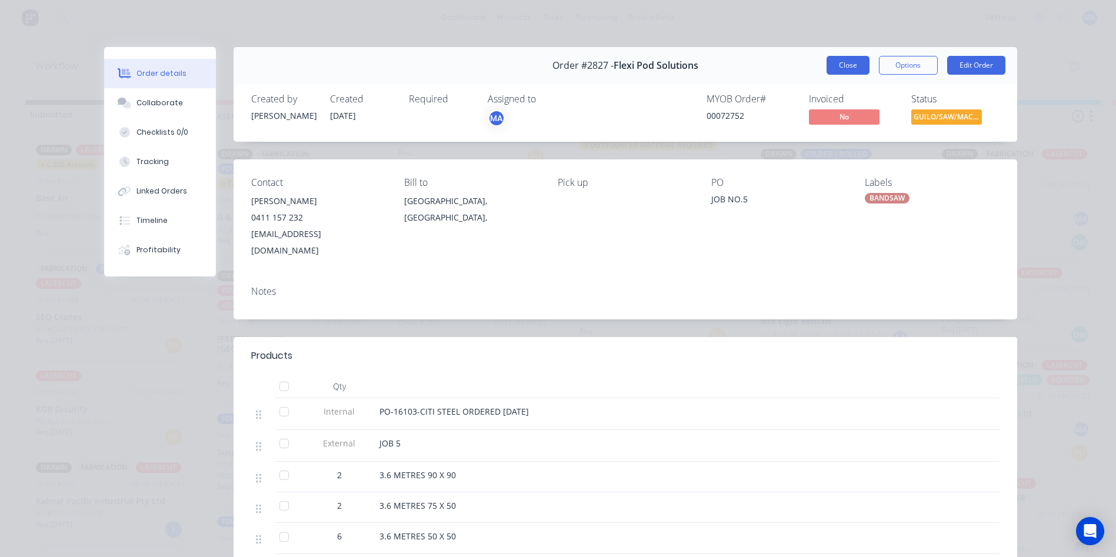
click at [837, 65] on button "Close" at bounding box center [847, 65] width 43 height 19
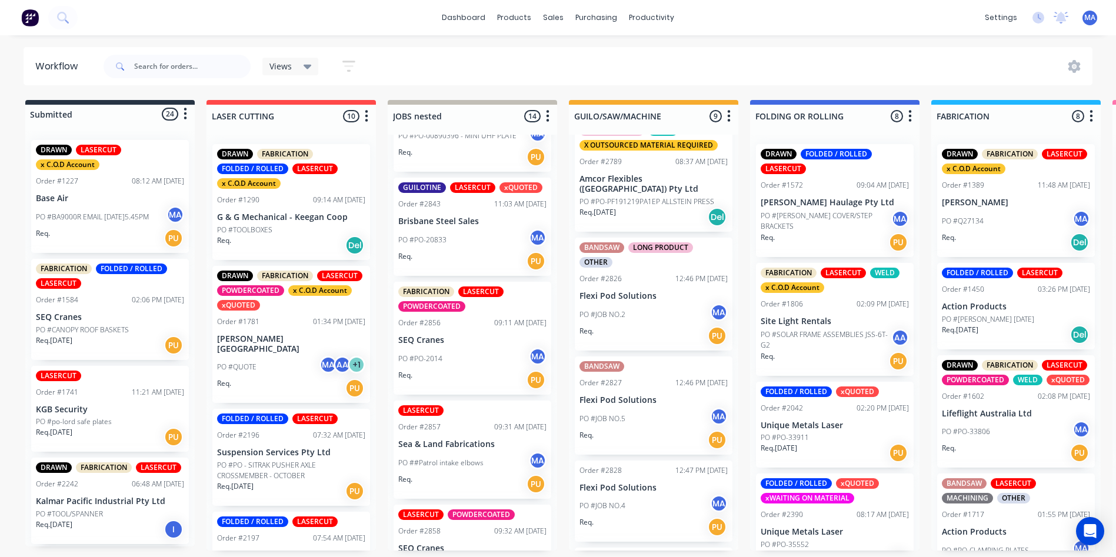
click at [669, 326] on div "Req. PU" at bounding box center [653, 336] width 148 height 20
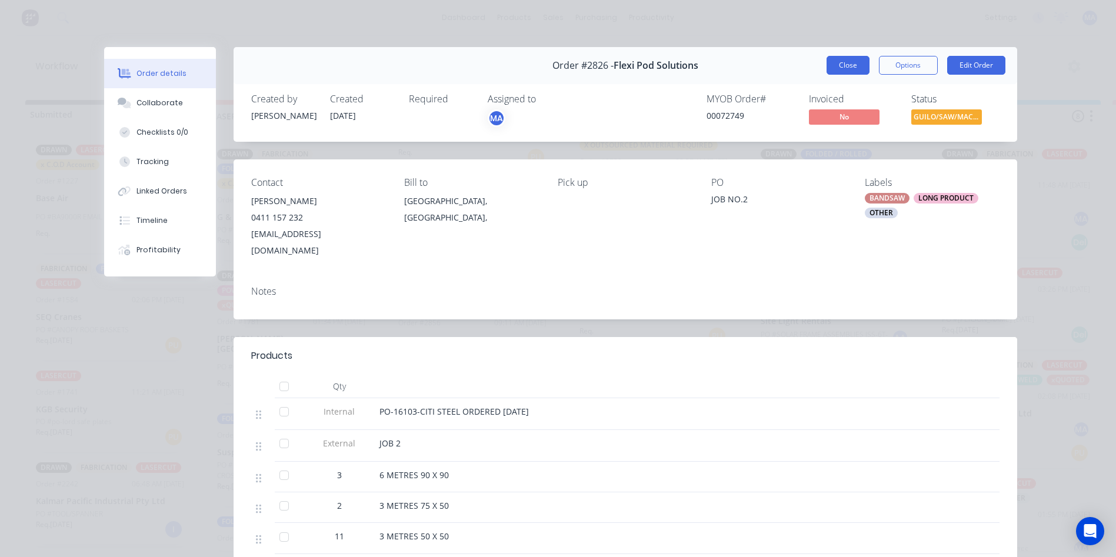
click at [839, 58] on button "Close" at bounding box center [847, 65] width 43 height 19
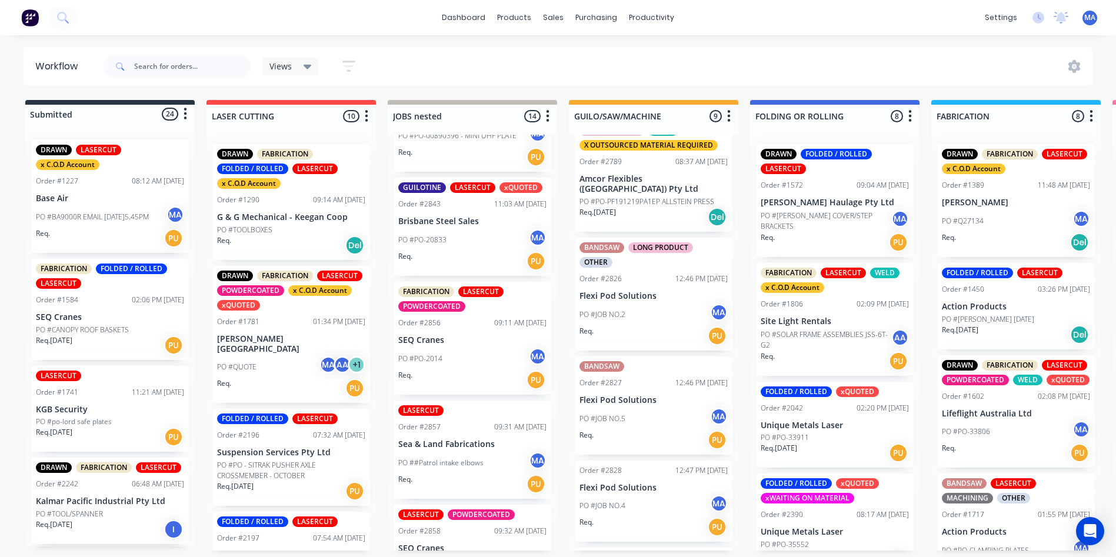
click at [660, 395] on p "Flexi Pod Solutions" at bounding box center [653, 400] width 148 height 10
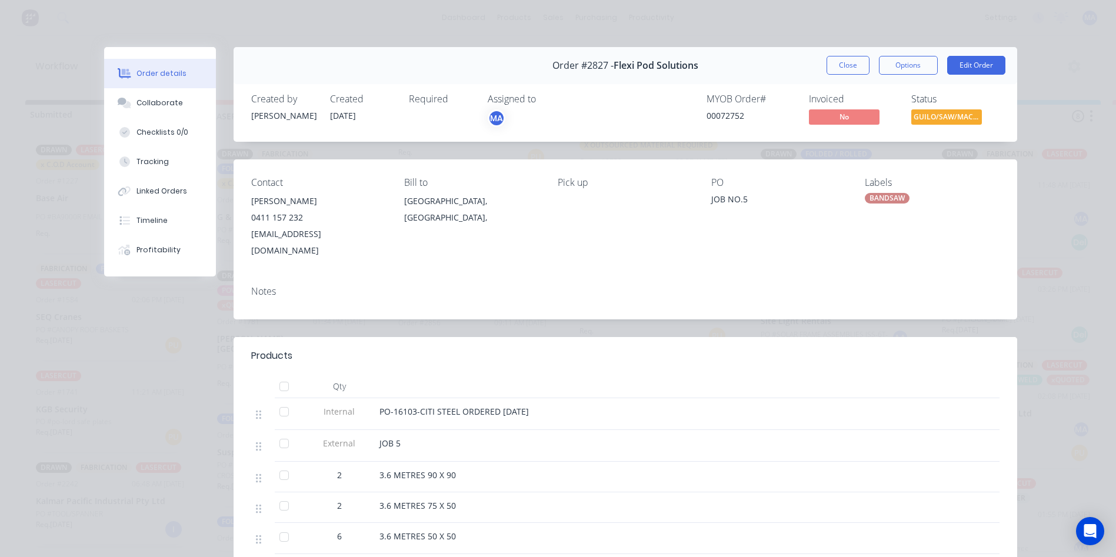
click at [873, 177] on div "Labels" at bounding box center [932, 182] width 135 height 11
click at [875, 193] on div "BANDSAW" at bounding box center [887, 198] width 45 height 11
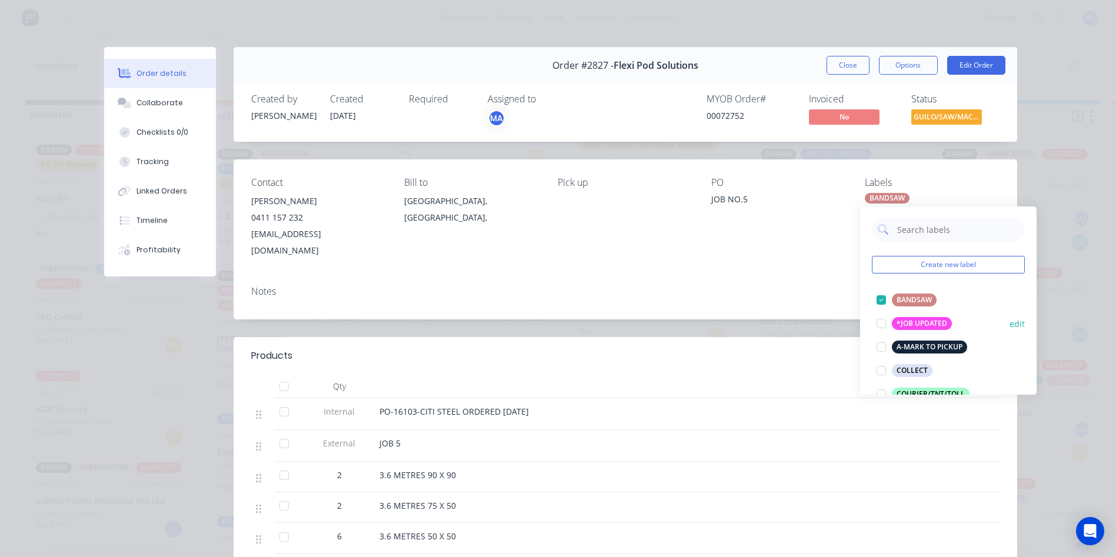
scroll to position [0, 0]
click at [939, 235] on input "text" at bounding box center [957, 230] width 123 height 24
type input ";"
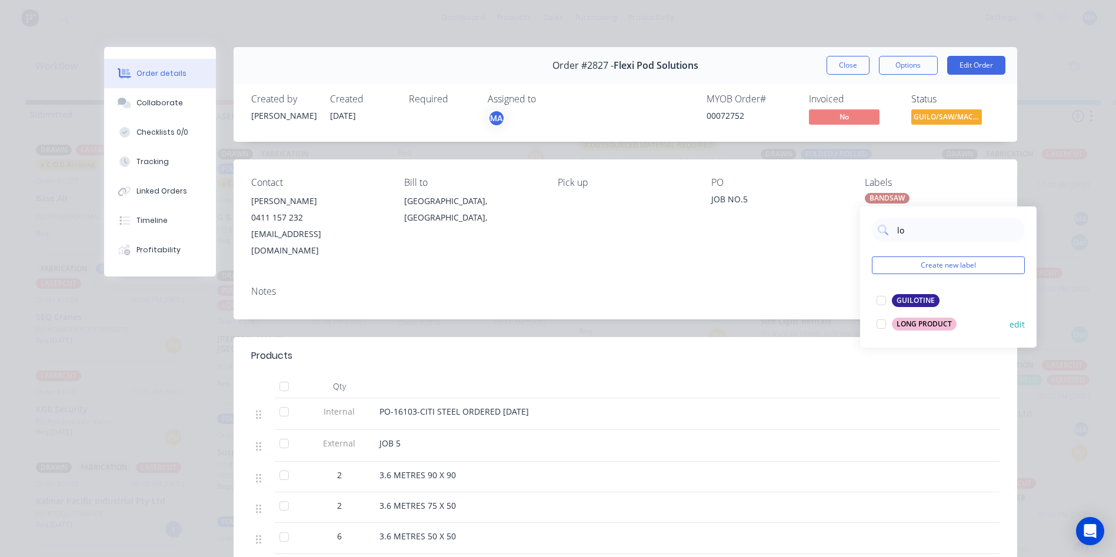
type input "lo"
click at [925, 322] on div "LONG PRODUCT" at bounding box center [924, 324] width 65 height 13
click at [765, 288] on div "Notes" at bounding box center [624, 297] width 783 height 43
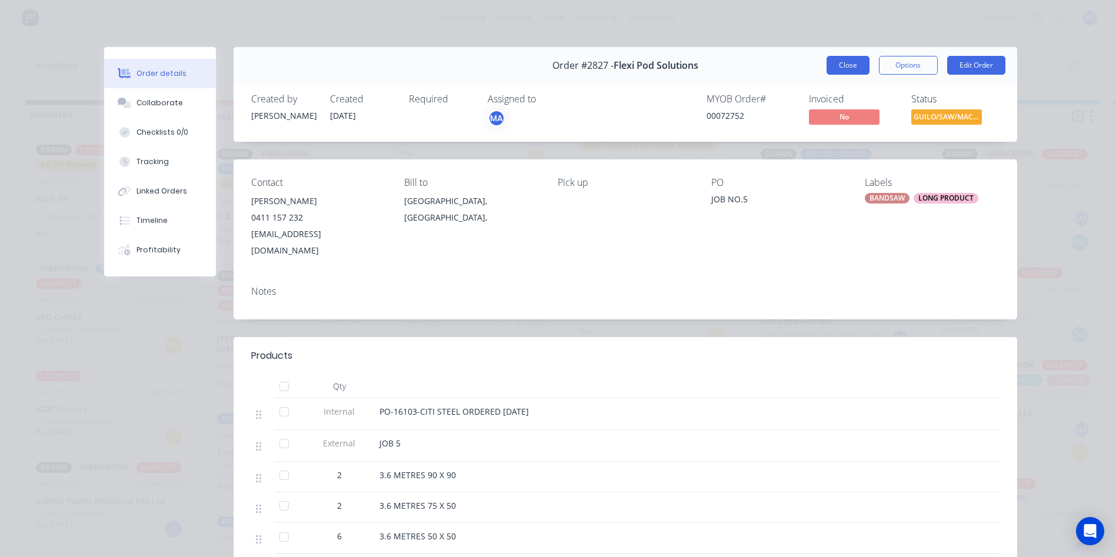
click at [848, 66] on button "Close" at bounding box center [847, 65] width 43 height 19
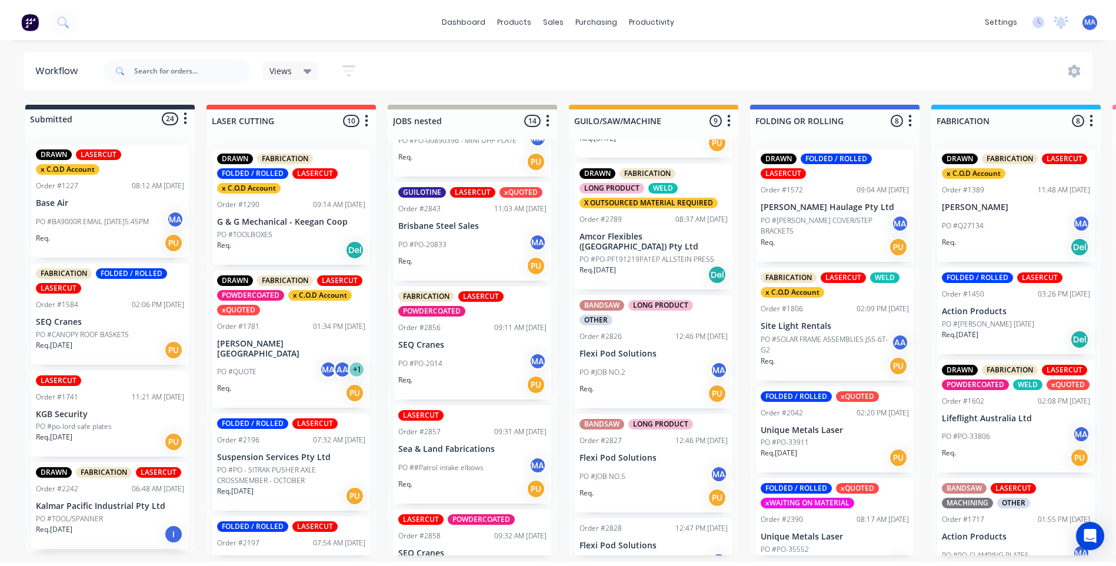
scroll to position [353, 0]
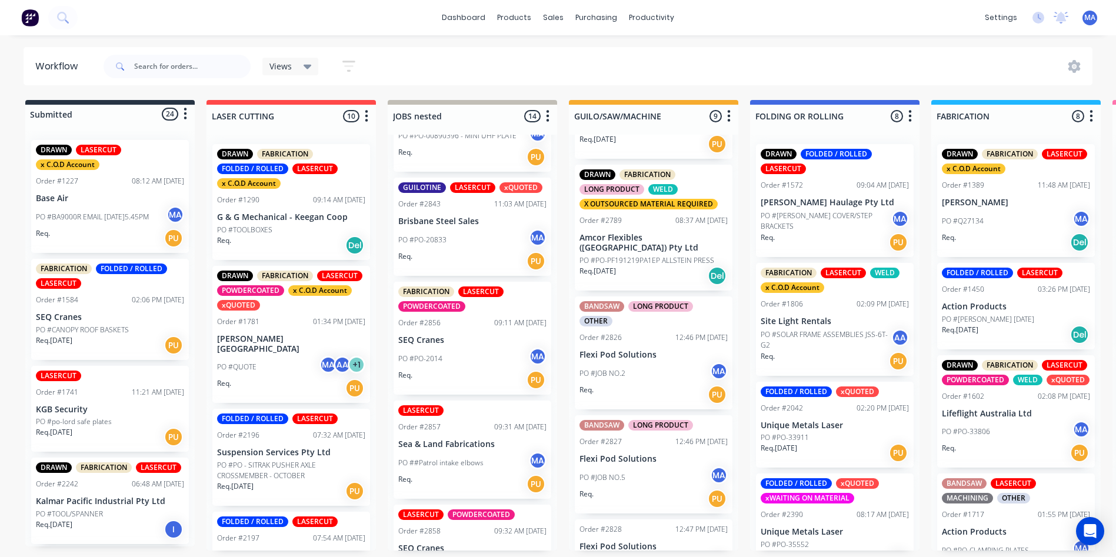
click at [614, 350] on p "Flexi Pod Solutions" at bounding box center [653, 355] width 148 height 10
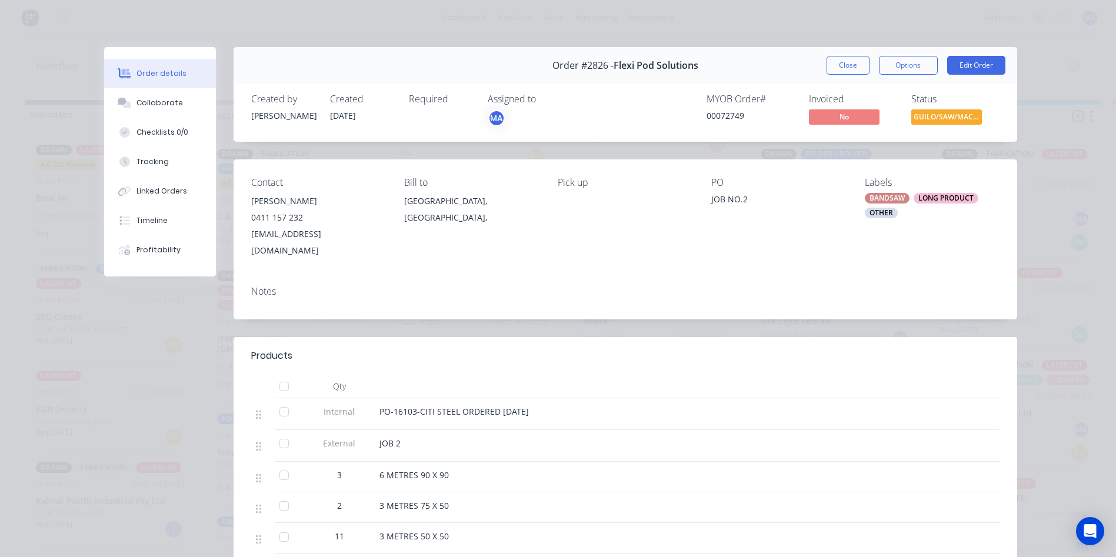
click at [876, 209] on div "OTHER" at bounding box center [881, 213] width 33 height 11
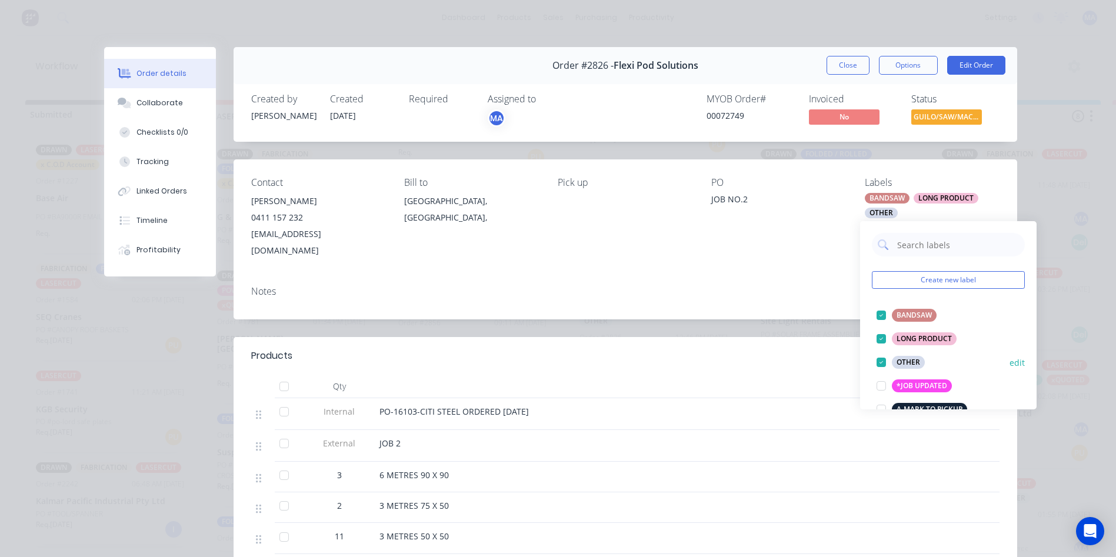
click at [880, 359] on div at bounding box center [881, 363] width 24 height 24
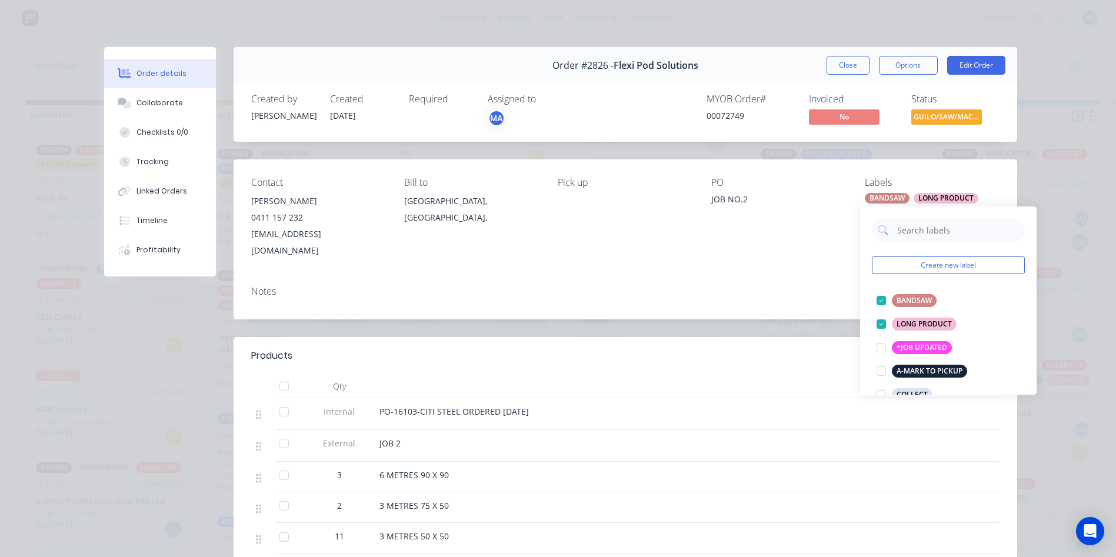
click at [761, 337] on header "Products" at bounding box center [624, 356] width 783 height 38
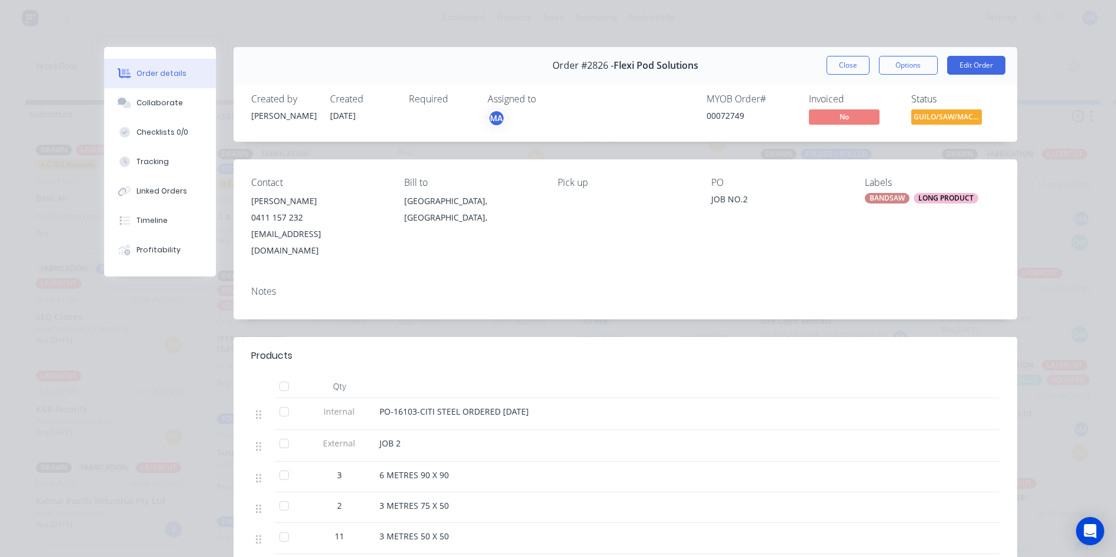
click at [850, 76] on div "Order #2826 - Flexi Pod Solutions Close Options Edit Order" at bounding box center [624, 65] width 783 height 37
click at [850, 65] on button "Close" at bounding box center [847, 65] width 43 height 19
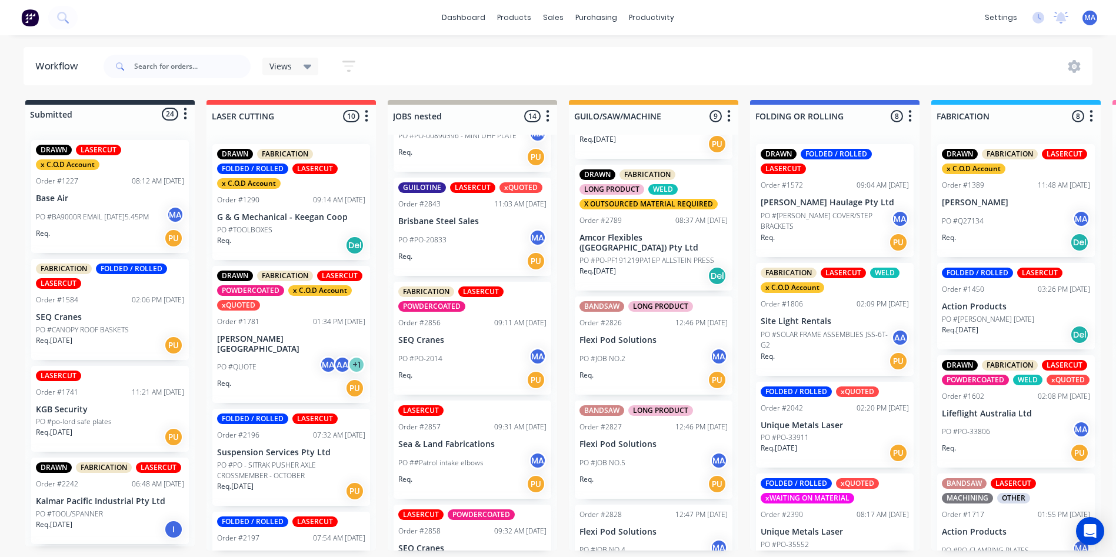
click at [652, 457] on div "PO #JOB NO.5 MA" at bounding box center [653, 463] width 148 height 22
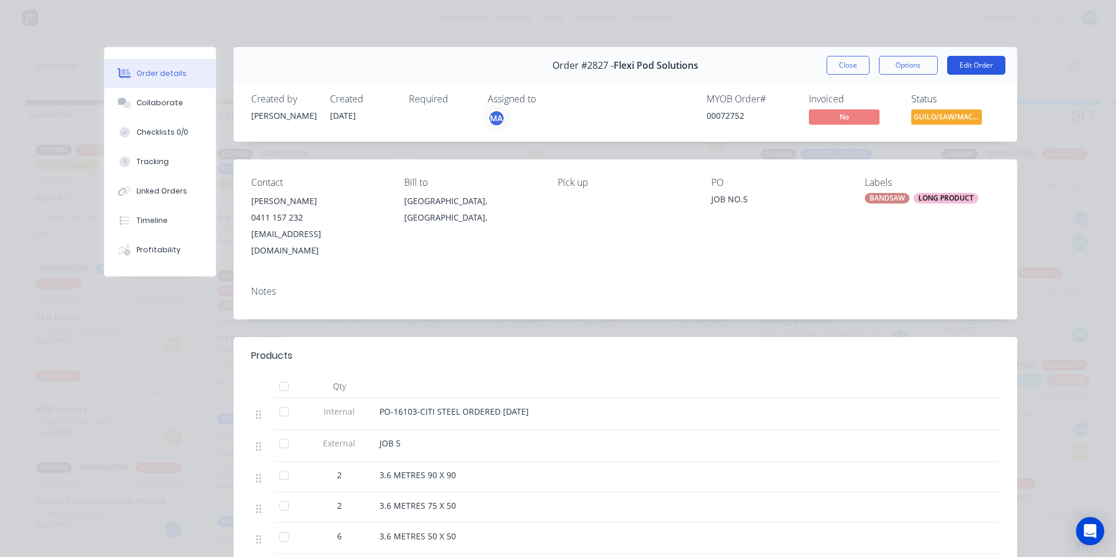
click at [985, 72] on button "Edit Order" at bounding box center [976, 65] width 58 height 19
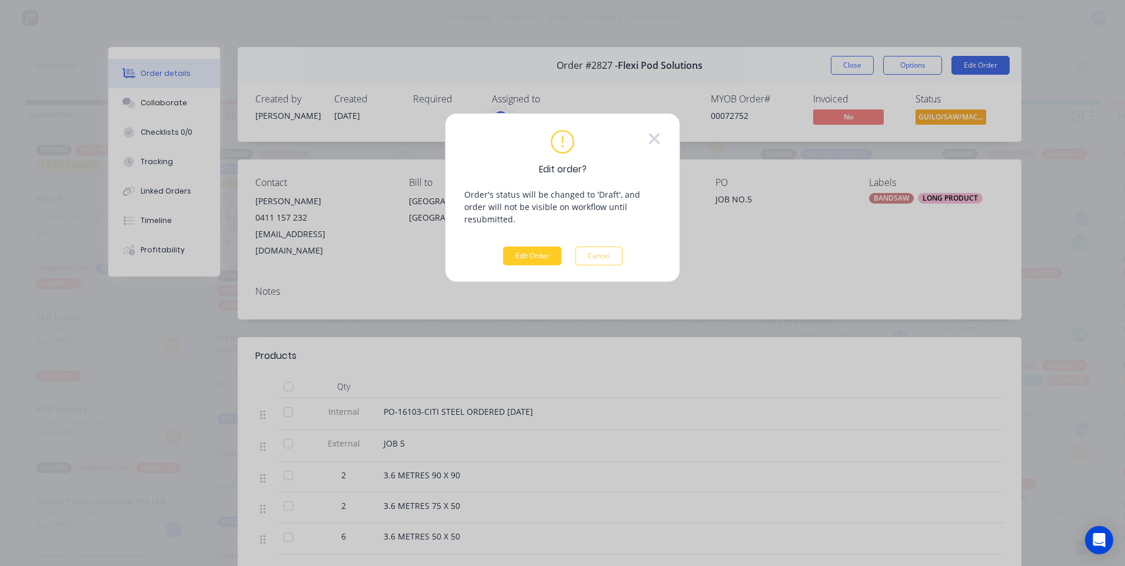
click at [524, 246] on button "Edit Order" at bounding box center [532, 255] width 58 height 19
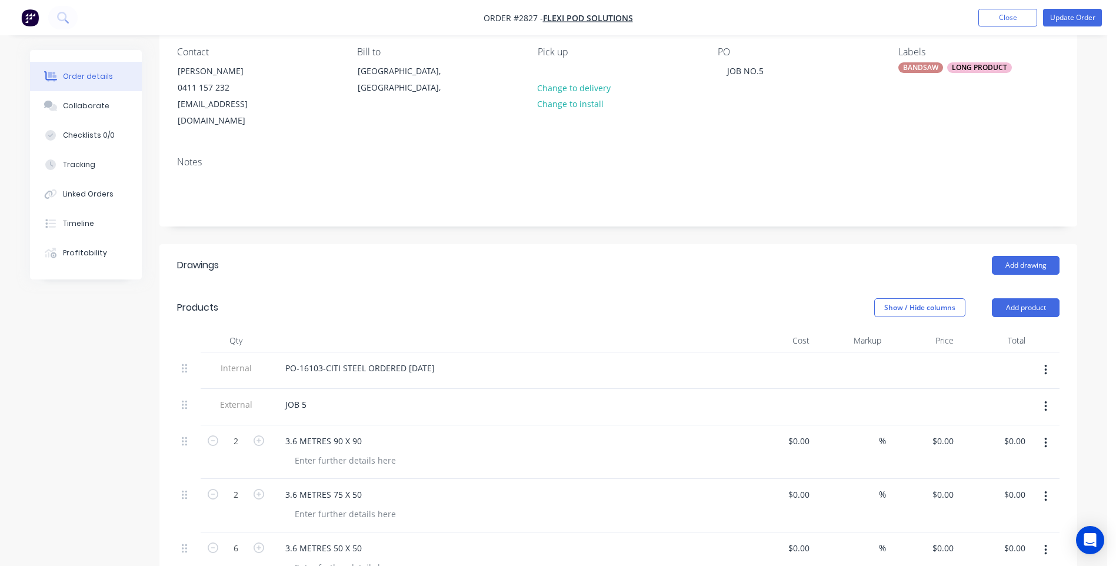
scroll to position [235, 0]
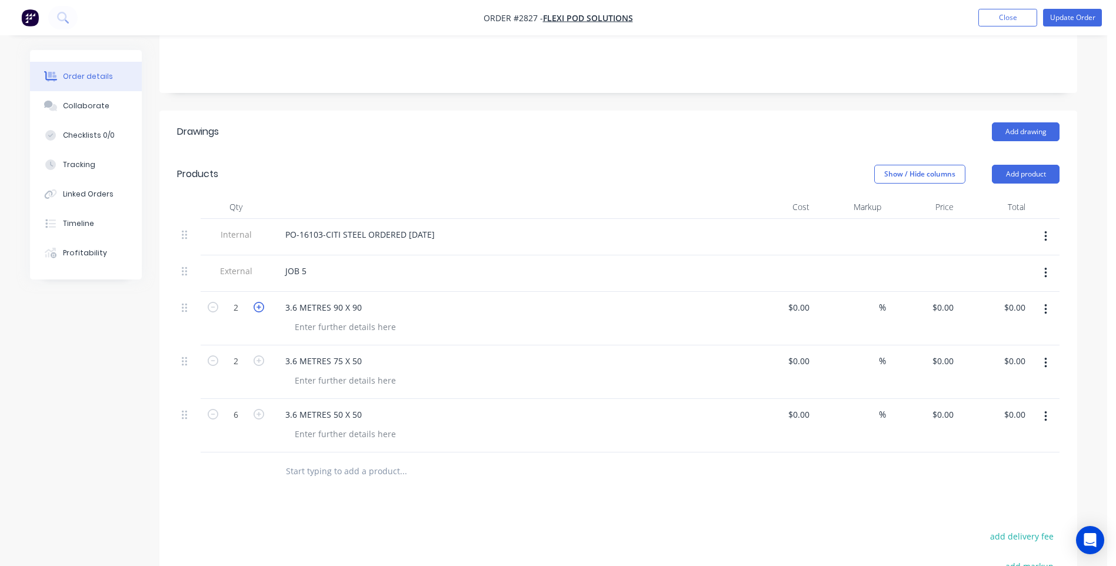
click at [260, 302] on icon "button" at bounding box center [258, 307] width 11 height 11
type input "3"
click at [89, 98] on button "Collaborate" at bounding box center [86, 105] width 112 height 29
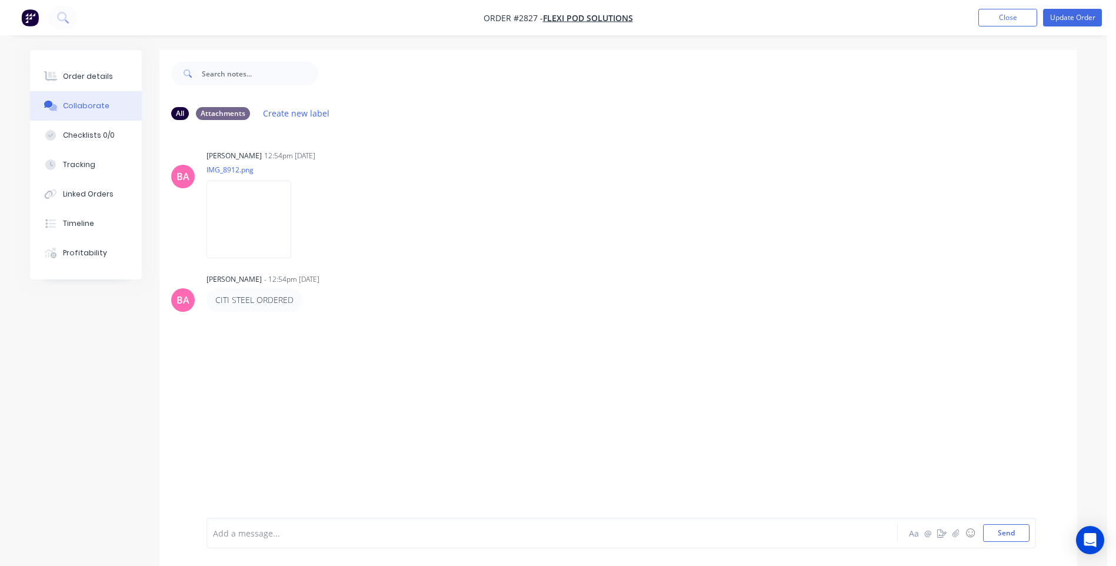
click at [275, 533] on div at bounding box center [519, 533] width 612 height 12
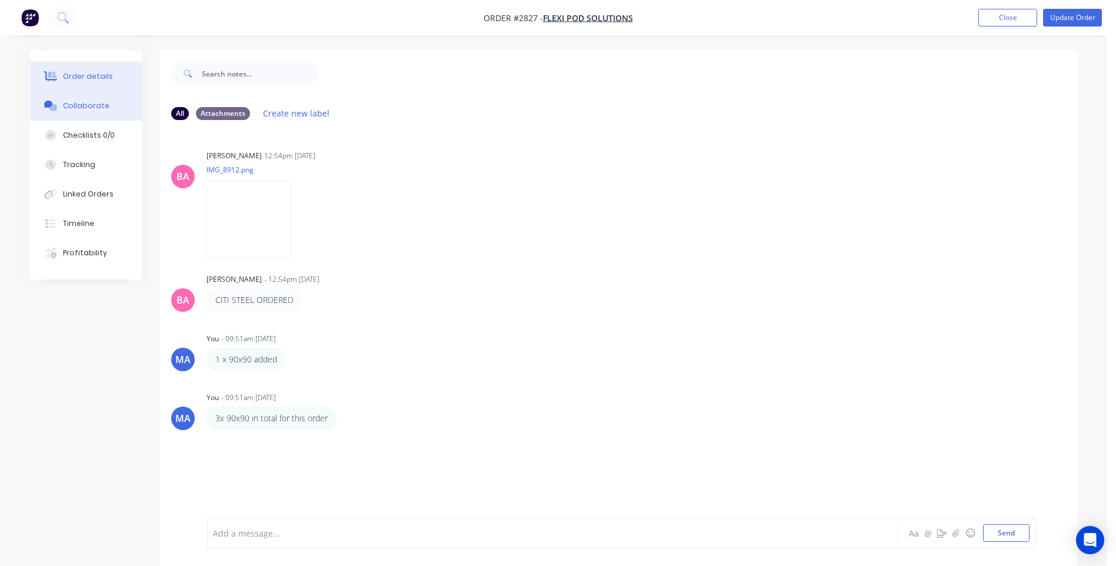
click at [81, 79] on div "Order details" at bounding box center [88, 76] width 50 height 11
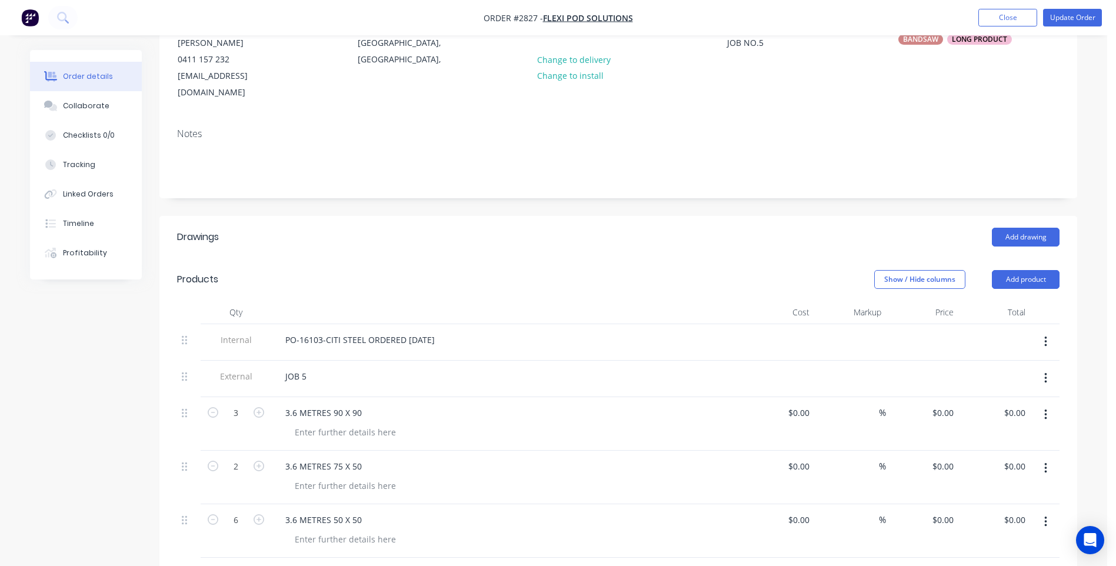
scroll to position [235, 0]
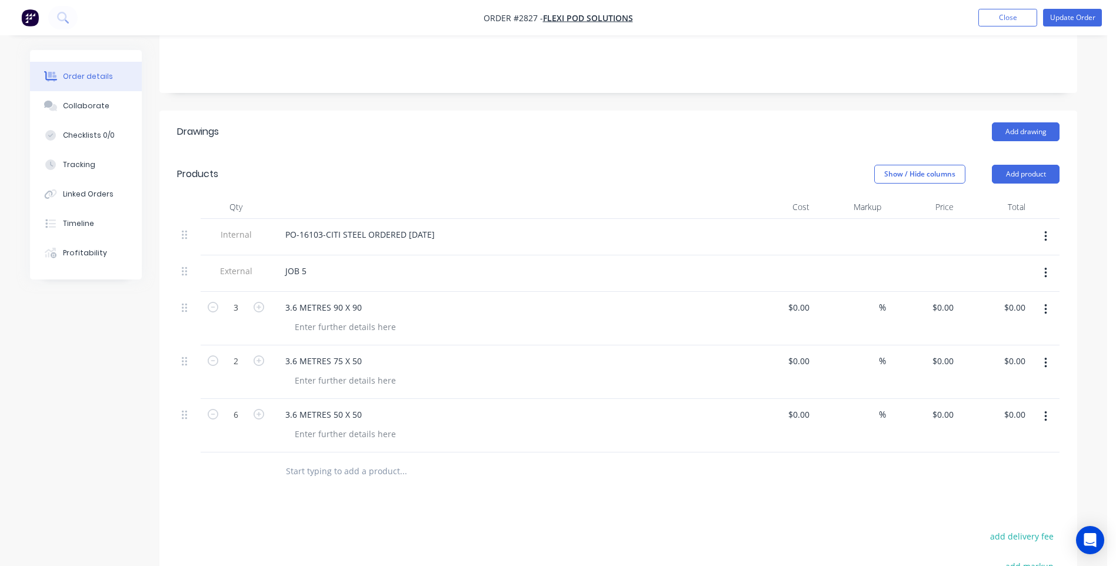
click at [1048, 8] on nav "Order #2827 - Flexi Pod Solutions Add product Close Update Order" at bounding box center [558, 17] width 1116 height 35
click at [1069, 20] on button "Update Order" at bounding box center [1072, 18] width 59 height 18
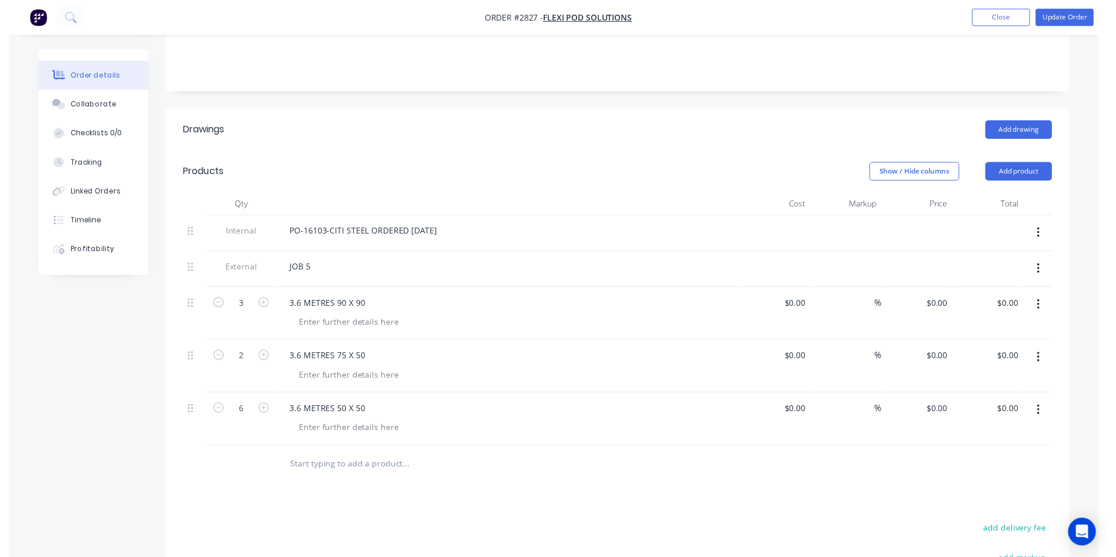
scroll to position [0, 0]
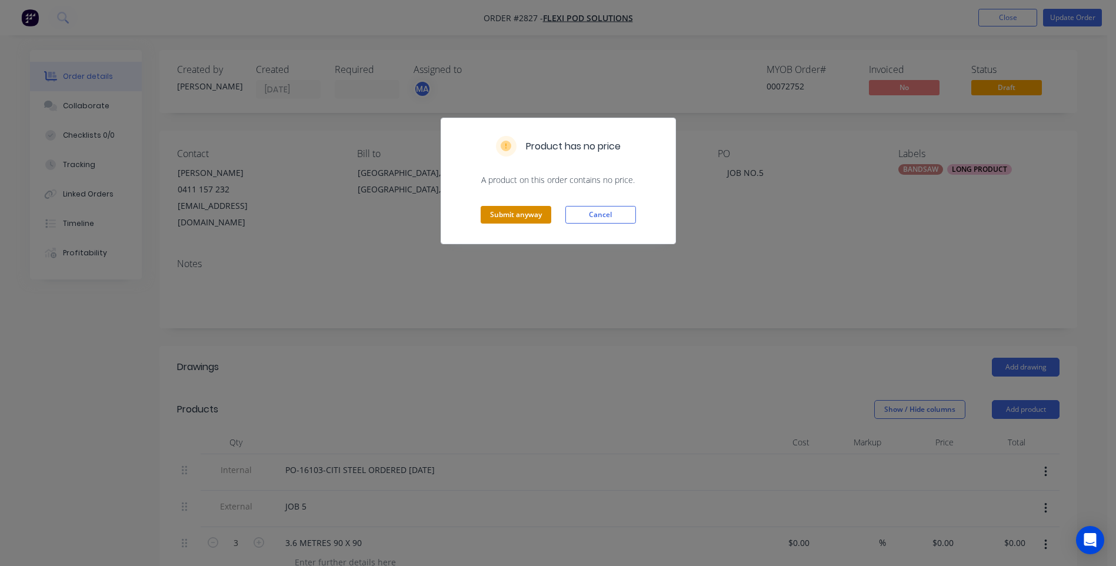
click at [522, 211] on button "Submit anyway" at bounding box center [516, 215] width 71 height 18
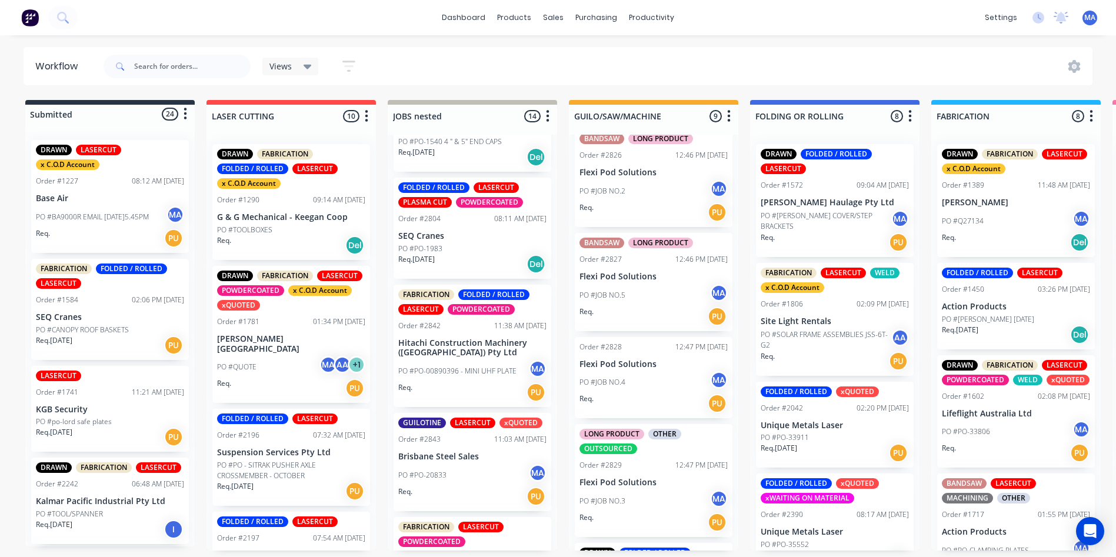
scroll to position [529, 0]
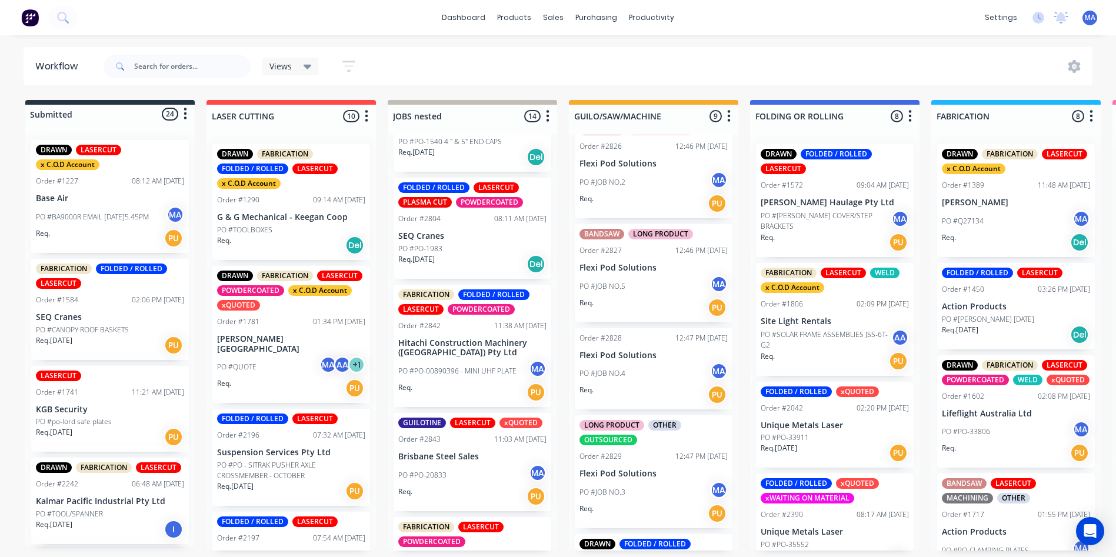
click at [646, 385] on div "Req. PU" at bounding box center [653, 395] width 148 height 20
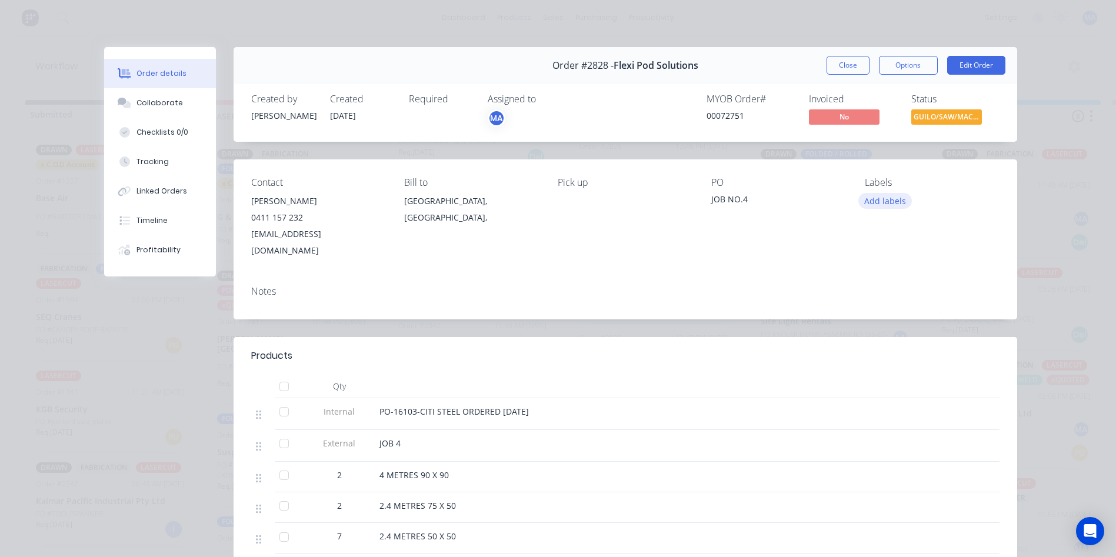
click at [892, 203] on button "Add labels" at bounding box center [885, 201] width 54 height 16
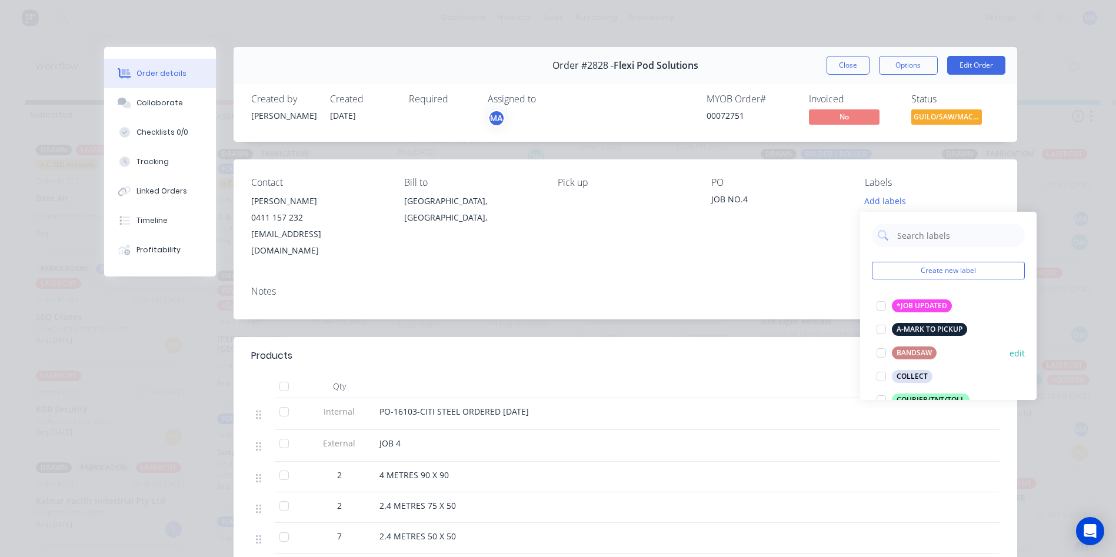
click at [885, 352] on div at bounding box center [881, 353] width 24 height 24
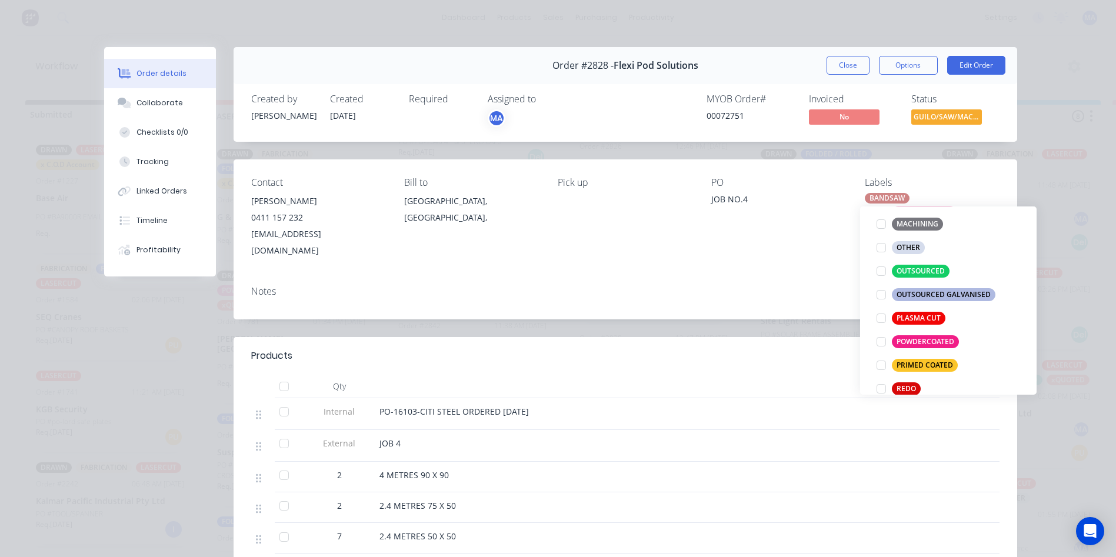
scroll to position [412, 0]
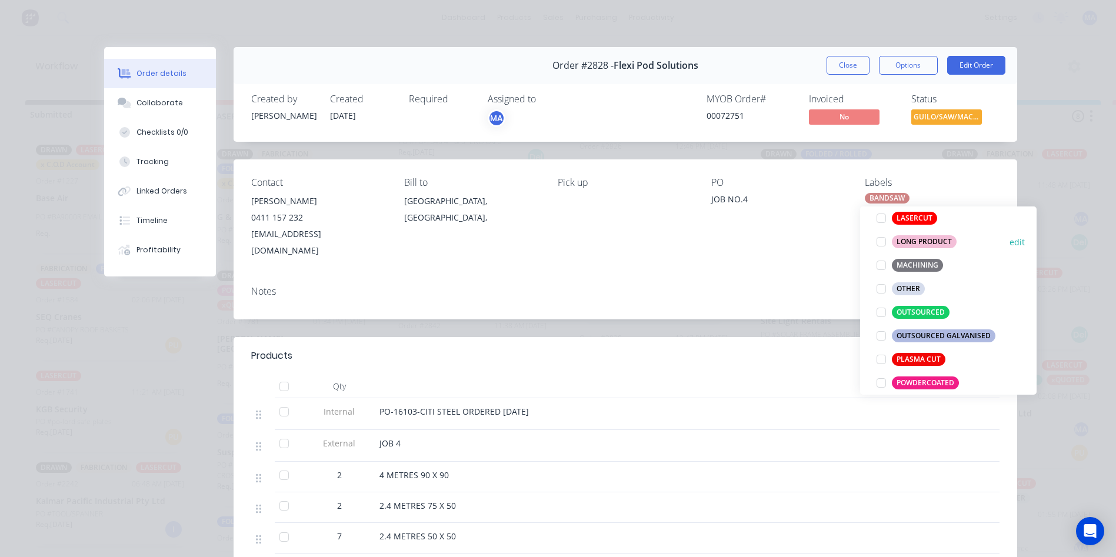
click at [906, 242] on div "LONG PRODUCT" at bounding box center [924, 241] width 65 height 13
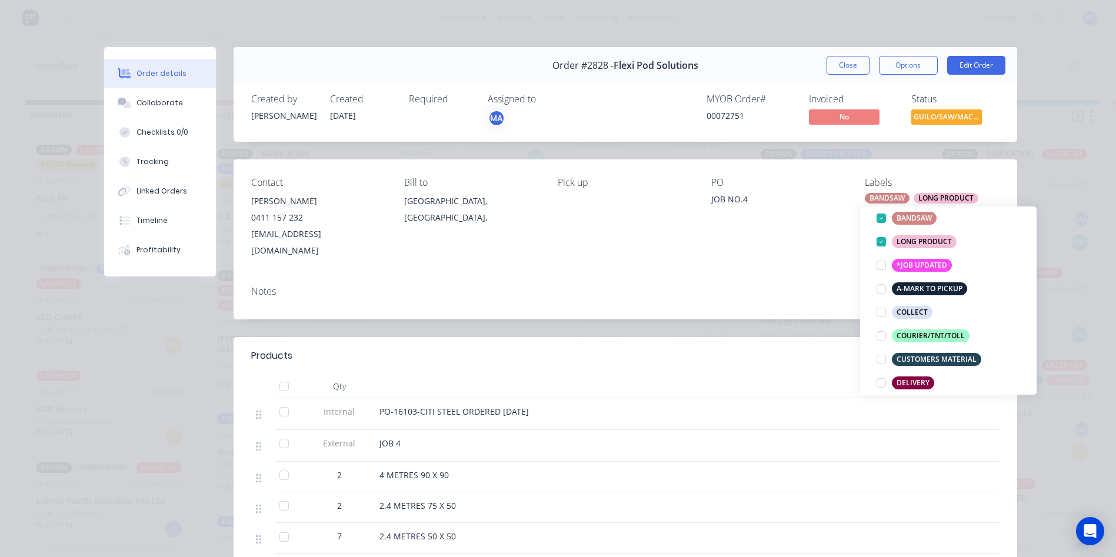
drag, startPoint x: 802, startPoint y: 242, endPoint x: 860, endPoint y: 145, distance: 113.7
click at [802, 241] on div "Contact [PERSON_NAME] [PHONE_NUMBER] [EMAIL_ADDRESS][DOMAIN_NAME] Bill to [GEOG…" at bounding box center [624, 217] width 783 height 117
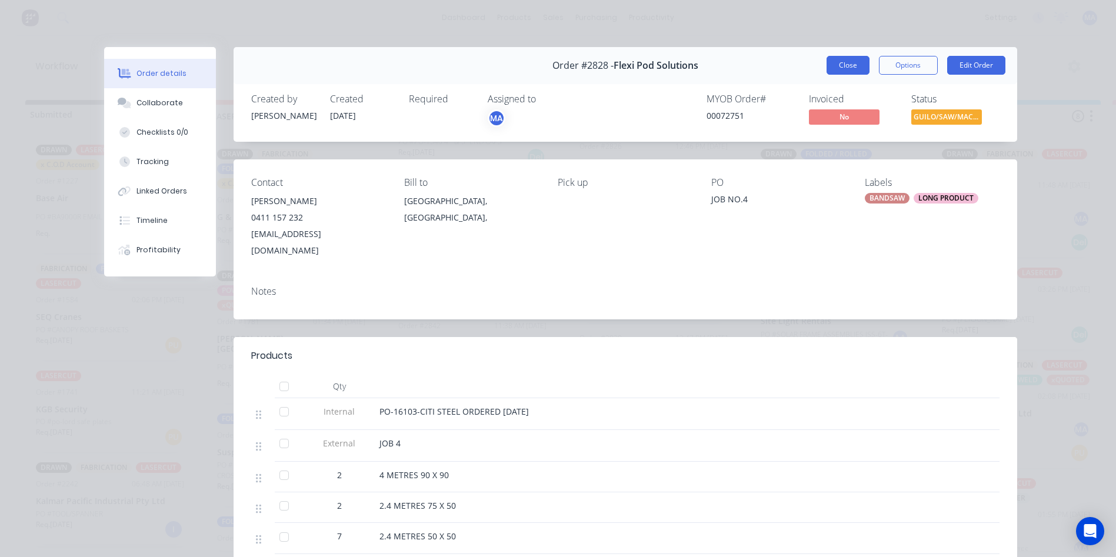
click at [842, 65] on button "Close" at bounding box center [847, 65] width 43 height 19
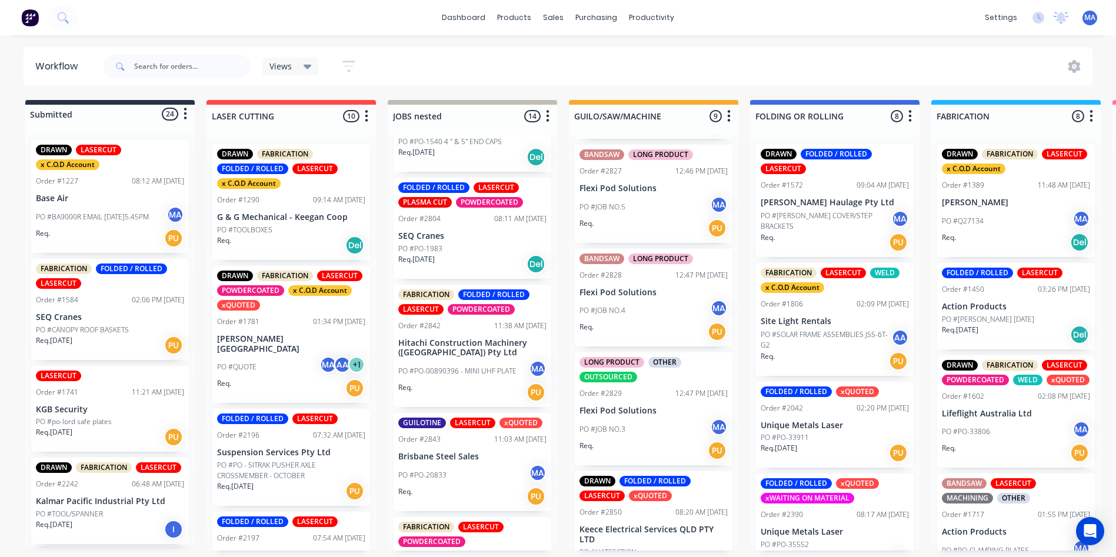
scroll to position [631, 0]
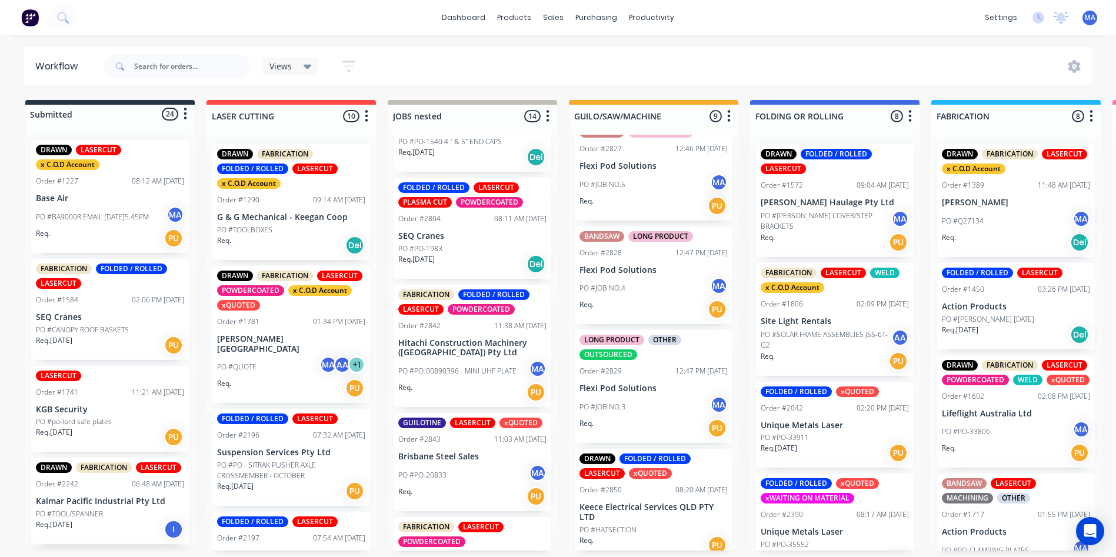
click at [639, 397] on div "PO #JOB NO.3 MA" at bounding box center [653, 407] width 148 height 22
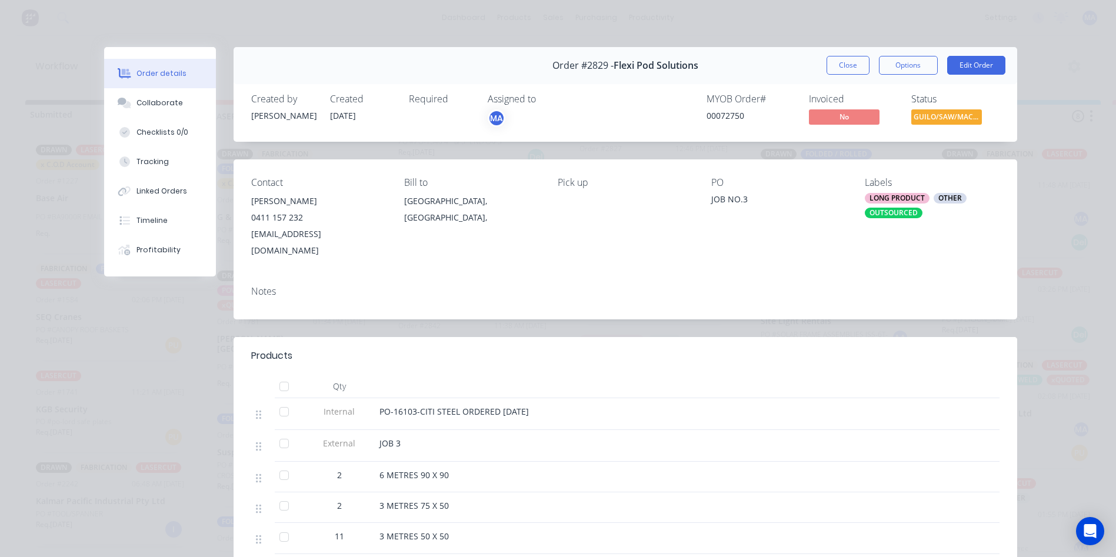
click at [906, 221] on div "Labels LONG PRODUCT OTHER OUTSOURCED" at bounding box center [932, 218] width 135 height 82
click at [908, 212] on div "OUTSOURCED" at bounding box center [894, 213] width 58 height 11
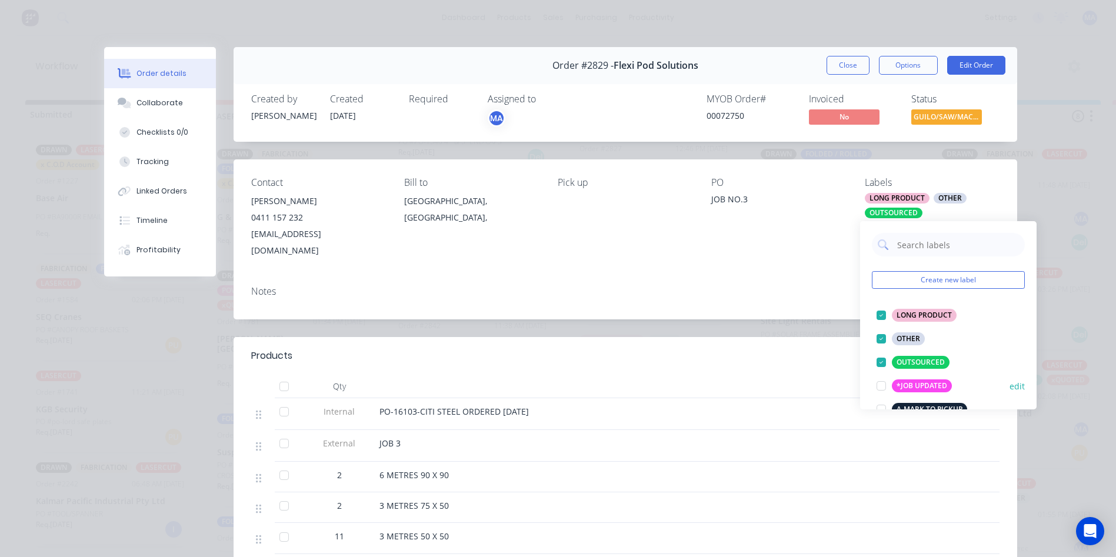
click at [884, 361] on div at bounding box center [881, 363] width 24 height 24
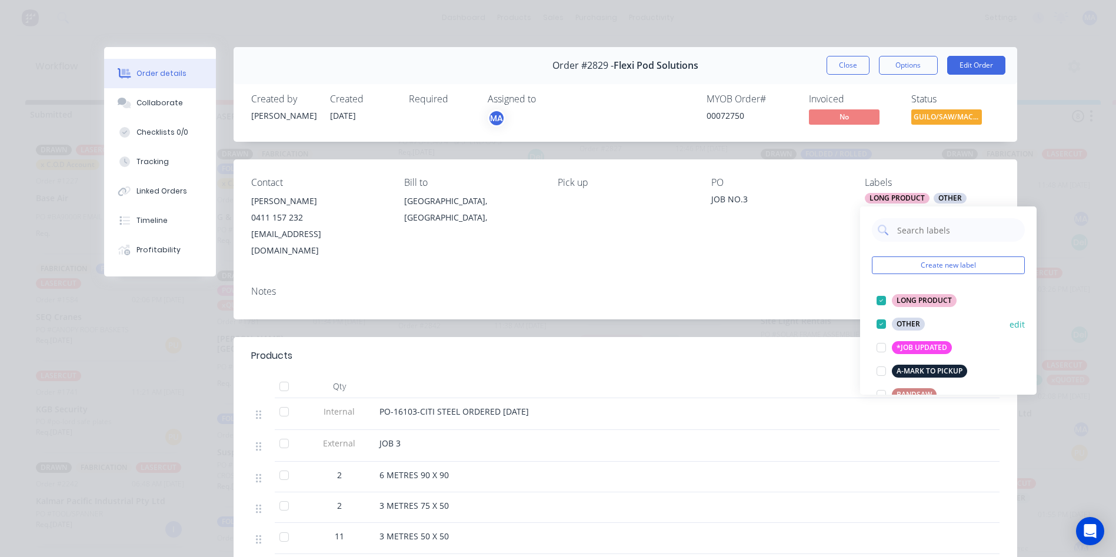
click at [876, 326] on div at bounding box center [881, 324] width 24 height 24
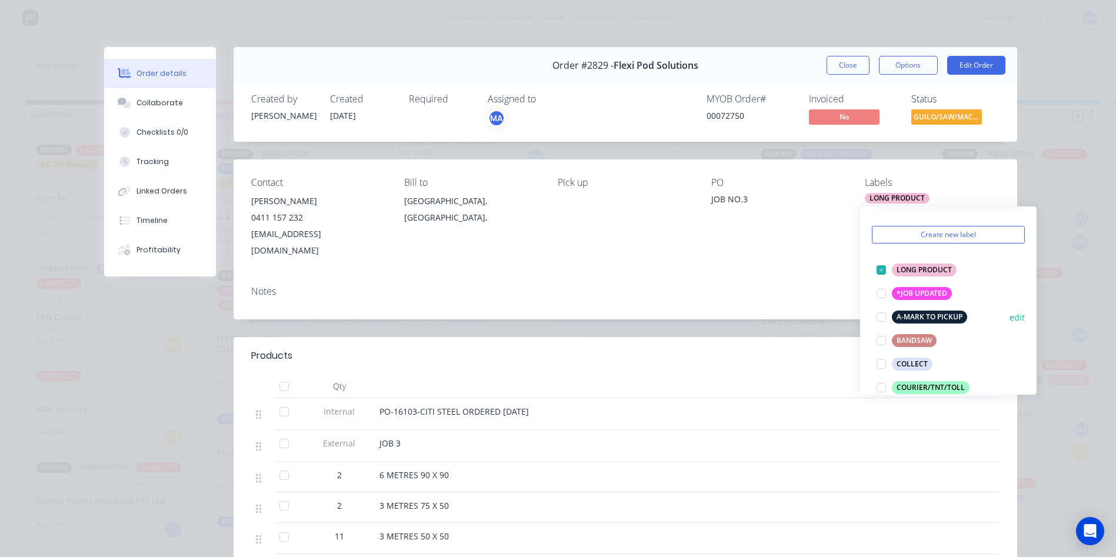
scroll to position [59, 0]
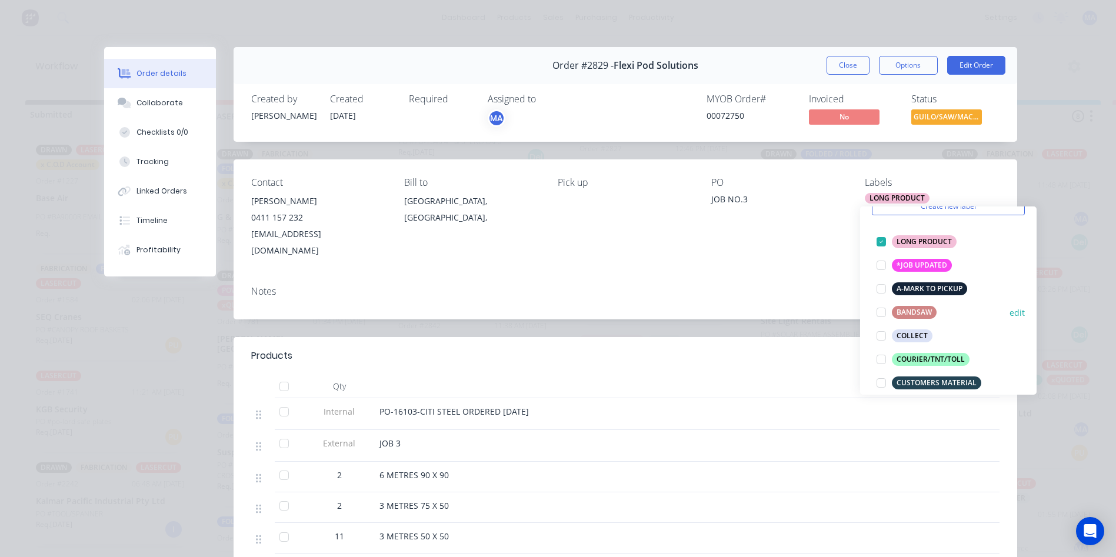
click at [879, 313] on div at bounding box center [881, 313] width 24 height 24
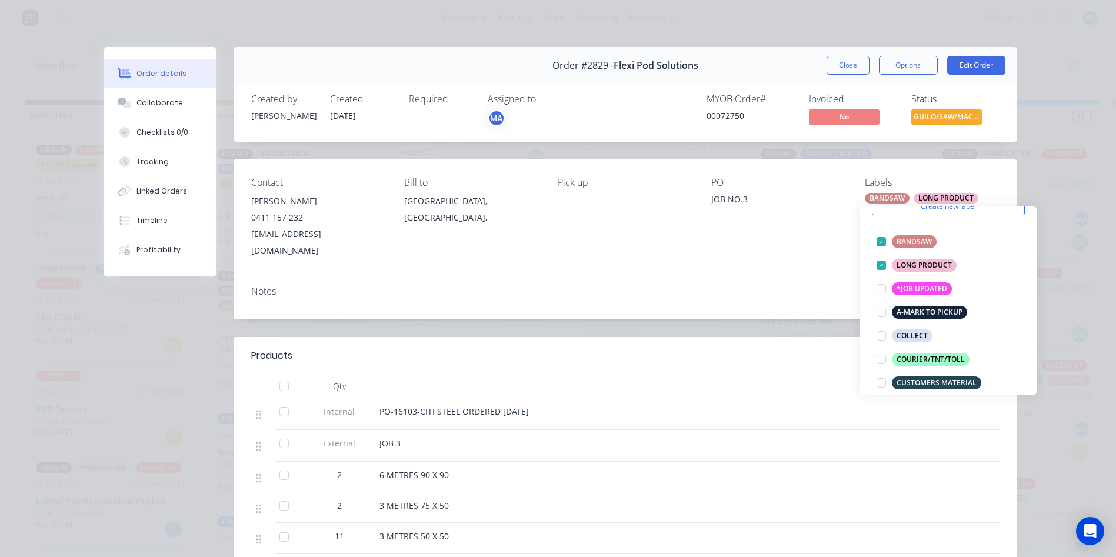
click at [824, 304] on div "Order #2829 - Flexi Pod Solutions Close Options Edit Order Created by [PERSON_N…" at bounding box center [560, 405] width 913 height 716
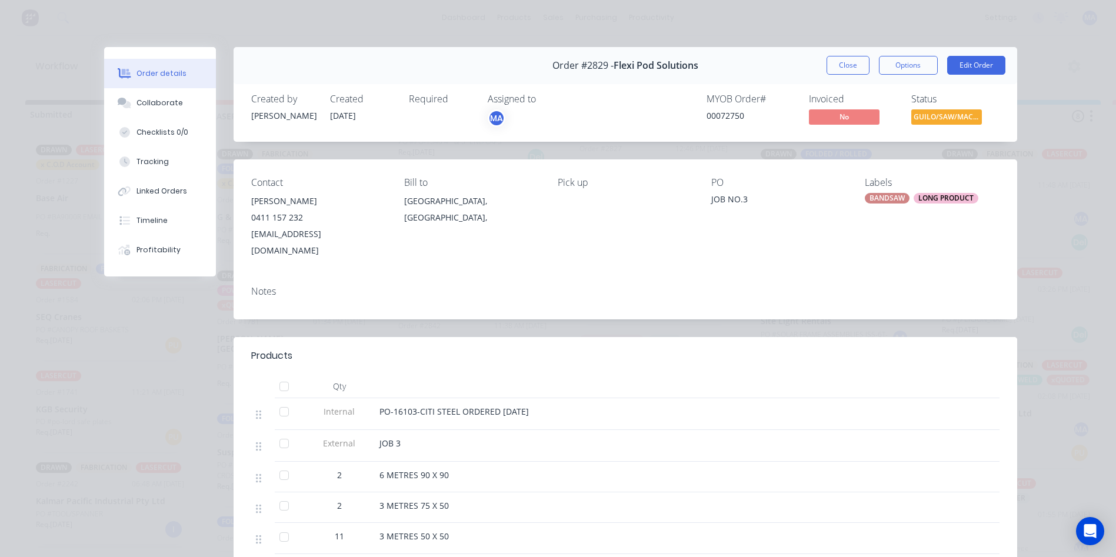
click at [839, 66] on button "Close" at bounding box center [847, 65] width 43 height 19
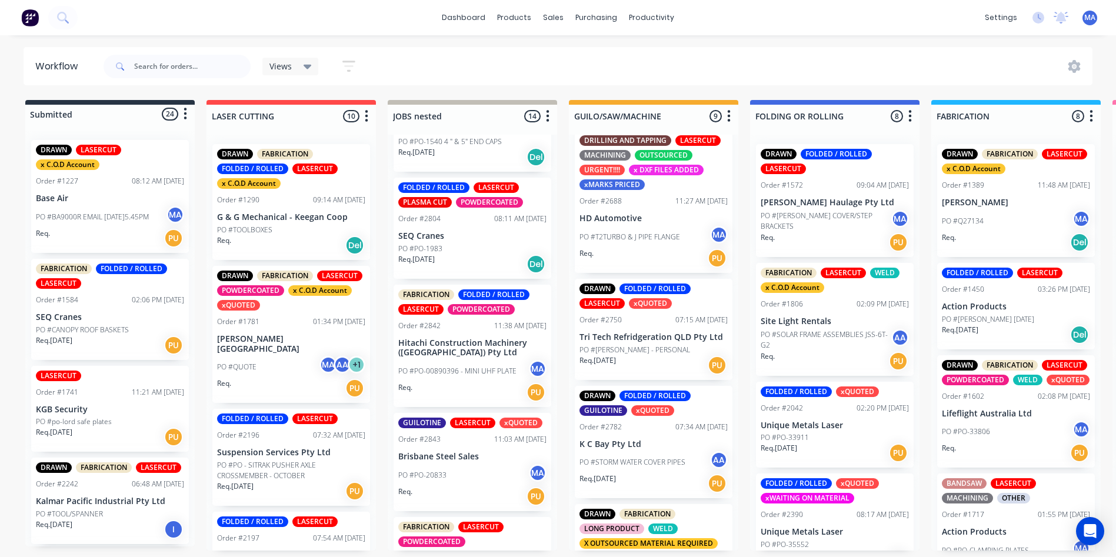
scroll to position [0, 0]
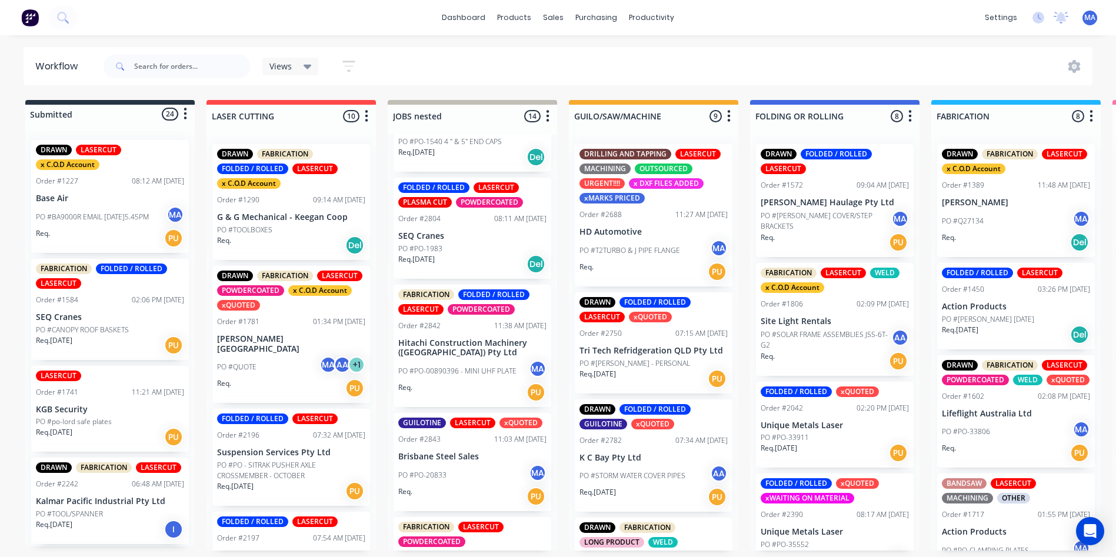
click at [649, 360] on p "PO #[PERSON_NAME] - PERSONAL" at bounding box center [634, 363] width 111 height 11
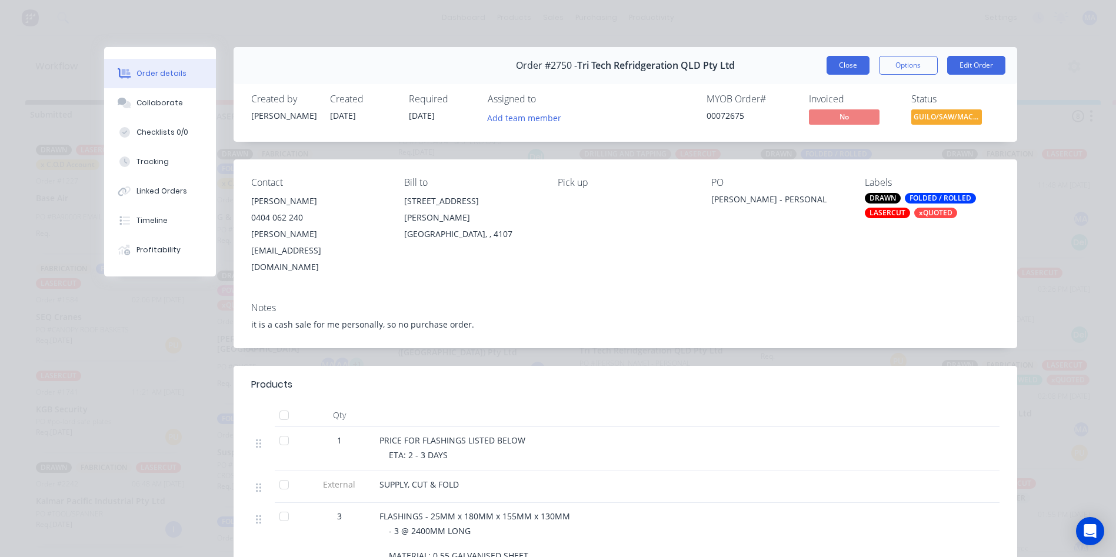
click at [845, 59] on button "Close" at bounding box center [847, 65] width 43 height 19
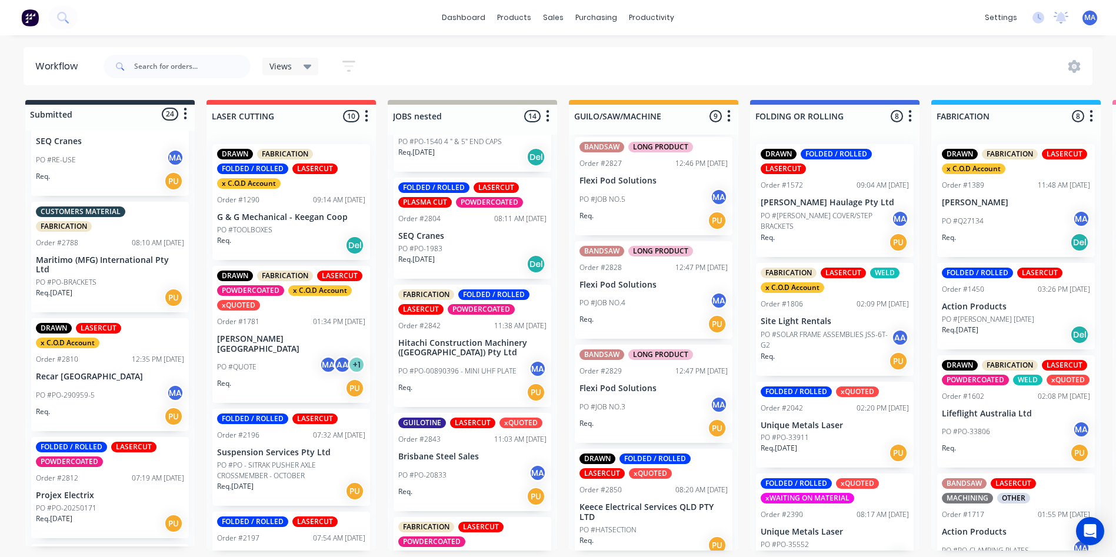
scroll to position [588, 0]
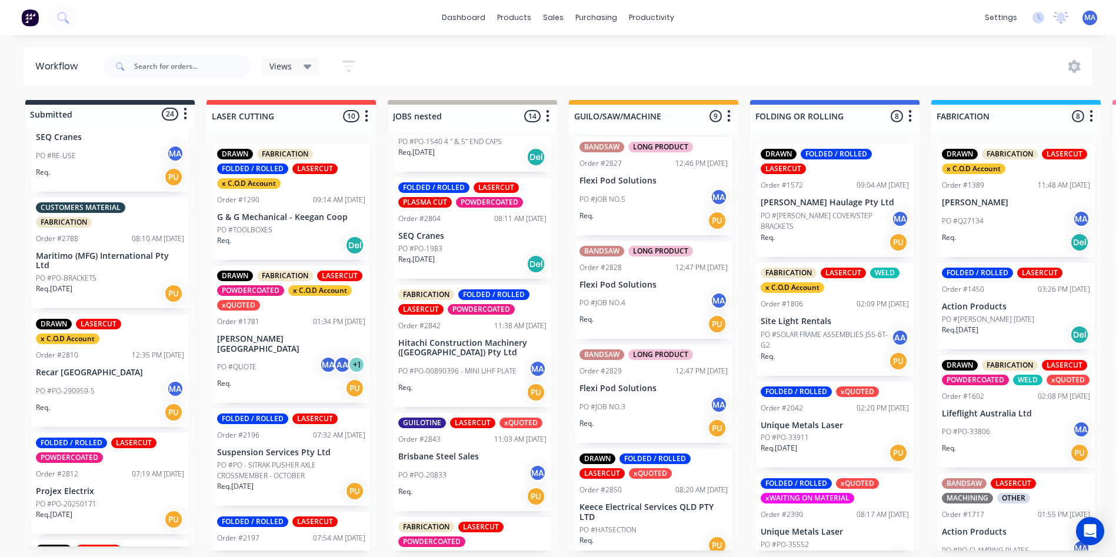
click at [121, 298] on div "Req. [DATE] PU" at bounding box center [110, 293] width 148 height 20
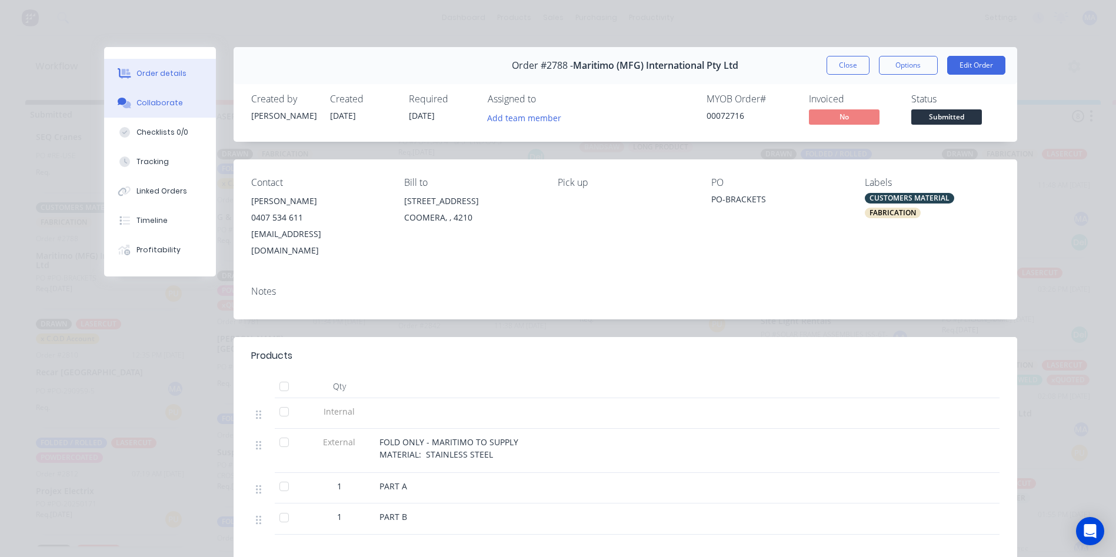
click at [155, 113] on button "Collaborate" at bounding box center [160, 102] width 112 height 29
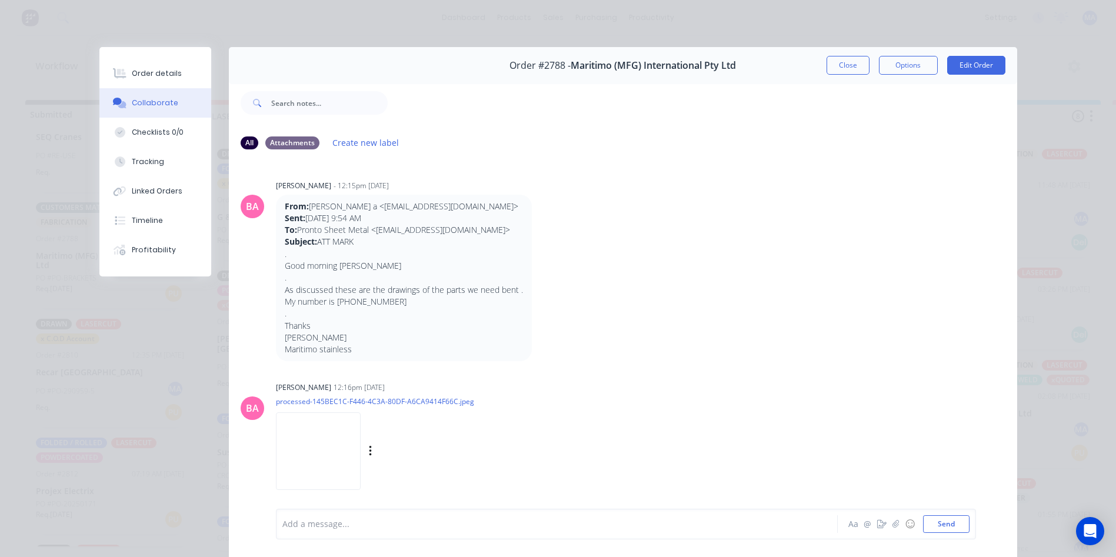
click at [314, 451] on img at bounding box center [318, 450] width 85 height 77
click at [384, 524] on div at bounding box center [540, 524] width 515 height 12
drag, startPoint x: 346, startPoint y: 532, endPoint x: 338, endPoint y: 523, distance: 12.5
click at [346, 532] on div at bounding box center [540, 526] width 515 height 12
click at [324, 508] on div "168 x" at bounding box center [540, 514] width 515 height 12
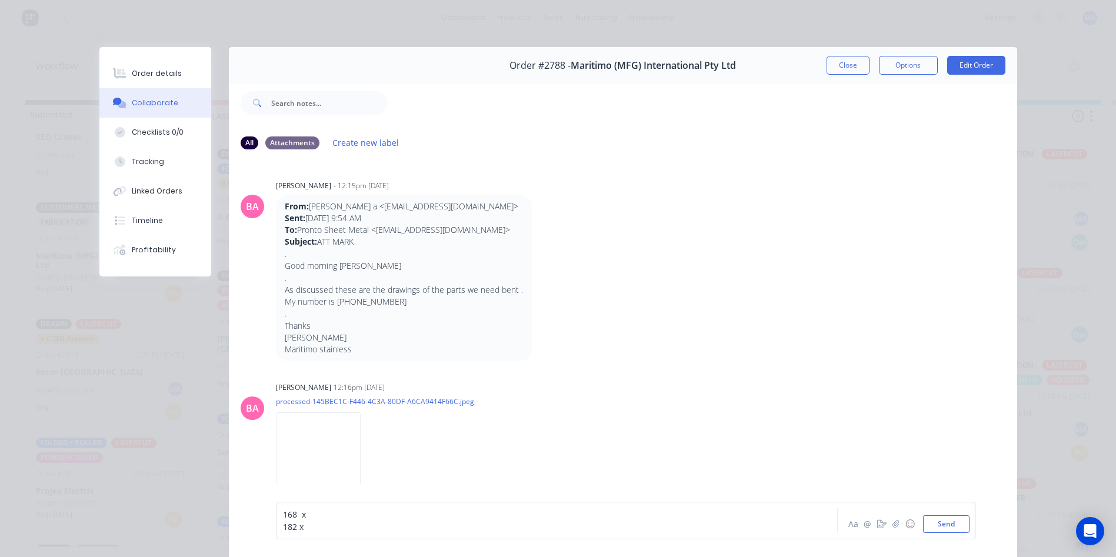
click at [296, 516] on span "168 x" at bounding box center [294, 514] width 23 height 11
click at [338, 516] on div "168 x" at bounding box center [540, 514] width 515 height 12
click at [332, 532] on div "182 x" at bounding box center [540, 526] width 515 height 12
click at [276, 513] on div "168 x 450 182 x 450 Aa @ ☺ Send" at bounding box center [626, 521] width 700 height 38
click at [282, 515] on div "168 x 450 182 x 450" at bounding box center [539, 520] width 515 height 25
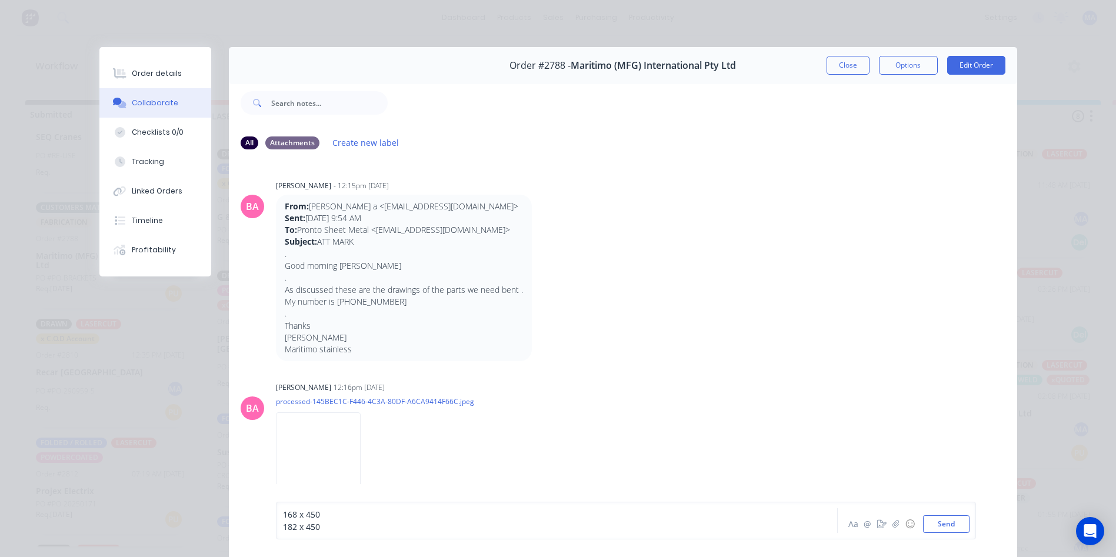
click at [283, 518] on span "168 x 450" at bounding box center [301, 514] width 37 height 11
click at [283, 517] on span "168 x 450" at bounding box center [301, 514] width 37 height 11
click at [282, 529] on div "A - 168 x 450 182 x 450" at bounding box center [539, 520] width 515 height 25
click at [283, 529] on span "182 x 450" at bounding box center [301, 526] width 37 height 11
click at [338, 533] on div "A - 168 x 450 B - 182 x 450 Aa @ ☺ Send" at bounding box center [626, 521] width 700 height 38
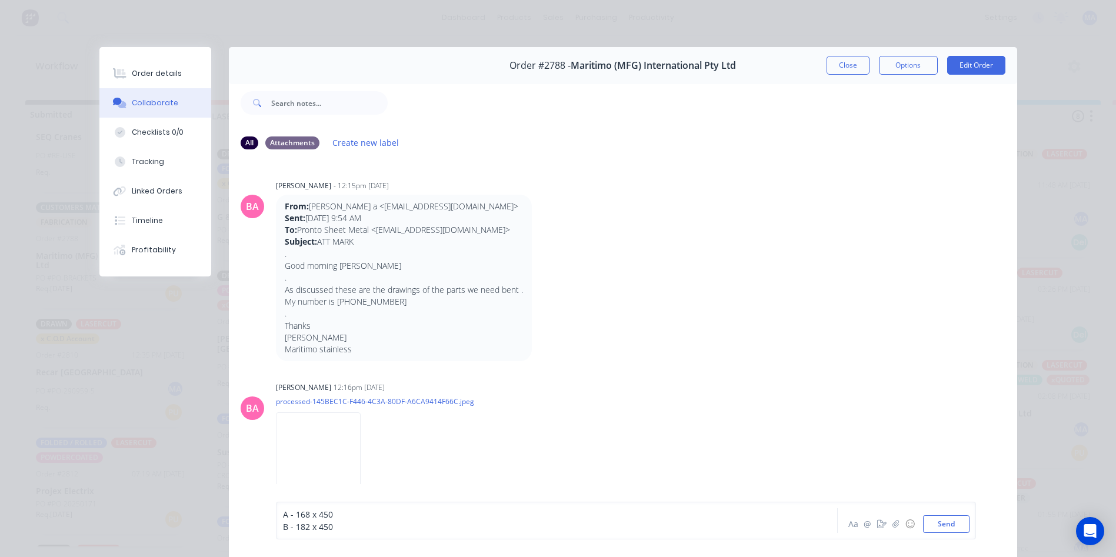
click at [331, 527] on div "B - 182 x 450" at bounding box center [540, 526] width 515 height 12
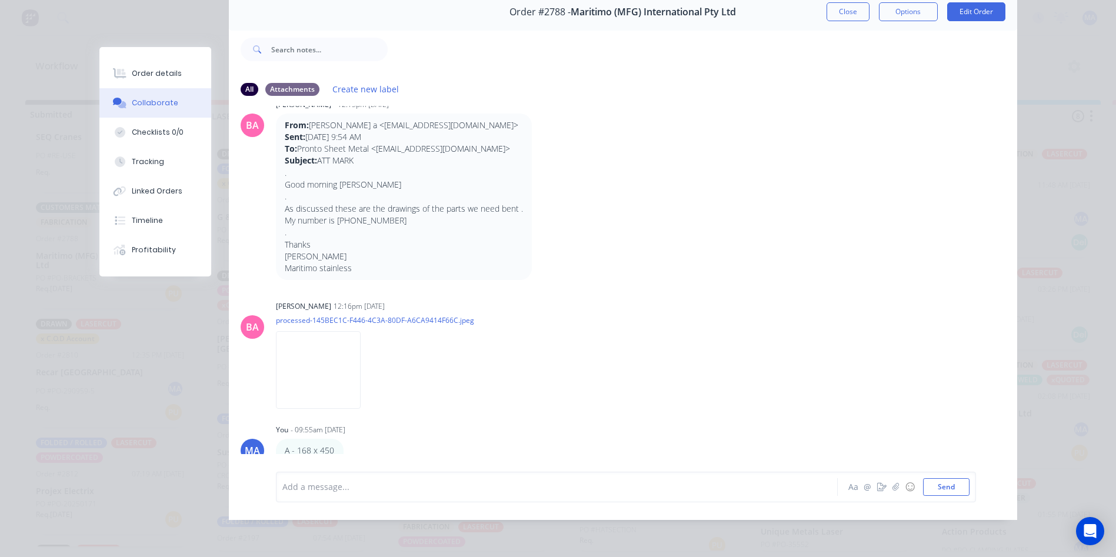
scroll to position [39, 0]
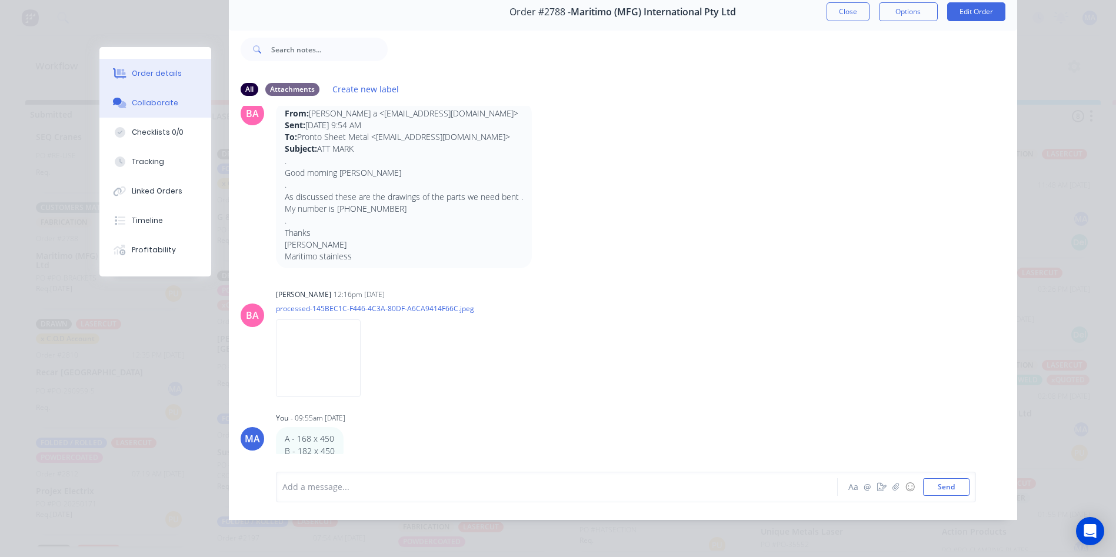
click at [166, 73] on div "Order details" at bounding box center [157, 73] width 50 height 11
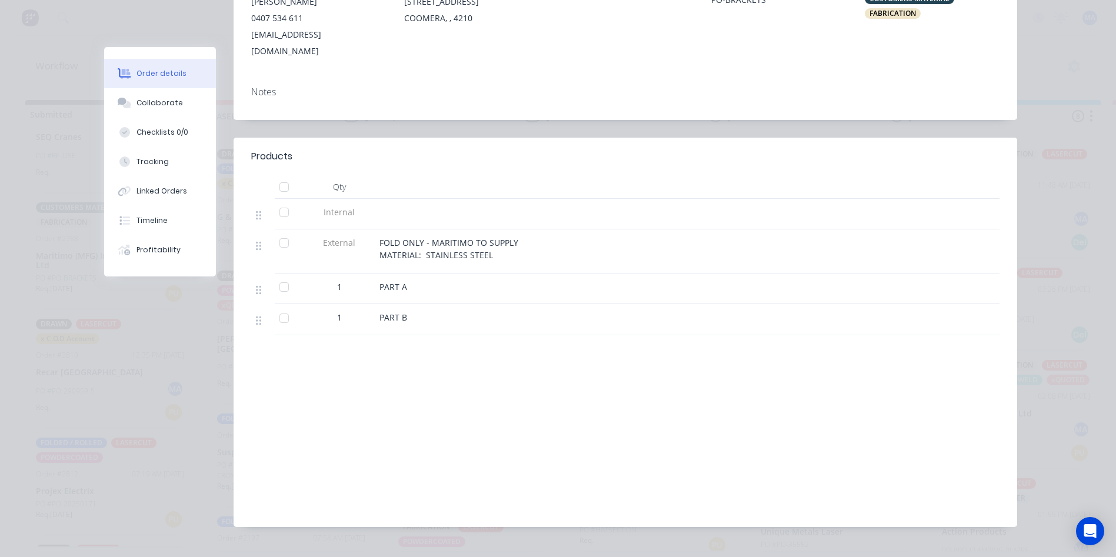
scroll to position [208, 0]
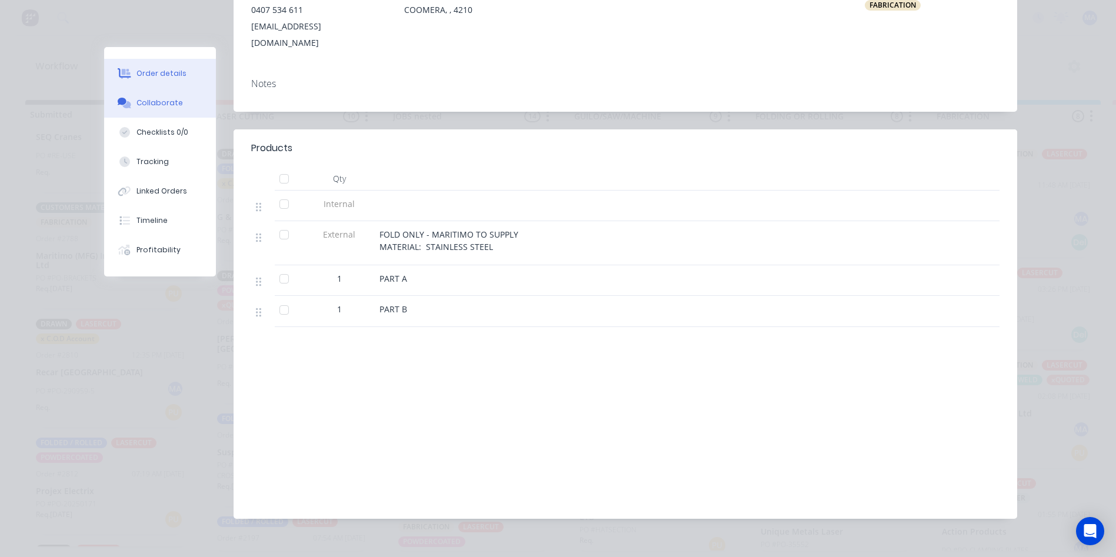
click at [179, 94] on button "Collaborate" at bounding box center [160, 102] width 112 height 29
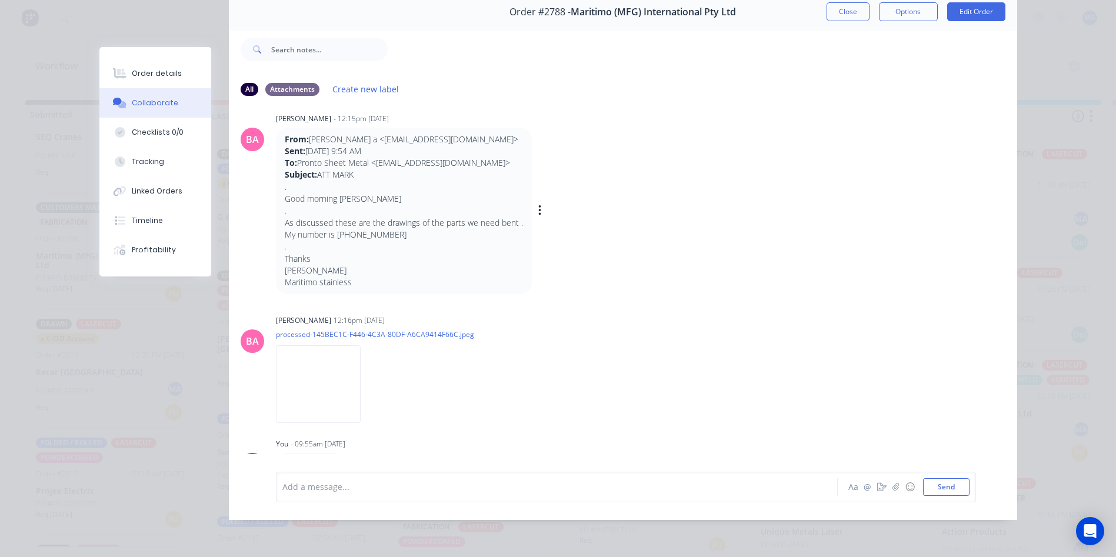
scroll to position [0, 0]
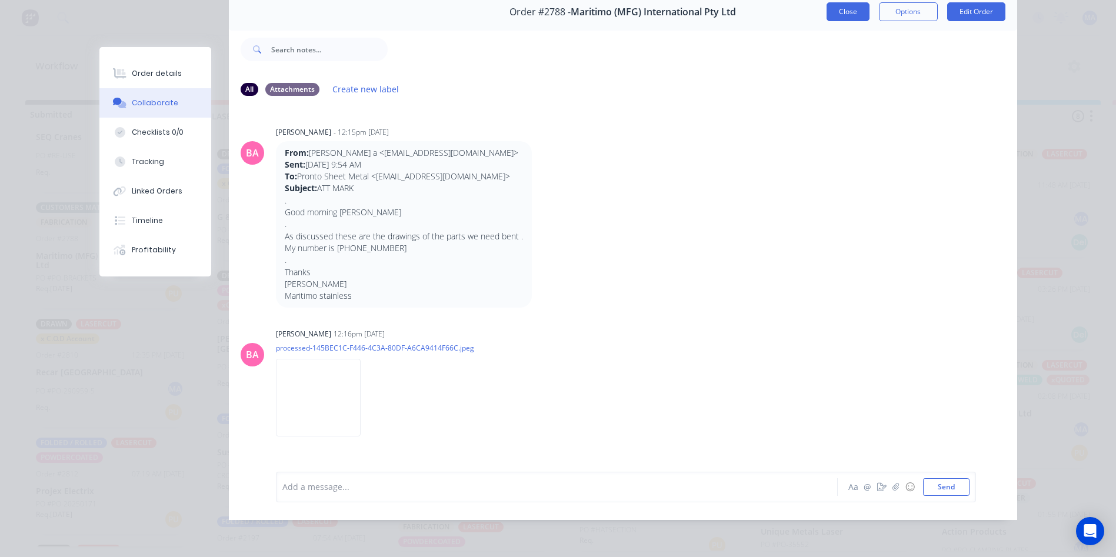
click at [841, 10] on button "Close" at bounding box center [847, 11] width 43 height 19
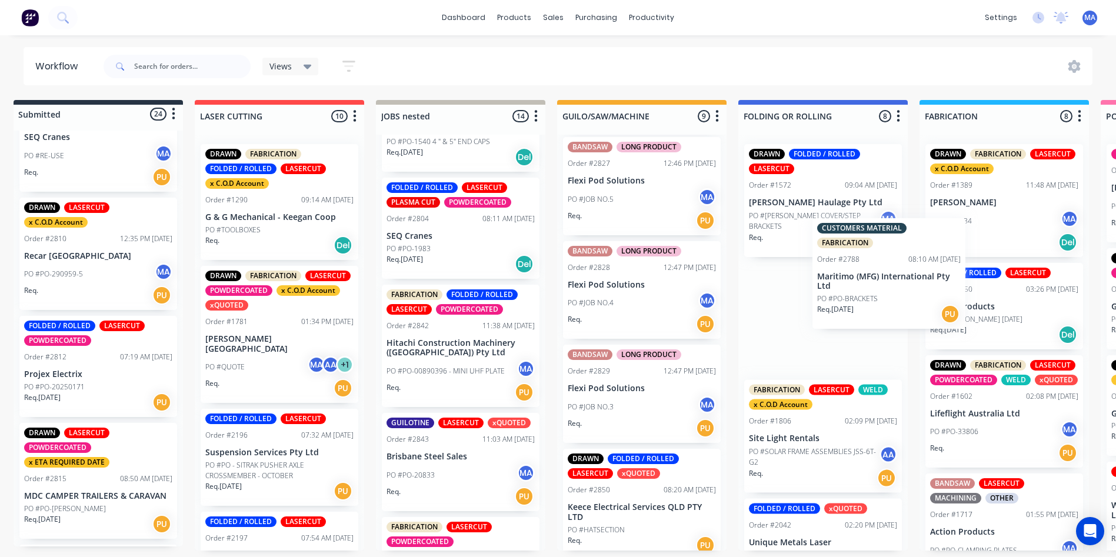
scroll to position [2, 15]
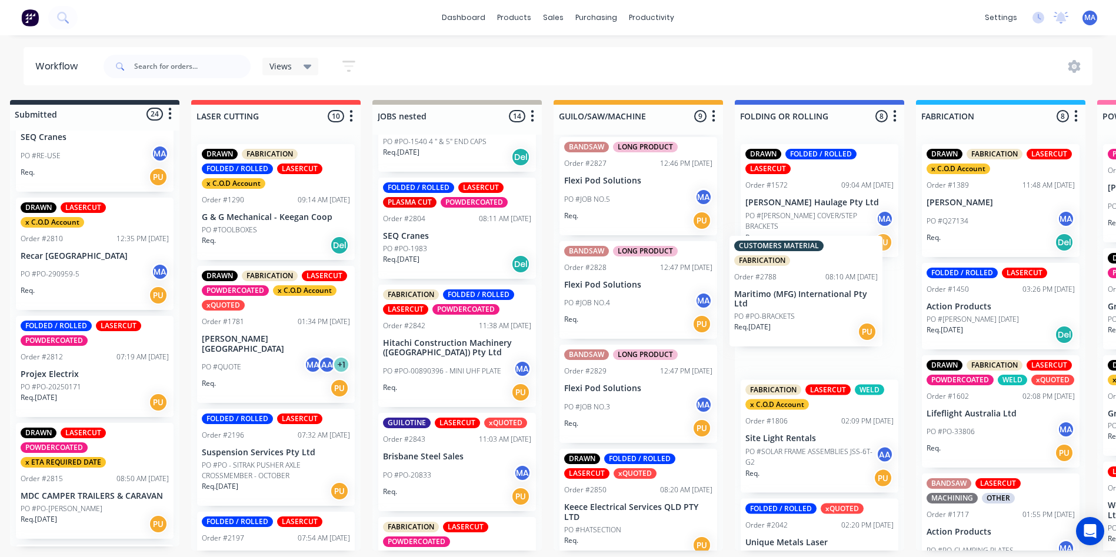
drag, startPoint x: 98, startPoint y: 265, endPoint x: 800, endPoint y: 303, distance: 703.9
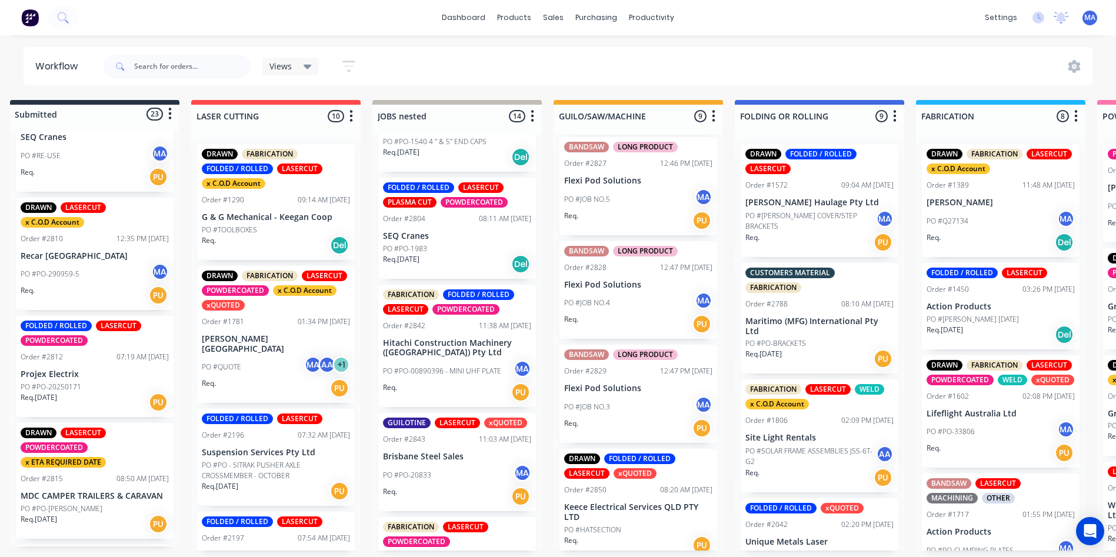
click at [783, 289] on div "FABRICATION" at bounding box center [773, 287] width 56 height 11
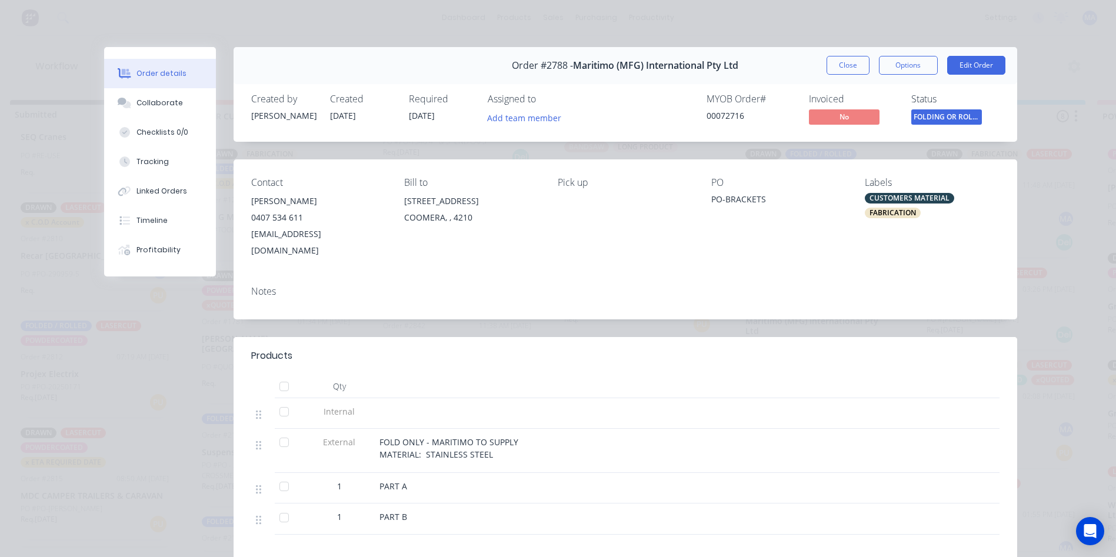
click at [900, 208] on div "FABRICATION" at bounding box center [893, 213] width 56 height 11
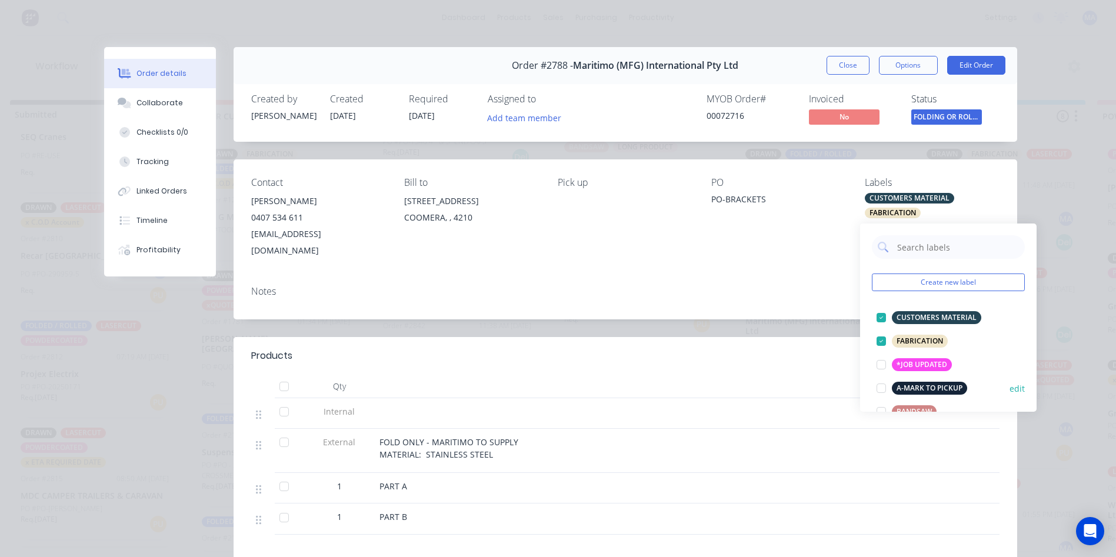
click at [877, 334] on div at bounding box center [881, 341] width 24 height 24
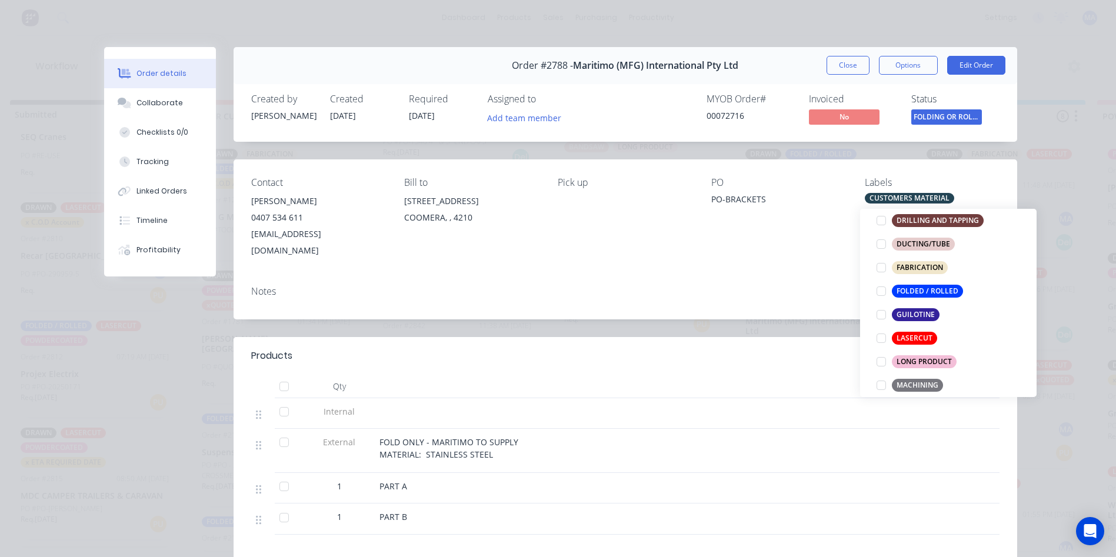
click at [880, 287] on div at bounding box center [881, 291] width 24 height 24
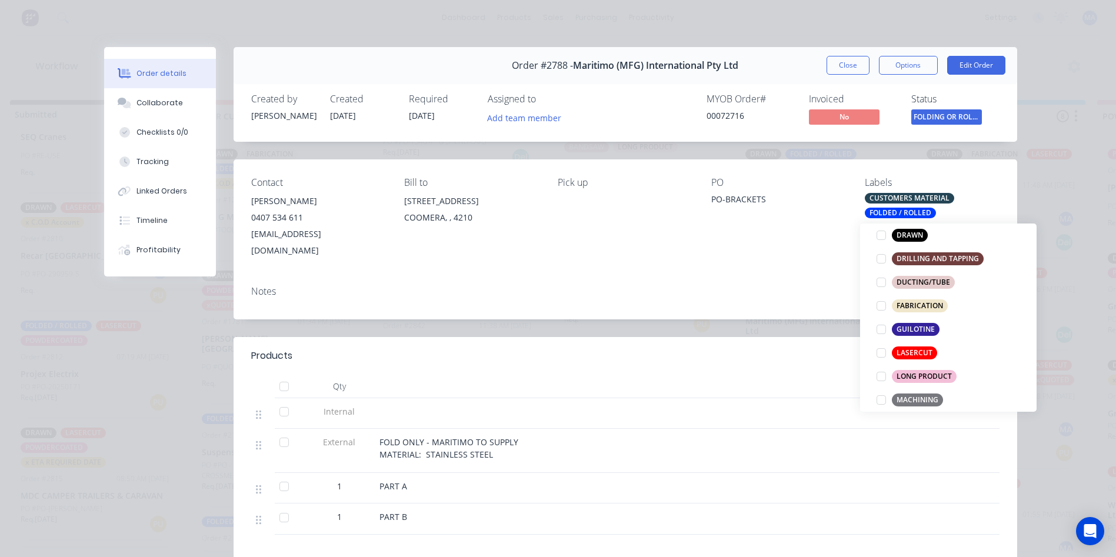
scroll to position [35, 0]
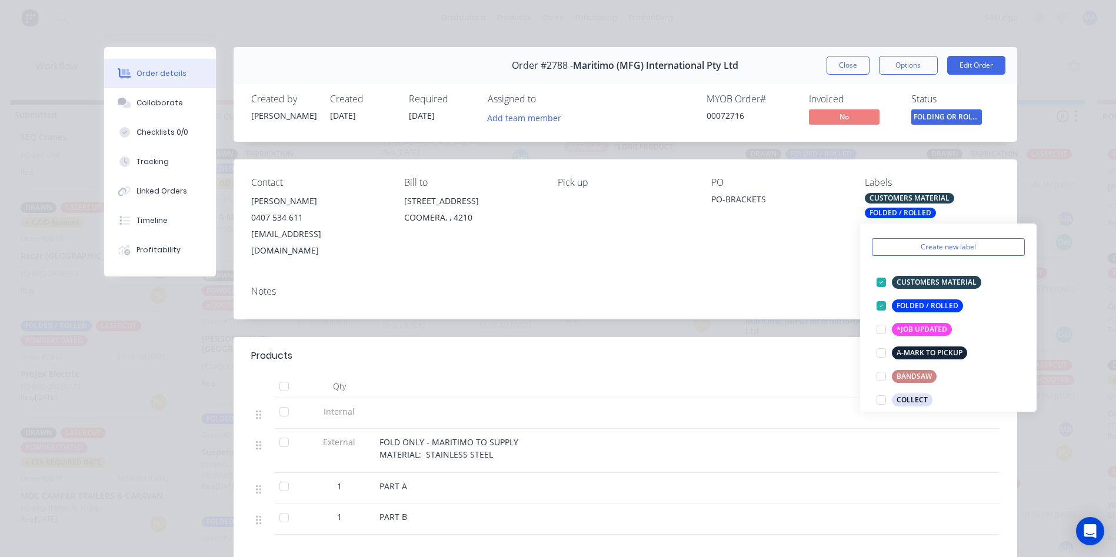
click at [755, 309] on div "Order #2788 - Maritimo (MFG) International Pty Ltd Close Options Edit Order Cre…" at bounding box center [560, 395] width 913 height 697
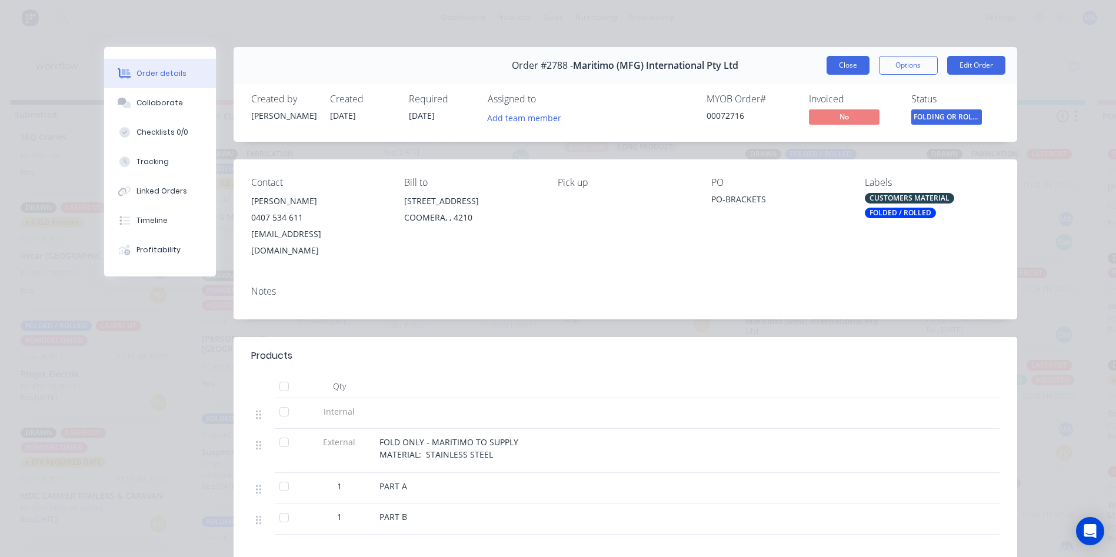
click at [843, 63] on button "Close" at bounding box center [847, 65] width 43 height 19
